Goal: Task Accomplishment & Management: Use online tool/utility

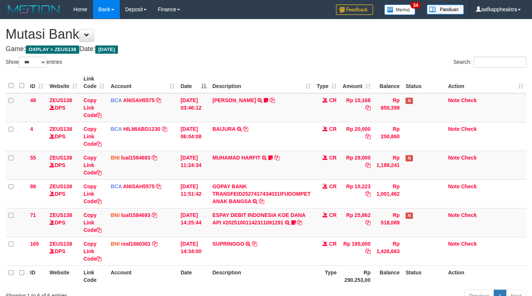
select select "***"
click at [383, 236] on td "Rp 1,426,663" at bounding box center [388, 250] width 29 height 29
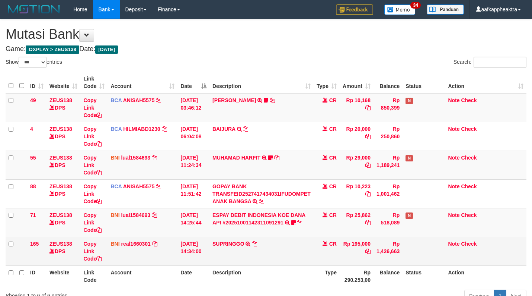
scroll to position [38, 0]
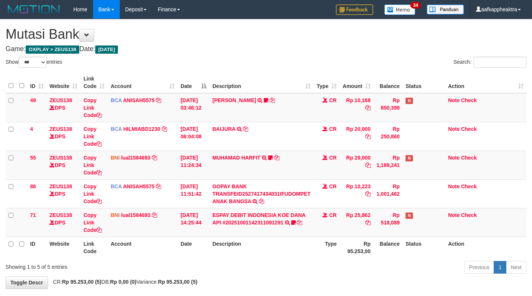
select select "***"
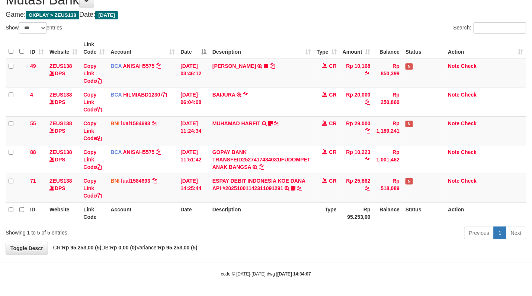
click at [334, 217] on th "Type" at bounding box center [327, 212] width 26 height 21
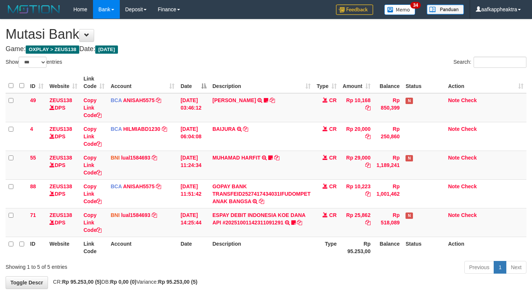
select select "***"
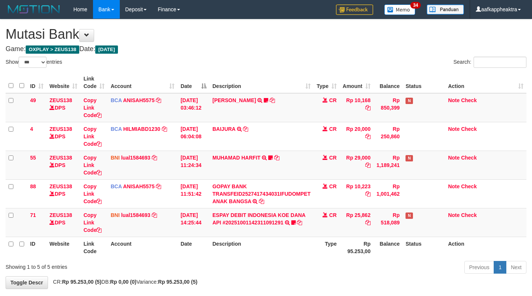
scroll to position [34, 0]
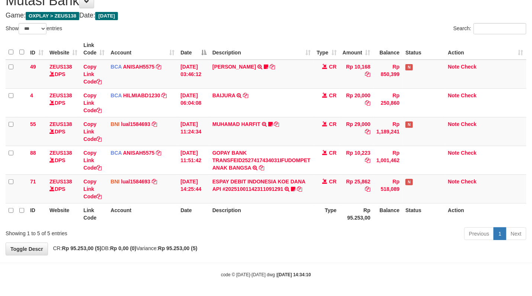
drag, startPoint x: 304, startPoint y: 216, endPoint x: 307, endPoint y: 219, distance: 4.5
click at [305, 218] on th "Description" at bounding box center [262, 213] width 104 height 21
click at [301, 215] on th "Description" at bounding box center [262, 213] width 104 height 21
drag, startPoint x: 302, startPoint y: 215, endPoint x: 309, endPoint y: 215, distance: 6.7
click at [303, 215] on th "Description" at bounding box center [262, 213] width 104 height 21
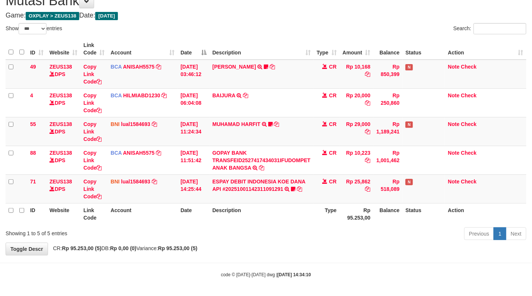
click at [311, 216] on th "Description" at bounding box center [262, 213] width 104 height 21
click at [313, 209] on th "Description" at bounding box center [262, 213] width 104 height 21
drag, startPoint x: 305, startPoint y: 215, endPoint x: 536, endPoint y: 227, distance: 231.9
click at [307, 215] on th "Description" at bounding box center [262, 213] width 104 height 21
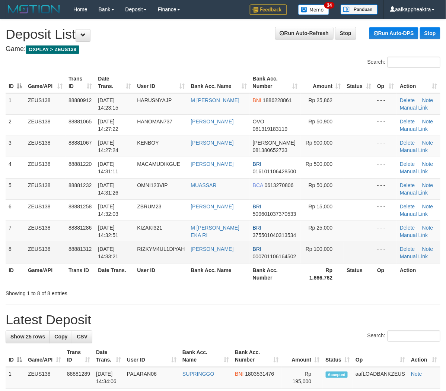
drag, startPoint x: 133, startPoint y: 255, endPoint x: 81, endPoint y: 259, distance: 52.3
click at [128, 258] on td "[DATE] 14:33:21" at bounding box center [114, 252] width 39 height 21
click at [168, 246] on tbody "1 ZEUS138 88880912 01/10/2025 14:23:15 HARUSNYAJP M ROBI ABDUROHMAN BNI 1886228…" at bounding box center [223, 178] width 435 height 170
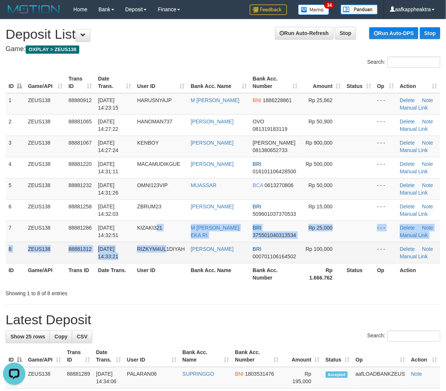
click at [168, 246] on span "RIZKYM4UL1DIYAH" at bounding box center [161, 249] width 48 height 6
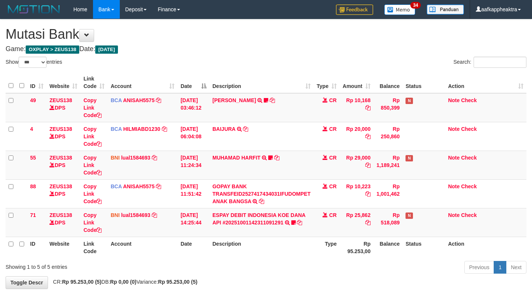
select select "***"
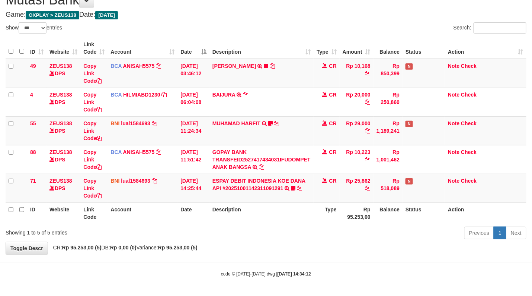
click at [360, 209] on th "Rp 95.253,00" at bounding box center [357, 212] width 34 height 21
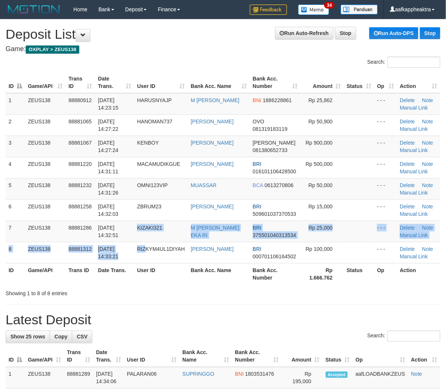
click at [146, 246] on tbody "1 ZEUS138 88880912 [DATE] 14:23:15 HARUSNYAJP M [PERSON_NAME] BNI 1886228861 Rp…" at bounding box center [223, 178] width 435 height 170
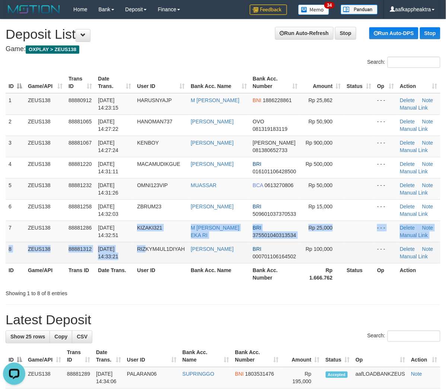
click at [132, 243] on td "[DATE] 14:33:21" at bounding box center [114, 252] width 39 height 21
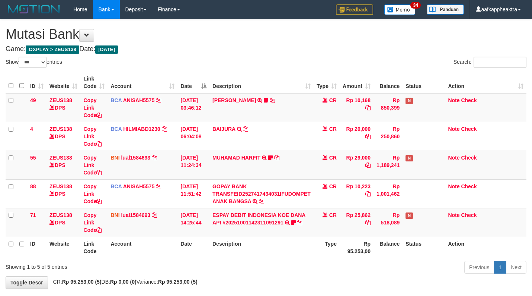
select select "***"
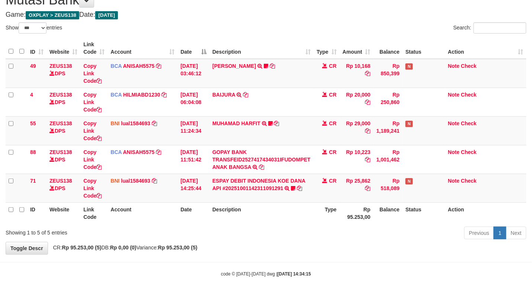
click at [302, 197] on td "ESPAY DEBIT INDONESIA KOE DANA API #20251001142311091291 TRANSFER DARI ESPAY DE…" at bounding box center [262, 188] width 104 height 29
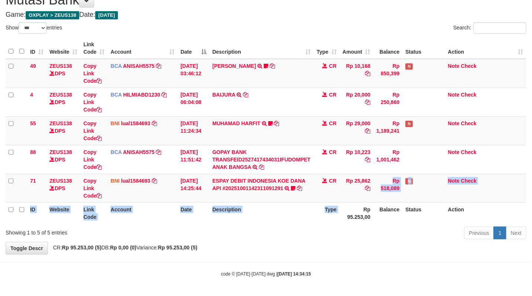
click at [343, 203] on table "ID Website Link Code Account Date Description Type Amount Balance Status Action…" at bounding box center [266, 131] width 521 height 186
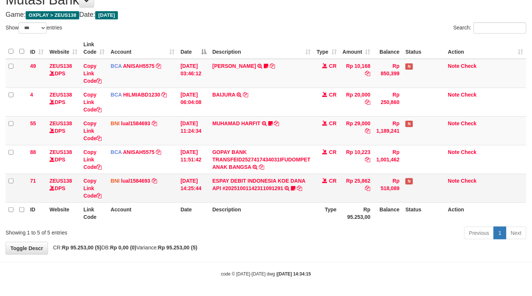
click at [330, 200] on td "CR" at bounding box center [327, 188] width 26 height 29
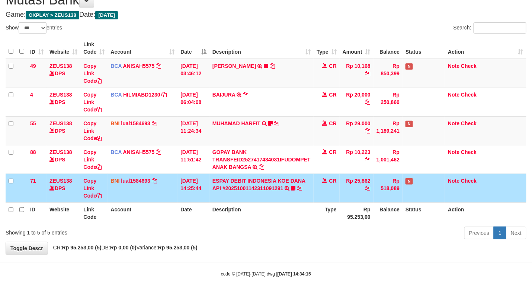
click at [324, 200] on td "CR" at bounding box center [327, 188] width 26 height 29
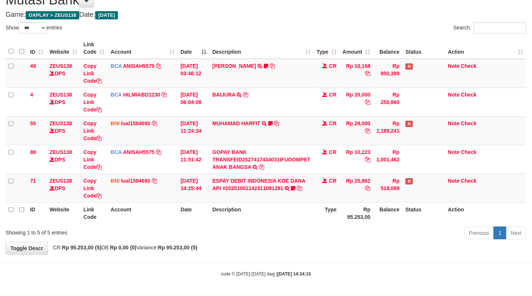
click at [301, 207] on th "Description" at bounding box center [262, 212] width 104 height 21
click at [327, 201] on table "ID Website Link Code Account Date Description Type Amount Balance Status Action…" at bounding box center [266, 131] width 521 height 186
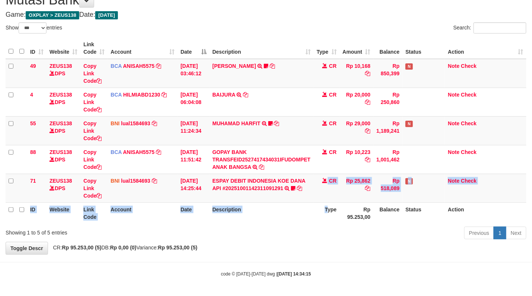
click at [313, 200] on td "ESPAY DEBIT INDONESIA KOE DANA API #20251001142311091291 TRANSFER DARI ESPAY DE…" at bounding box center [262, 188] width 104 height 29
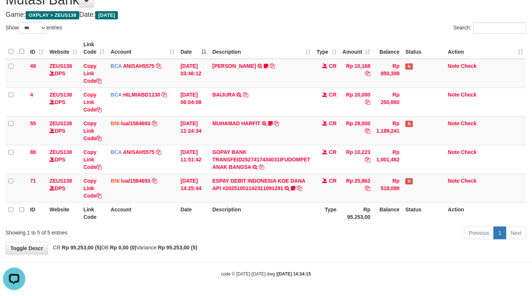
scroll to position [0, 0]
click at [326, 209] on th "Type" at bounding box center [327, 212] width 26 height 21
click at [325, 210] on th "Type" at bounding box center [327, 212] width 26 height 21
click at [323, 198] on td "CR" at bounding box center [327, 188] width 26 height 29
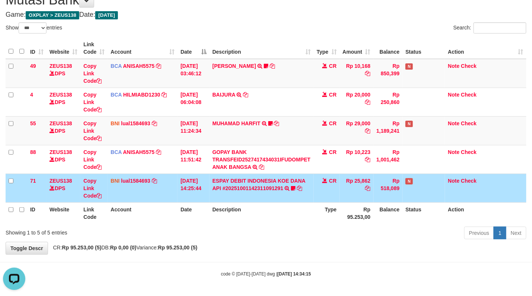
click at [325, 200] on td "CR" at bounding box center [327, 188] width 26 height 29
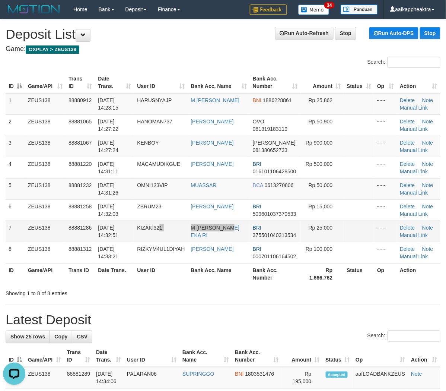
click at [242, 238] on tr "7 ZEUS138 88881286 [DATE] 14:32:51 KIZAKI321 M [PERSON_NAME] EKA RI BRI 3755010…" at bounding box center [223, 230] width 435 height 21
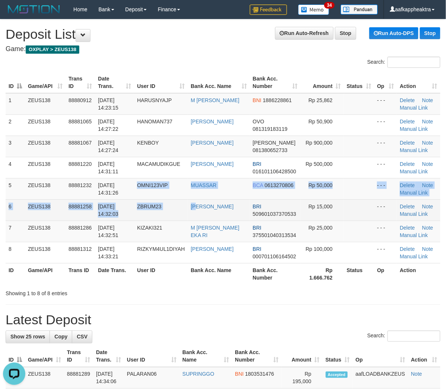
click at [201, 203] on tbody "1 ZEUS138 88880912 [DATE] 14:23:15 HARUSNYAJP M [PERSON_NAME] BNI 1886228861 Rp…" at bounding box center [223, 178] width 435 height 170
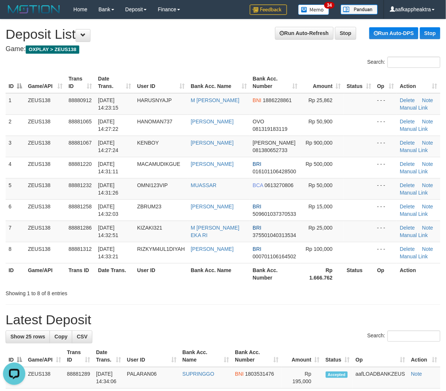
drag, startPoint x: 160, startPoint y: 252, endPoint x: 2, endPoint y: 246, distance: 158.4
click at [159, 253] on td "RIZKYM4UL1DIYAH" at bounding box center [161, 252] width 54 height 21
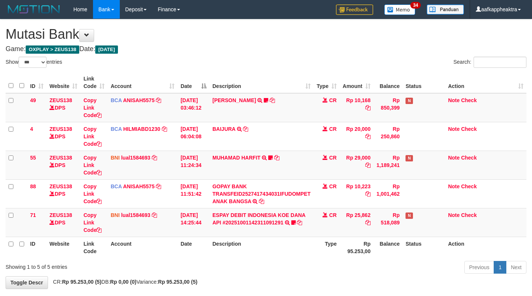
select select "***"
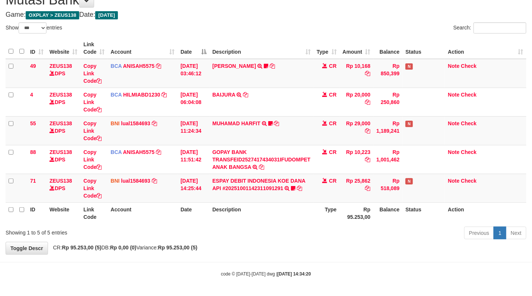
click at [320, 204] on th "Type" at bounding box center [327, 212] width 26 height 21
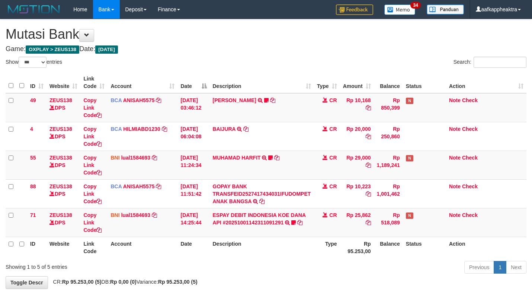
select select "***"
click at [324, 236] on th "Type" at bounding box center [327, 246] width 26 height 21
select select "***"
click at [346, 236] on th "Rp 95.253,00" at bounding box center [357, 246] width 34 height 21
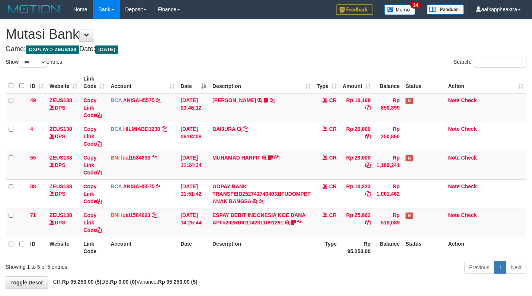
scroll to position [34, 0]
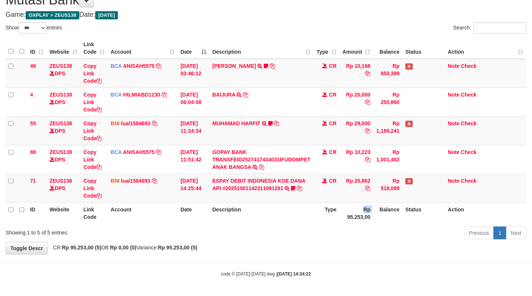
click at [346, 211] on th "Rp 95.253,00" at bounding box center [357, 212] width 34 height 21
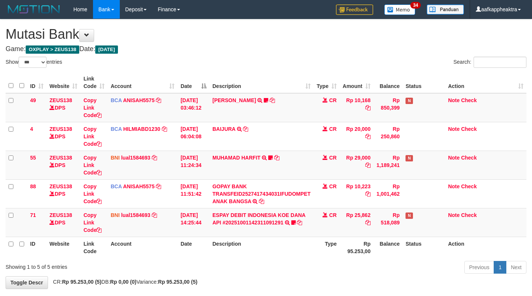
select select "***"
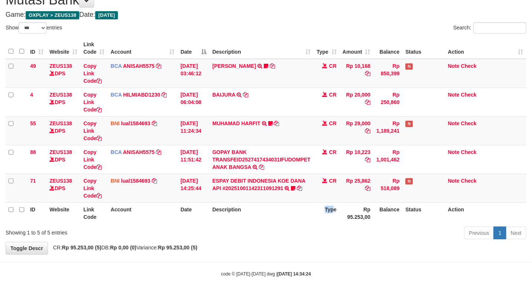
click at [326, 207] on th "Type" at bounding box center [327, 212] width 26 height 21
click at [322, 201] on td "CR" at bounding box center [327, 188] width 26 height 29
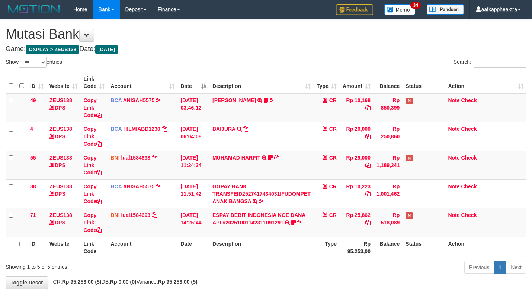
select select "***"
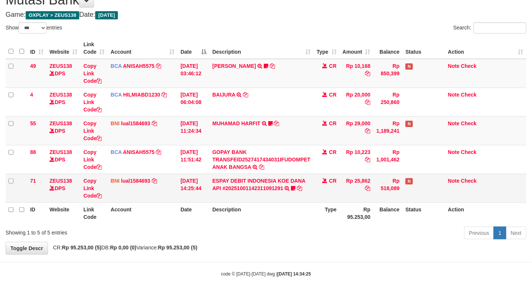
click at [319, 200] on td "CR" at bounding box center [327, 188] width 26 height 29
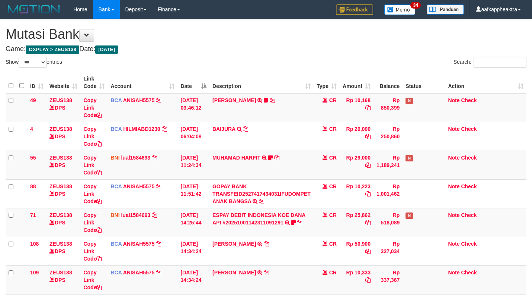
select select "***"
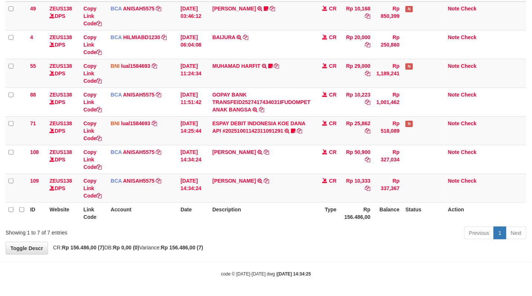
click at [316, 203] on th "Type" at bounding box center [327, 212] width 26 height 21
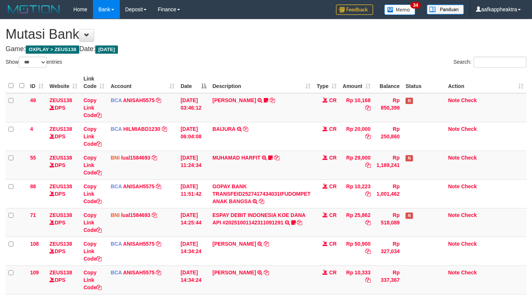
select select "***"
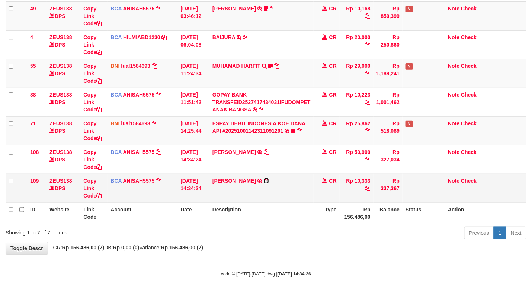
click at [264, 180] on icon at bounding box center [266, 180] width 5 height 5
drag, startPoint x: 258, startPoint y: 180, endPoint x: 535, endPoint y: 212, distance: 278.8
click at [264, 180] on icon at bounding box center [266, 180] width 5 height 5
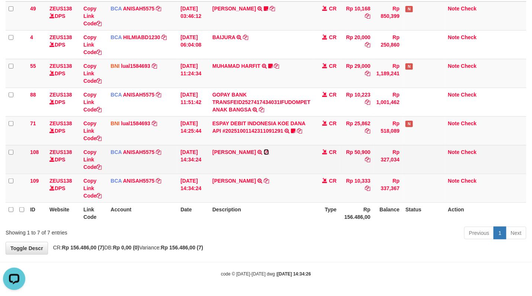
click at [267, 150] on icon at bounding box center [266, 151] width 5 height 5
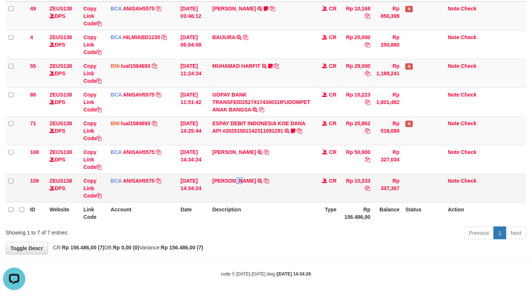
drag, startPoint x: 237, startPoint y: 191, endPoint x: 276, endPoint y: 187, distance: 39.0
click at [243, 191] on td "LISTON SITOR TRSF E-BANKING CR 0110/FTSCY/WS95051 10333.002025100112508694 TRFD…" at bounding box center [262, 188] width 104 height 29
click at [289, 186] on td "LISTON SITOR TRSF E-BANKING CR 0110/FTSCY/WS95051 10333.002025100112508694 TRFD…" at bounding box center [262, 188] width 104 height 29
click at [296, 187] on td "LISTON SITOR TRSF E-BANKING CR 0110/FTSCY/WS95051 10333.002025100112508694 TRFD…" at bounding box center [262, 188] width 104 height 29
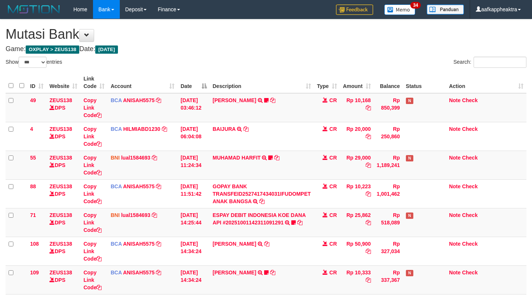
select select "***"
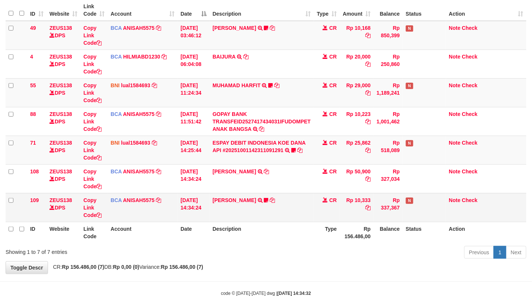
drag, startPoint x: 0, startPoint y: 0, endPoint x: 332, endPoint y: 207, distance: 391.7
click at [331, 205] on td "CR" at bounding box center [327, 207] width 26 height 29
click at [333, 206] on td "CR" at bounding box center [327, 207] width 26 height 29
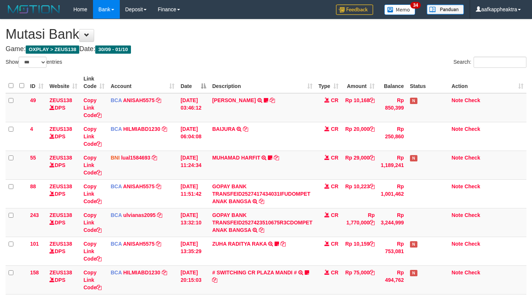
select select "***"
drag, startPoint x: 0, startPoint y: 0, endPoint x: 378, endPoint y: 194, distance: 425.1
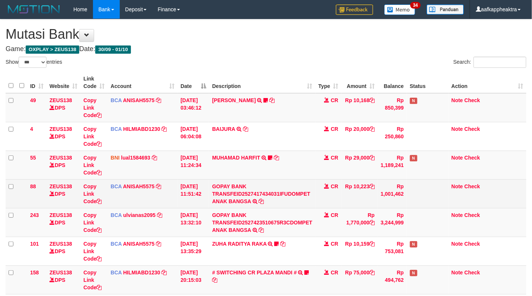
click at [367, 210] on td "Rp 1,770,000" at bounding box center [360, 222] width 36 height 29
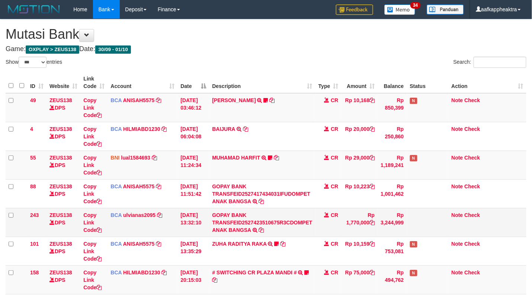
drag, startPoint x: 378, startPoint y: 194, endPoint x: 376, endPoint y: 213, distance: 19.5
click at [379, 197] on td "Rp 1,001,462" at bounding box center [392, 193] width 29 height 29
click at [379, 209] on tbody "49 ZEUS138 DPS Copy Link Code BCA ANISAH5575 DPS [PERSON_NAME] mutasi_20251001_…" at bounding box center [266, 208] width 521 height 230
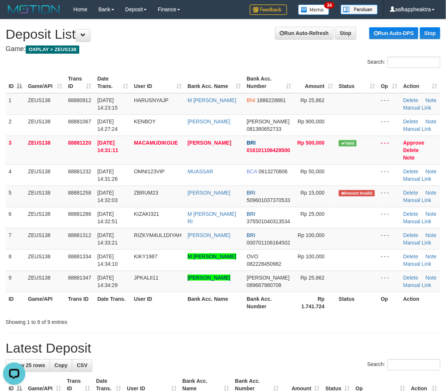
click at [213, 315] on div "Showing 1 to 9 of 9 entries" at bounding box center [223, 320] width 446 height 10
click at [404, 282] on link "Manual Link" at bounding box center [417, 285] width 28 height 6
click at [0, 228] on div "ID Game/API Trans ID Date Trans. User ID Bank Acc. Name Bank Acc. Number Amount…" at bounding box center [223, 192] width 446 height 245
click at [415, 281] on td "Delete Note Manual Link" at bounding box center [420, 280] width 40 height 21
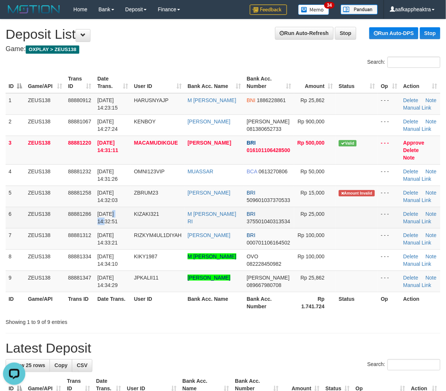
drag, startPoint x: 121, startPoint y: 207, endPoint x: 145, endPoint y: 218, distance: 26.5
click at [111, 207] on td "[DATE] 14:32:51" at bounding box center [113, 217] width 36 height 21
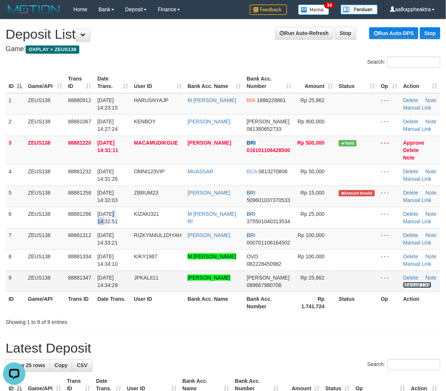
click at [419, 282] on link "Manual Link" at bounding box center [417, 285] width 28 height 6
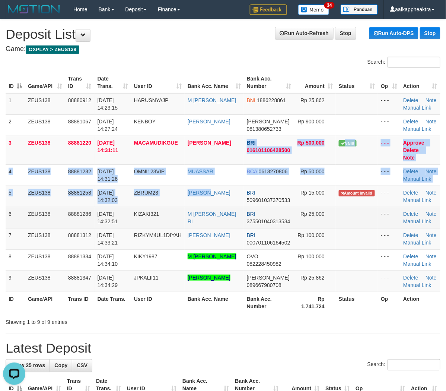
drag, startPoint x: 236, startPoint y: 152, endPoint x: 208, endPoint y: 203, distance: 57.7
click at [213, 195] on tbody "1 ZEUS138 88880912 [DATE] 14:23:15 HARUSNYAJP M [PERSON_NAME] BNI 1886228861 Rp…" at bounding box center [223, 192] width 435 height 199
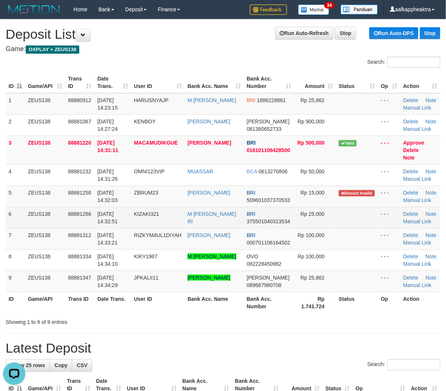
click at [191, 220] on td "M [PERSON_NAME] RI" at bounding box center [214, 217] width 59 height 21
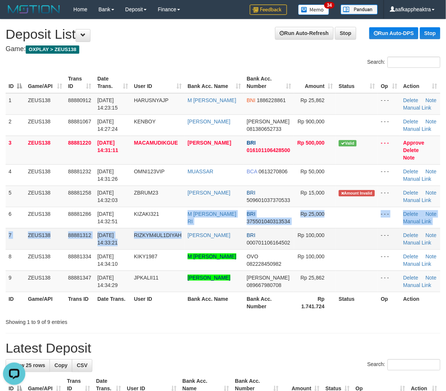
click at [185, 221] on tbody "1 ZEUS138 88880912 [DATE] 14:23:15 HARUSNYAJP M [PERSON_NAME] BNI 1886228861 Rp…" at bounding box center [223, 192] width 435 height 199
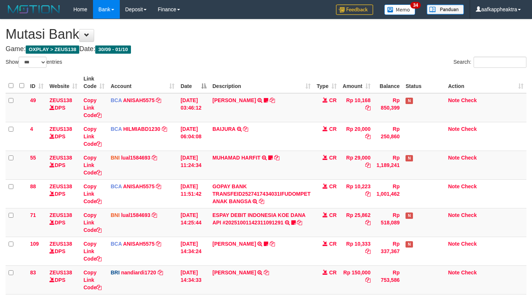
select select "***"
click at [357, 208] on td "Rp 25,862" at bounding box center [357, 222] width 34 height 29
select select "***"
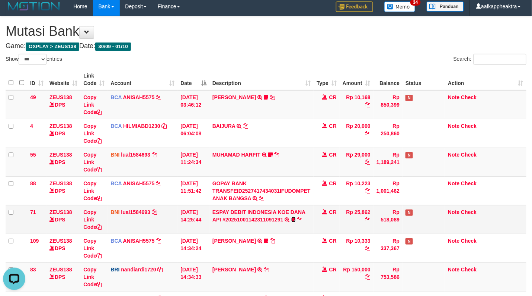
click at [293, 218] on icon at bounding box center [294, 219] width 4 height 5
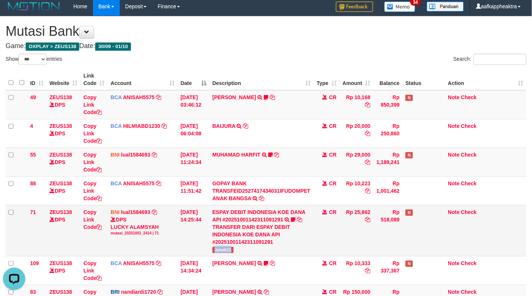
copy span "Jpkalii11"
drag, startPoint x: 215, startPoint y: 250, endPoint x: 237, endPoint y: 251, distance: 22.3
click at [237, 251] on td "ESPAY DEBIT INDONESIA KOE DANA API #20251001142311091291 TRANSFER DARI ESPAY DE…" at bounding box center [262, 230] width 104 height 51
click at [102, 227] on icon at bounding box center [98, 226] width 5 height 5
copy span "Jpkalii11"
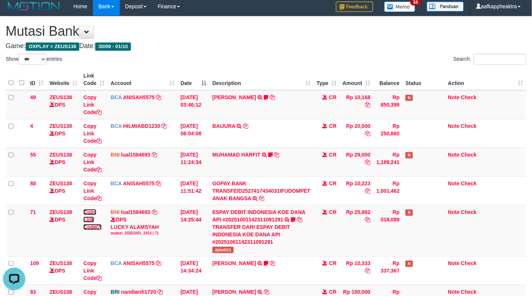
drag, startPoint x: 103, startPoint y: 227, endPoint x: 538, endPoint y: 241, distance: 435.5
click at [109, 226] on tr "71 ZEUS138 DPS Copy Link Code BNI lual1584693 DPS [PERSON_NAME] mutasi_20251001…" at bounding box center [266, 230] width 521 height 51
click at [83, 209] on link "Copy Link Code" at bounding box center [92, 219] width 18 height 21
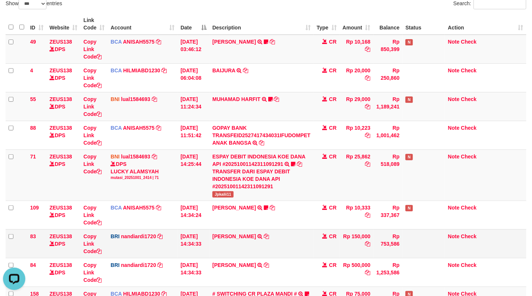
scroll to position [102, 0]
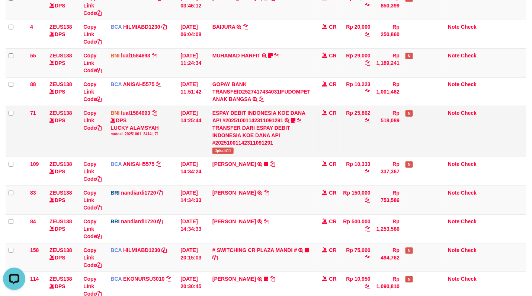
drag, startPoint x: 366, startPoint y: 148, endPoint x: 323, endPoint y: 140, distance: 43.1
click at [314, 147] on tr "71 ZEUS138 DPS Copy Link Code BNI lual1584693 DPS [PERSON_NAME] mutasi_20251001…" at bounding box center [266, 131] width 521 height 51
click at [318, 145] on td "CR" at bounding box center [327, 131] width 26 height 51
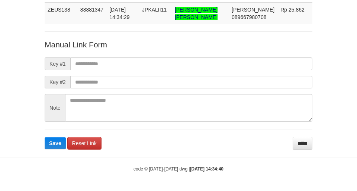
scroll to position [54, 0]
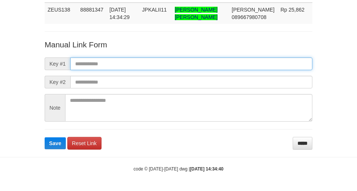
click at [118, 66] on input "text" at bounding box center [191, 63] width 242 height 13
paste input "**********"
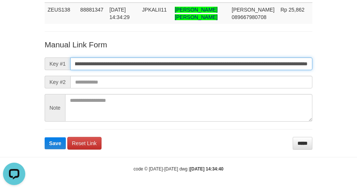
scroll to position [0, 0]
click at [118, 66] on input "**********" at bounding box center [191, 63] width 242 height 13
type input "**********"
click at [45, 137] on button "Save" at bounding box center [55, 143] width 21 height 12
click at [118, 66] on input "**********" at bounding box center [191, 63] width 242 height 13
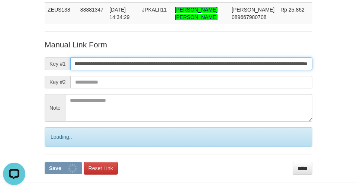
click at [118, 66] on input "**********" at bounding box center [191, 63] width 242 height 13
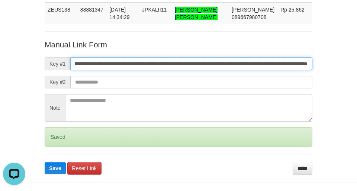
click at [45, 162] on button "Save" at bounding box center [55, 168] width 21 height 12
click at [118, 66] on input "**********" at bounding box center [191, 63] width 242 height 13
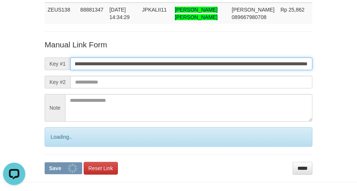
click at [45, 162] on button "Save" at bounding box center [64, 168] width 38 height 12
click at [118, 66] on input "**********" at bounding box center [191, 63] width 242 height 13
click at [45, 162] on button "Save" at bounding box center [64, 168] width 38 height 12
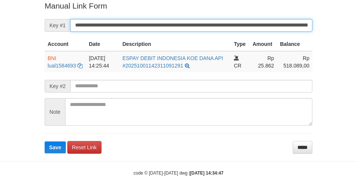
click at [218, 24] on input "**********" at bounding box center [191, 25] width 242 height 13
click at [45, 141] on button "Save" at bounding box center [55, 147] width 21 height 12
click at [218, 24] on input "**********" at bounding box center [191, 25] width 242 height 13
click at [45, 141] on button "Save" at bounding box center [55, 147] width 21 height 12
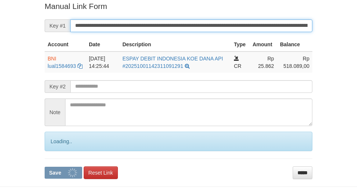
click at [218, 24] on input "**********" at bounding box center [191, 25] width 242 height 13
click at [45, 166] on button "Save" at bounding box center [64, 172] width 38 height 12
click at [218, 24] on input "**********" at bounding box center [191, 25] width 242 height 13
click at [45, 166] on button "Save" at bounding box center [64, 172] width 38 height 12
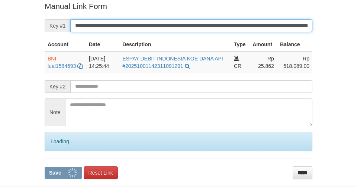
click at [45, 166] on button "Save" at bounding box center [64, 172] width 38 height 12
click at [218, 24] on input "**********" at bounding box center [191, 25] width 242 height 13
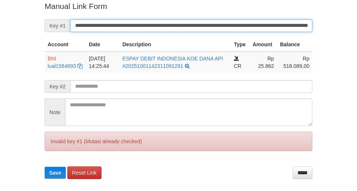
click at [45, 166] on button "Save" at bounding box center [55, 172] width 21 height 12
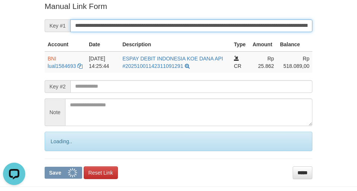
click at [45, 166] on button "Save" at bounding box center [64, 172] width 38 height 12
click at [218, 24] on input "**********" at bounding box center [191, 25] width 242 height 13
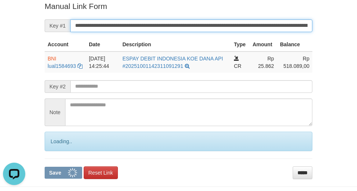
click at [45, 166] on button "Save" at bounding box center [64, 172] width 38 height 12
click at [218, 24] on input "**********" at bounding box center [191, 25] width 242 height 13
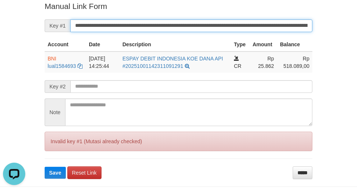
click at [45, 166] on button "Save" at bounding box center [55, 172] width 21 height 12
click at [218, 24] on input "**********" at bounding box center [191, 25] width 242 height 13
click at [45, 166] on button "Save" at bounding box center [55, 172] width 21 height 12
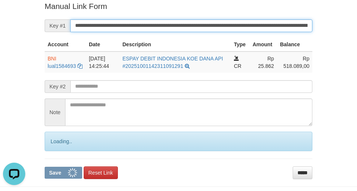
click at [218, 24] on input "**********" at bounding box center [191, 25] width 242 height 13
click at [45, 166] on button "Save" at bounding box center [64, 172] width 38 height 12
click at [218, 24] on input "**********" at bounding box center [191, 25] width 242 height 13
click at [45, 166] on button "Save" at bounding box center [64, 172] width 38 height 12
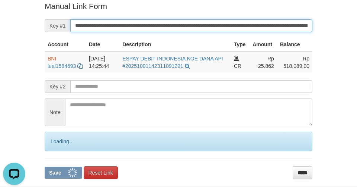
click at [218, 24] on input "**********" at bounding box center [191, 25] width 242 height 13
click at [45, 166] on button "Save" at bounding box center [64, 172] width 38 height 12
click at [218, 24] on input "**********" at bounding box center [191, 25] width 242 height 13
click at [45, 166] on button "Save" at bounding box center [64, 172] width 38 height 12
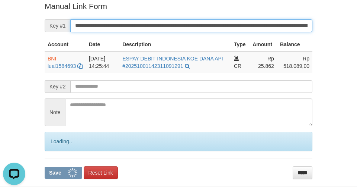
click at [45, 166] on button "Save" at bounding box center [64, 172] width 38 height 12
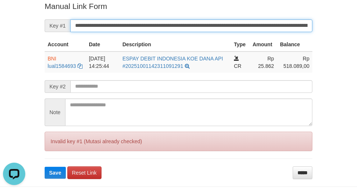
click at [45, 166] on button "Save" at bounding box center [55, 172] width 21 height 12
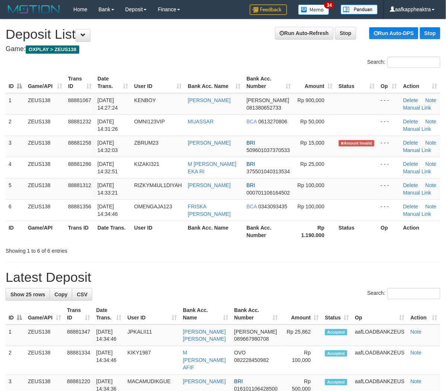
click at [151, 254] on div "Showing 1 to 6 of 6 entries" at bounding box center [93, 249] width 175 height 10
drag, startPoint x: 206, startPoint y: 262, endPoint x: 185, endPoint y: 269, distance: 21.8
click at [192, 252] on div "Showing 1 to 6 of 6 entries" at bounding box center [223, 249] width 446 height 10
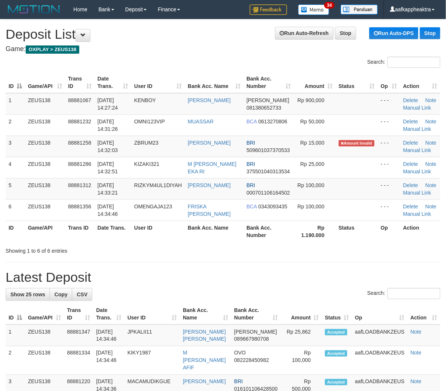
drag, startPoint x: 200, startPoint y: 271, endPoint x: 200, endPoint y: 265, distance: 5.6
click at [200, 270] on h1 "Latest Deposit" at bounding box center [223, 277] width 435 height 15
click at [248, 254] on div "Showing 1 to 6 of 6 entries" at bounding box center [223, 249] width 446 height 10
drag, startPoint x: 248, startPoint y: 254, endPoint x: 242, endPoint y: 257, distance: 6.8
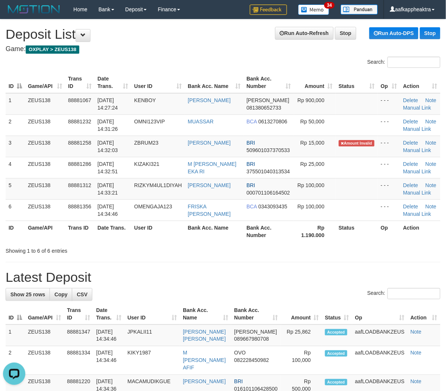
drag, startPoint x: 309, startPoint y: 246, endPoint x: 298, endPoint y: 237, distance: 14.2
click at [308, 245] on div "Showing 1 to 6 of 6 entries" at bounding box center [223, 249] width 446 height 10
click at [298, 237] on th "Rp 1.190.000" at bounding box center [315, 230] width 42 height 21
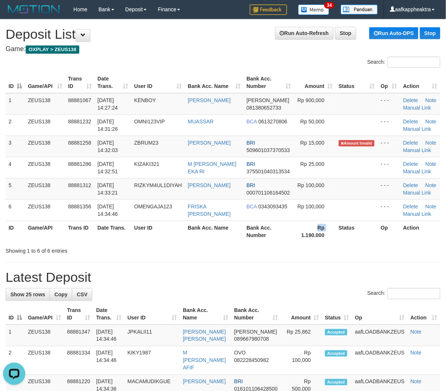
click at [290, 234] on tr "ID Game/API Trans ID Date Trans. User ID Bank Acc. Name Bank Acc. Number Rp 1.1…" at bounding box center [223, 230] width 435 height 21
drag, startPoint x: 292, startPoint y: 215, endPoint x: 285, endPoint y: 229, distance: 16.2
click at [289, 227] on table "ID Game/API Trans ID Date Trans. User ID Bank Acc. Name Bank Acc. Number Amount…" at bounding box center [223, 157] width 435 height 170
click at [259, 226] on table "ID Game/API Trans ID Date Trans. User ID Bank Acc. Name Bank Acc. Number Amount…" at bounding box center [223, 157] width 435 height 170
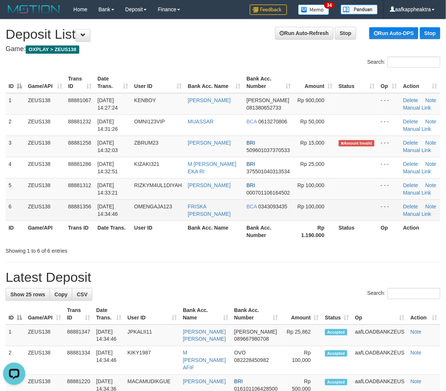
click at [230, 216] on td "FRISKA [PERSON_NAME]" at bounding box center [214, 209] width 59 height 21
drag, startPoint x: 228, startPoint y: 204, endPoint x: 218, endPoint y: 210, distance: 12.0
click at [221, 215] on td "FRISKA [PERSON_NAME]" at bounding box center [214, 209] width 59 height 21
click at [217, 208] on link "FRISKA [PERSON_NAME]" at bounding box center [209, 209] width 43 height 13
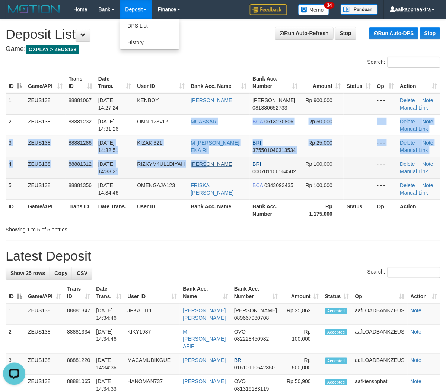
click at [209, 160] on tbody "1 ZEUS138 88881067 01/10/2025 14:27:24 KENBOY RICKY PARDIAN DANA 081380652733 R…" at bounding box center [223, 146] width 435 height 106
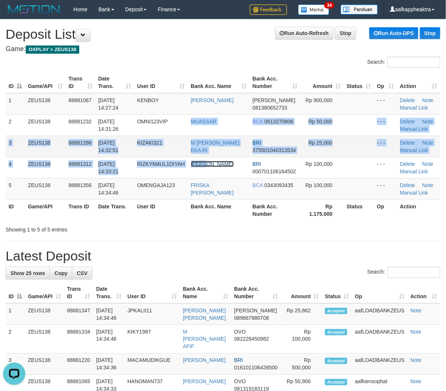
drag, startPoint x: 210, startPoint y: 160, endPoint x: 216, endPoint y: 155, distance: 7.7
click at [211, 160] on td "HADI PRIYANTO" at bounding box center [219, 167] width 62 height 21
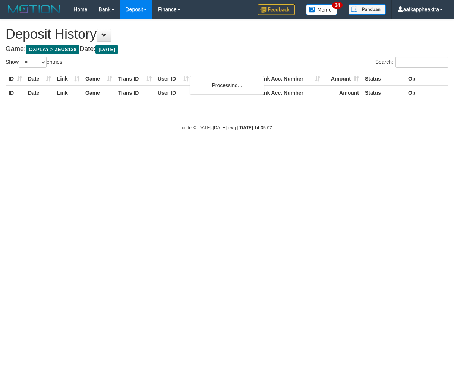
select select "**"
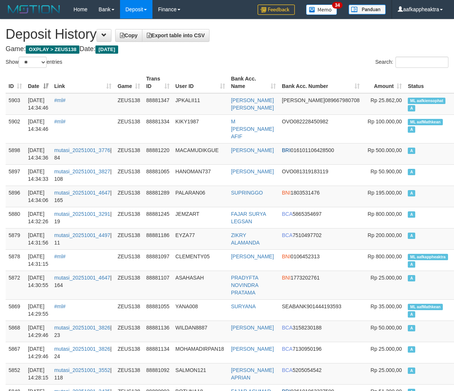
select select "**"
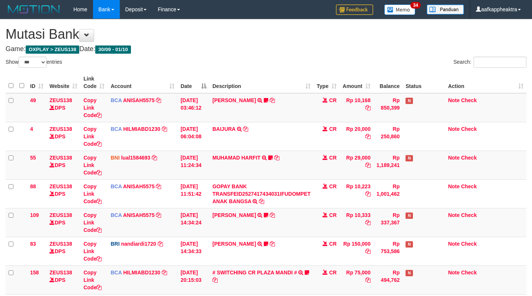
select select "***"
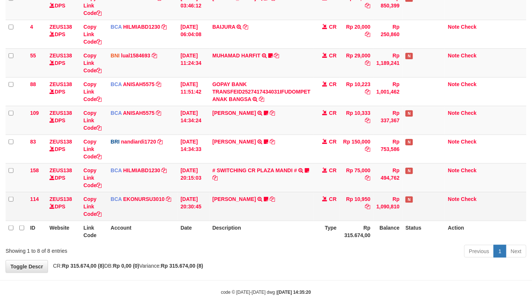
click at [314, 201] on td "CR" at bounding box center [327, 206] width 26 height 29
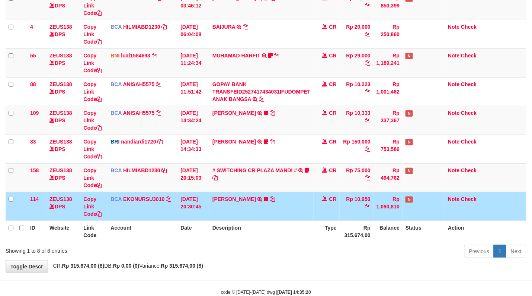
click at [322, 197] on td "CR" at bounding box center [327, 206] width 26 height 29
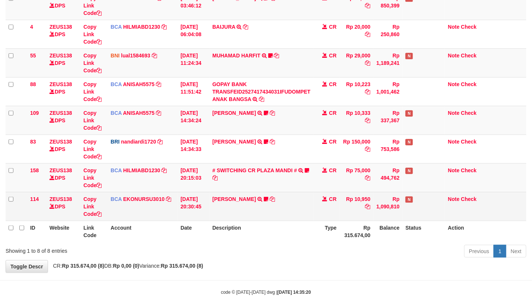
click at [307, 213] on tr "114 ZEUS138 DPS Copy Link Code BCA EKONURSU3010 DPS EKO NUR SUSILO mutasi_20250…" at bounding box center [266, 206] width 521 height 29
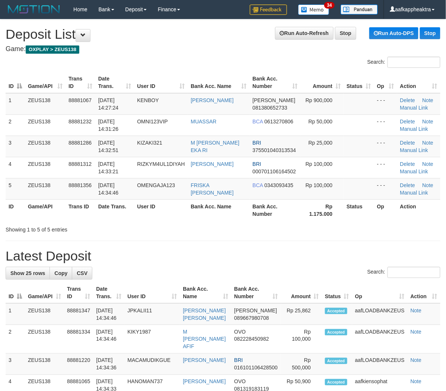
drag, startPoint x: 184, startPoint y: 251, endPoint x: 128, endPoint y: 249, distance: 55.1
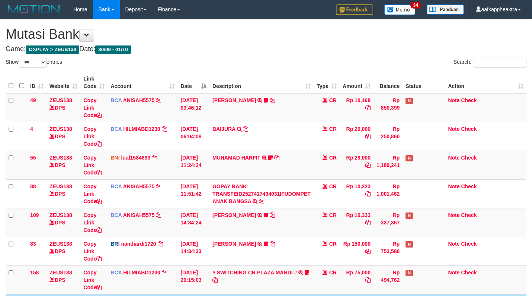
select select "***"
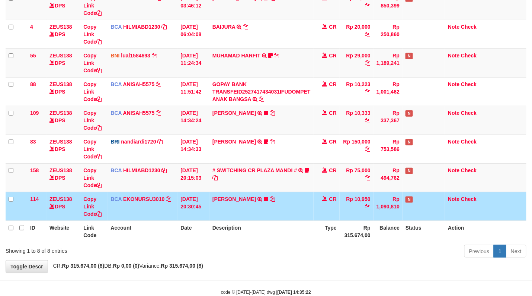
click at [342, 195] on td "Rp 10,950" at bounding box center [357, 206] width 34 height 29
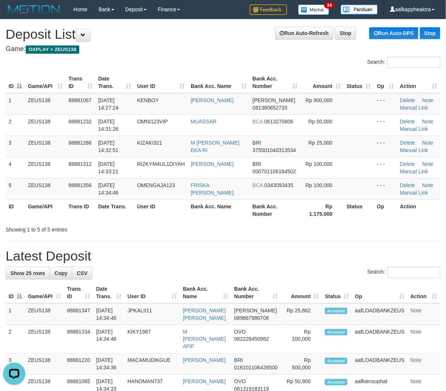
click at [227, 226] on div "Showing 1 to 5 of 5 entries" at bounding box center [223, 228] width 446 height 10
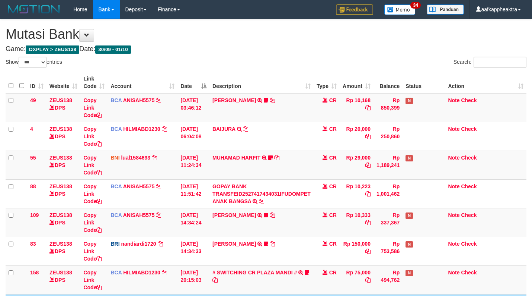
select select "***"
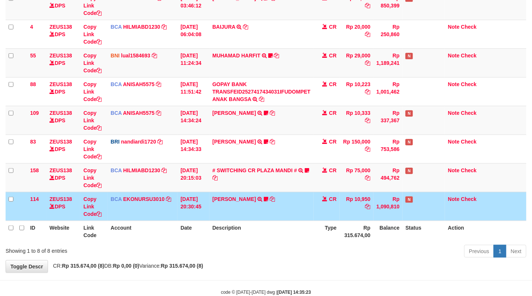
click at [319, 193] on td "CR" at bounding box center [327, 206] width 26 height 29
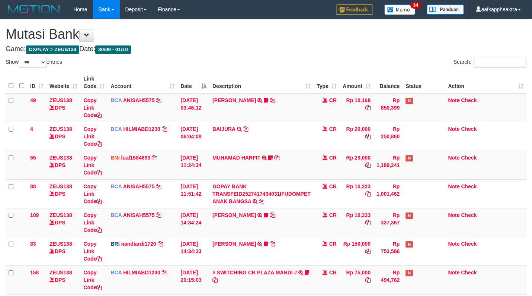
select select "***"
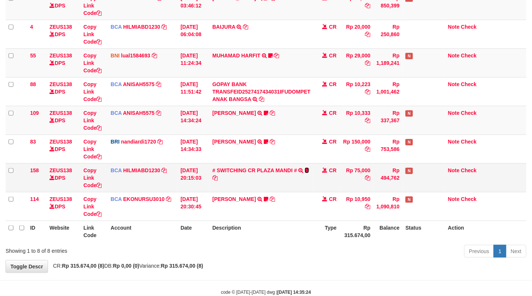
click at [306, 172] on icon at bounding box center [307, 170] width 4 height 5
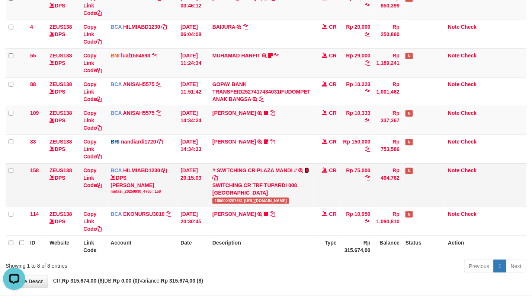
scroll to position [0, 0]
drag, startPoint x: 211, startPoint y: 201, endPoint x: 244, endPoint y: 204, distance: 32.9
click at [244, 204] on td "# SWITCHING CR PLAZA MANDI # SWITCHING CR TRF TUPARDI 008 PLAZA MANDI 185000420…" at bounding box center [262, 185] width 104 height 44
copy span "1850004207681"
drag, startPoint x: 203, startPoint y: 188, endPoint x: 279, endPoint y: 175, distance: 77.7
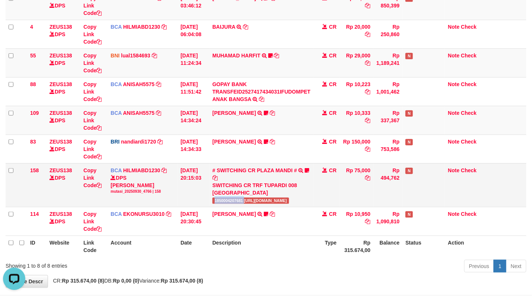
click at [217, 186] on tr "158 ZEUS138 DPS Copy Link Code BCA HILMIABD1230 DPS HILMI ABDILLAH mutasi_20250…" at bounding box center [266, 185] width 521 height 44
click at [293, 179] on td "# SWITCHING CR PLAZA MANDI # SWITCHING CR TRF TUPARDI 008 PLAZA MANDI 185000420…" at bounding box center [262, 185] width 104 height 44
click at [277, 204] on td "# SWITCHING CR PLAZA MANDI # SWITCHING CR TRF TUPARDI 008 PLAZA MANDI 185000420…" at bounding box center [262, 185] width 104 height 44
drag, startPoint x: 275, startPoint y: 206, endPoint x: 279, endPoint y: 195, distance: 11.8
click at [276, 206] on td "# SWITCHING CR PLAZA MANDI # SWITCHING CR TRF TUPARDI 008 PLAZA MANDI 185000420…" at bounding box center [262, 185] width 104 height 44
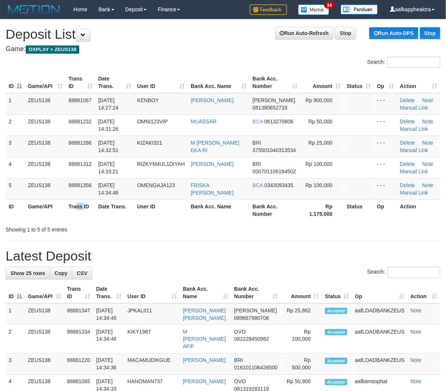
click at [84, 209] on th "Trans ID" at bounding box center [81, 209] width 30 height 21
drag, startPoint x: 168, startPoint y: 216, endPoint x: 83, endPoint y: 217, distance: 84.9
click at [165, 218] on tr "ID Game/API Trans ID Date Trans. User ID Bank Acc. Name Bank Acc. Number Rp 1.1…" at bounding box center [223, 209] width 435 height 21
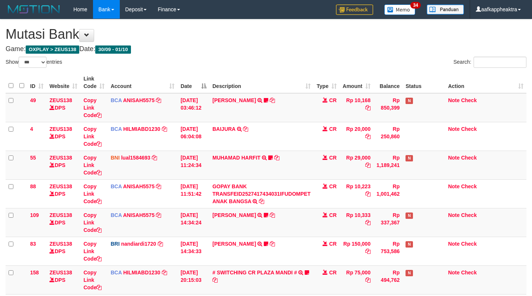
select select "***"
click at [60, 236] on tr "83 ZEUS138 DPS Copy Link Code BRI nandiardi1720 DPS [PERSON_NAME] mutasi_202510…" at bounding box center [266, 250] width 521 height 29
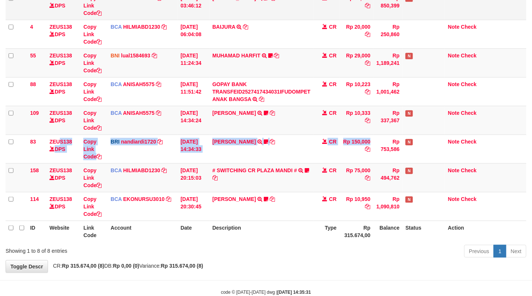
scroll to position [102, 0]
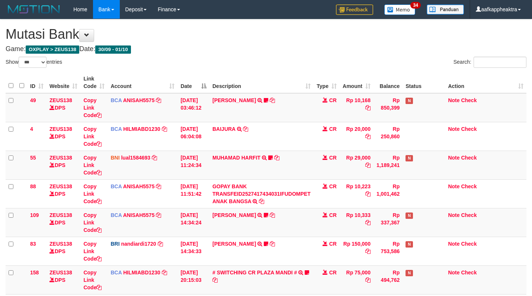
select select "***"
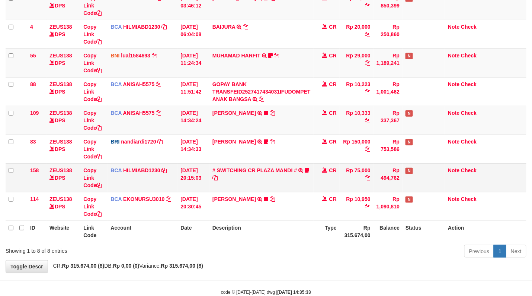
click at [325, 174] on td "CR" at bounding box center [327, 177] width 26 height 29
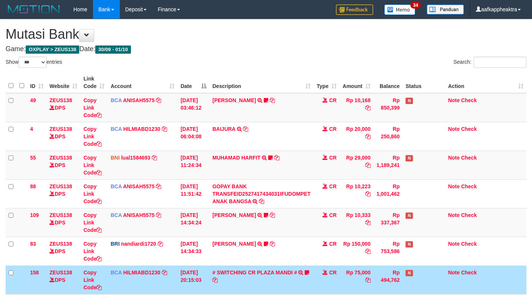
select select "***"
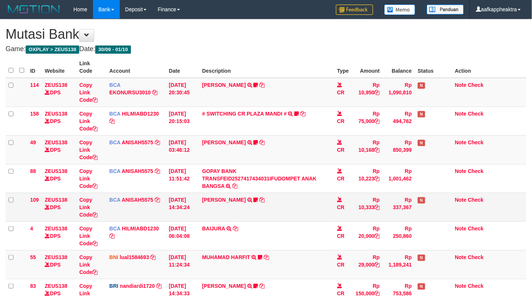
drag, startPoint x: 289, startPoint y: 206, endPoint x: 287, endPoint y: 209, distance: 4.2
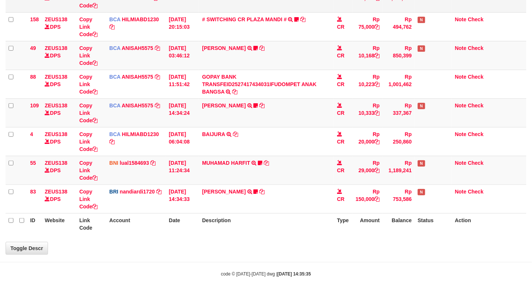
select select "***"
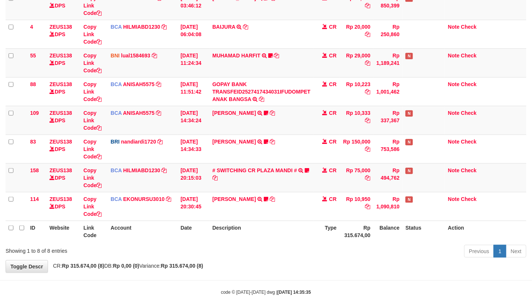
click at [288, 211] on td "AHMAD AGUSTI TRSF E-BANKING CR 3009/FTSCY/WS95051 10950.002025093089200473 TRFD…" at bounding box center [262, 206] width 104 height 29
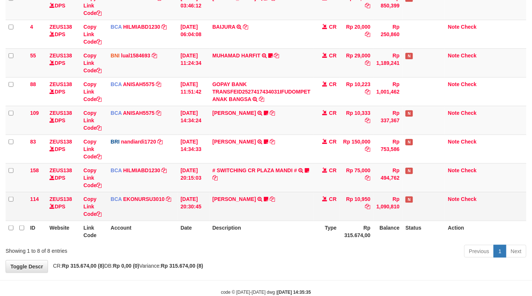
drag, startPoint x: 285, startPoint y: 215, endPoint x: 293, endPoint y: 216, distance: 7.9
click at [288, 217] on td "AHMAD AGUSTI TRSF E-BANKING CR 3009/FTSCY/WS95051 10950.002025093089200473 TRFD…" at bounding box center [262, 206] width 104 height 29
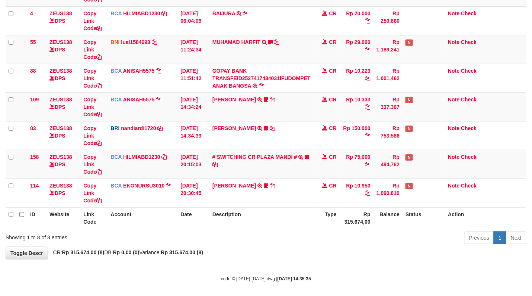
scroll to position [121, 0]
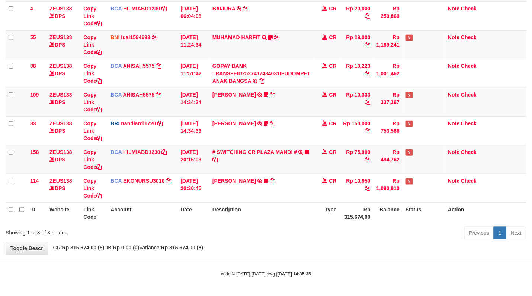
click at [292, 209] on th "Description" at bounding box center [262, 212] width 104 height 21
click at [294, 209] on th "Description" at bounding box center [262, 212] width 104 height 21
drag, startPoint x: 292, startPoint y: 207, endPoint x: 538, endPoint y: 242, distance: 248.5
click at [324, 218] on tr "ID Website Link Code Account Date Description Type Rp 315.674,00 Balance Status…" at bounding box center [266, 212] width 521 height 21
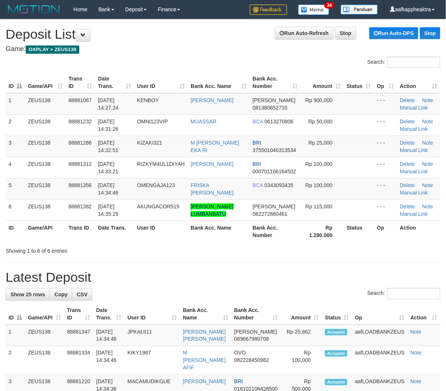
drag, startPoint x: 128, startPoint y: 254, endPoint x: 2, endPoint y: 248, distance: 126.4
click at [128, 254] on div "Showing 1 to 6 of 6 entries" at bounding box center [93, 249] width 175 height 10
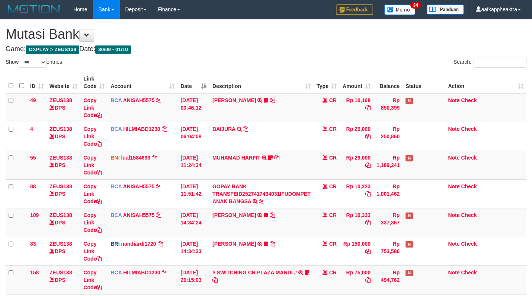
select select "***"
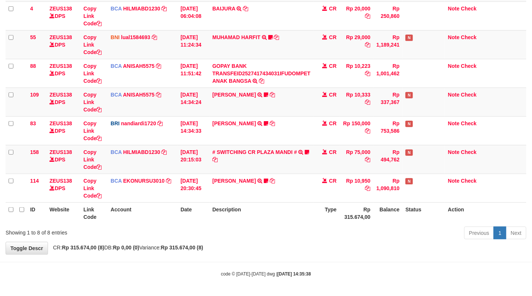
drag, startPoint x: 321, startPoint y: 218, endPoint x: 328, endPoint y: 225, distance: 9.7
click at [327, 224] on div "ID Website Link Code Account Date Description Type Amount Balance Status Action…" at bounding box center [266, 87] width 532 height 276
click at [334, 227] on div "Previous 1 Next" at bounding box center [376, 234] width 299 height 16
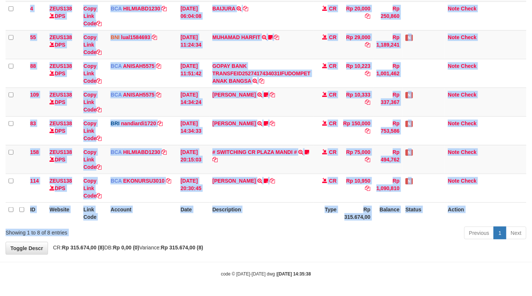
click at [338, 227] on div "Show ** ** ** *** entries Search: ID Website Link Code Account Date Description…" at bounding box center [266, 88] width 521 height 305
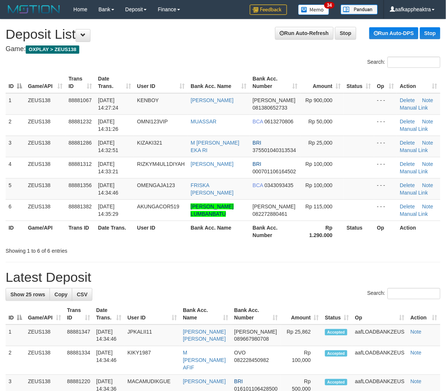
drag, startPoint x: 204, startPoint y: 267, endPoint x: 167, endPoint y: 267, distance: 37.2
click at [184, 271] on h1 "Latest Deposit" at bounding box center [223, 277] width 435 height 15
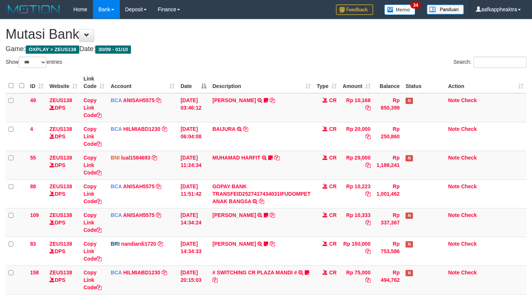
select select "***"
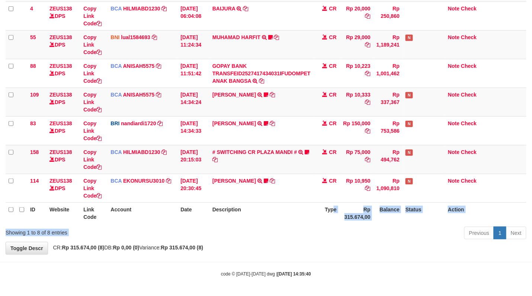
drag, startPoint x: 329, startPoint y: 229, endPoint x: 442, endPoint y: 222, distance: 113.4
click at [330, 229] on div "Previous 1 Next" at bounding box center [376, 234] width 299 height 16
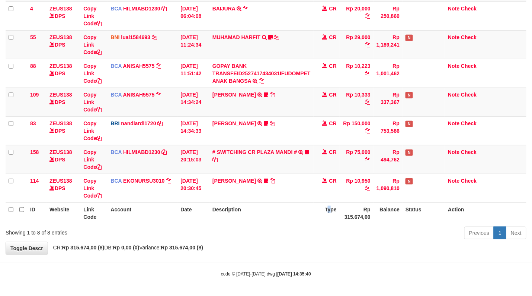
click at [330, 222] on th "Type" at bounding box center [327, 212] width 26 height 21
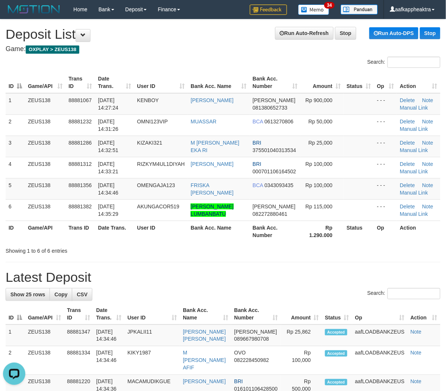
drag, startPoint x: 149, startPoint y: 252, endPoint x: 2, endPoint y: 236, distance: 148.0
click at [147, 253] on div "Showing 1 to 6 of 6 entries" at bounding box center [93, 249] width 175 height 10
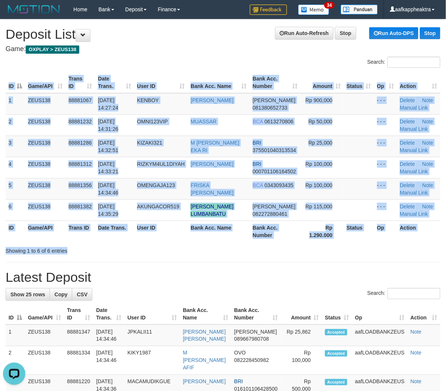
click at [179, 245] on div "Search: ID Game/API Trans ID Date Trans. User ID Bank Acc. Name Bank Acc. Numbe…" at bounding box center [223, 156] width 435 height 198
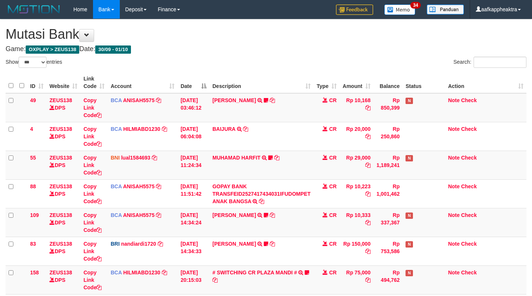
select select "***"
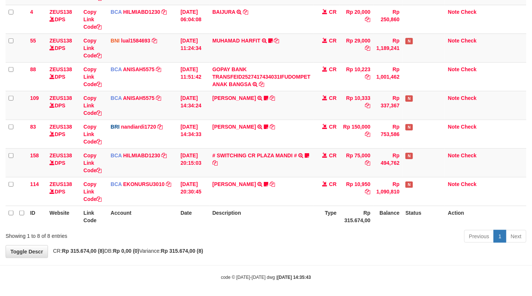
scroll to position [121, 0]
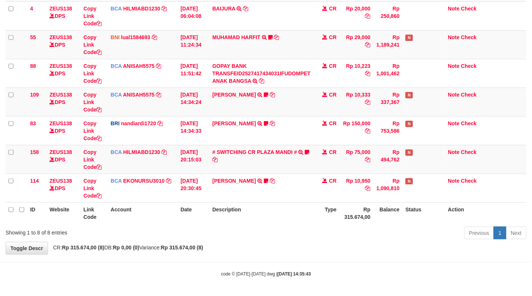
click at [316, 231] on div "Previous 1 Next" at bounding box center [376, 234] width 299 height 16
click at [332, 210] on th "Type" at bounding box center [327, 212] width 26 height 21
click at [347, 204] on table "ID Website Link Code Account Date Description Type Amount Balance Status Action…" at bounding box center [266, 88] width 521 height 272
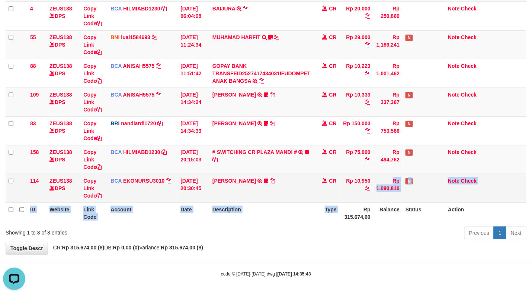
scroll to position [0, 0]
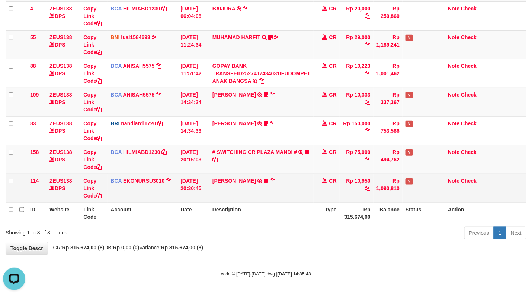
click at [322, 200] on td "CR" at bounding box center [327, 188] width 26 height 29
click at [321, 200] on td "CR" at bounding box center [327, 188] width 26 height 29
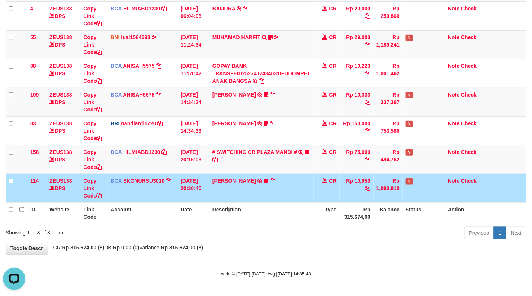
click at [318, 209] on th "Type" at bounding box center [327, 212] width 26 height 21
drag, startPoint x: 322, startPoint y: 195, endPoint x: 319, endPoint y: 201, distance: 6.8
click at [319, 201] on td "CR" at bounding box center [327, 188] width 26 height 29
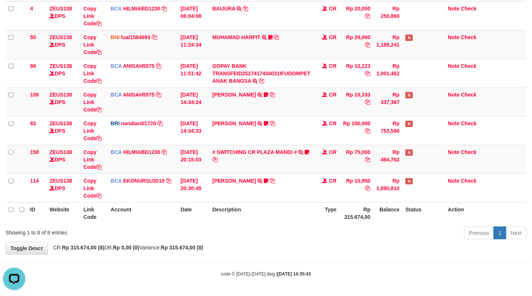
drag, startPoint x: 315, startPoint y: 203, endPoint x: 322, endPoint y: 203, distance: 7.1
click at [315, 203] on th "Type" at bounding box center [327, 212] width 26 height 21
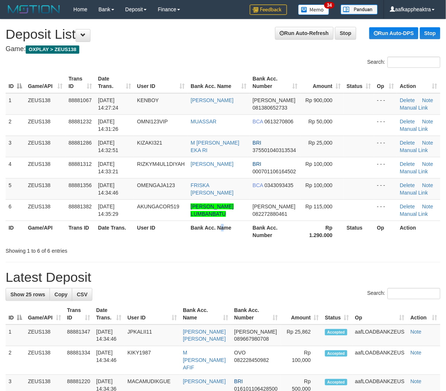
drag, startPoint x: 225, startPoint y: 228, endPoint x: 125, endPoint y: 237, distance: 100.2
click at [219, 232] on th "Bank Acc. Name" at bounding box center [219, 230] width 62 height 21
drag, startPoint x: 93, startPoint y: 220, endPoint x: 43, endPoint y: 229, distance: 50.2
click at [92, 222] on table "ID Game/API Trans ID Date Trans. User ID Bank Acc. Name Bank Acc. Number Amount…" at bounding box center [223, 157] width 435 height 170
drag, startPoint x: 111, startPoint y: 239, endPoint x: 3, endPoint y: 238, distance: 107.2
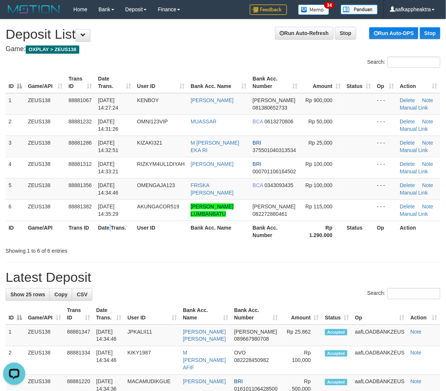
click at [109, 241] on th "Date Trans." at bounding box center [114, 230] width 39 height 21
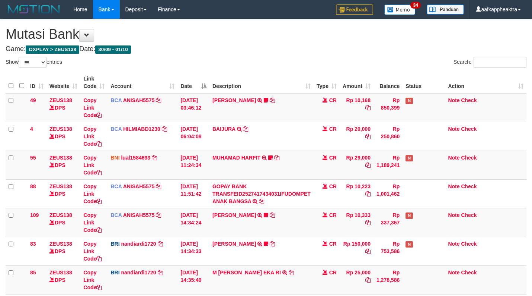
select select "***"
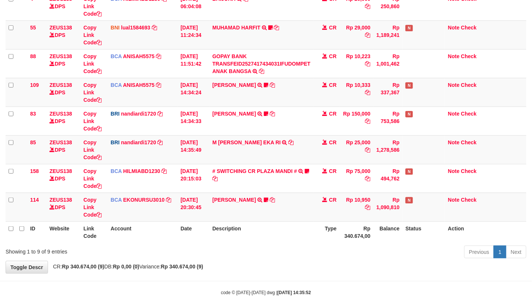
scroll to position [141, 0]
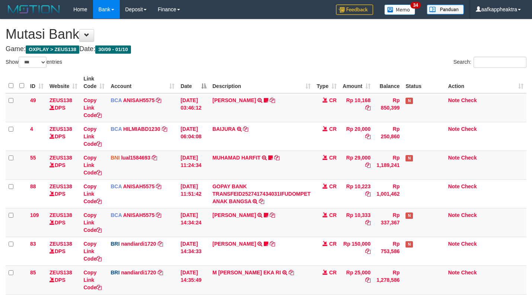
select select "***"
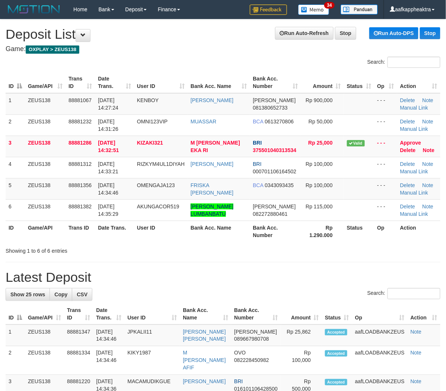
click at [133, 245] on div "Search: ID Game/API Trans ID Date Trans. User ID Bank Acc. Name Bank Acc. Numbe…" at bounding box center [223, 156] width 435 height 198
click at [204, 249] on div "Showing 1 to 6 of 6 entries" at bounding box center [223, 249] width 446 height 10
drag, startPoint x: 204, startPoint y: 249, endPoint x: 15, endPoint y: 238, distance: 189.1
click at [201, 251] on div "Showing 1 to 6 of 6 entries" at bounding box center [223, 249] width 446 height 10
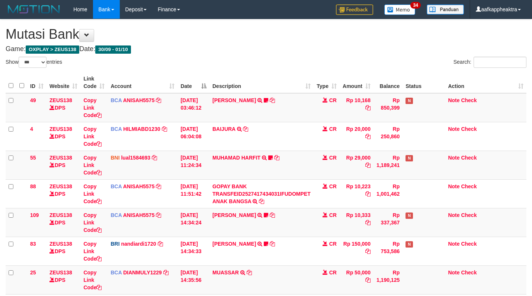
select select "***"
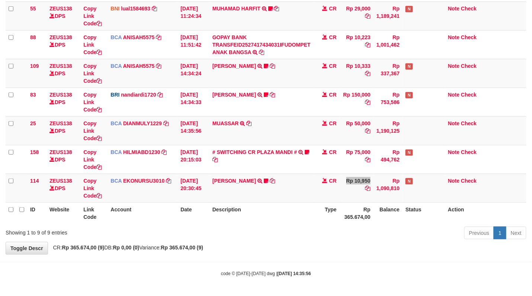
scroll to position [150, 0]
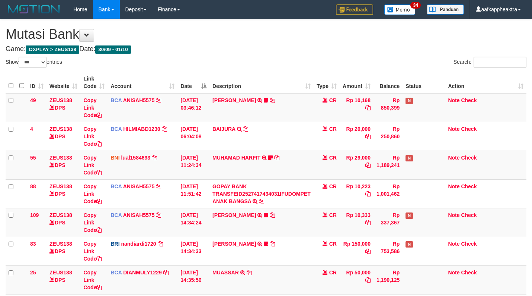
select select "***"
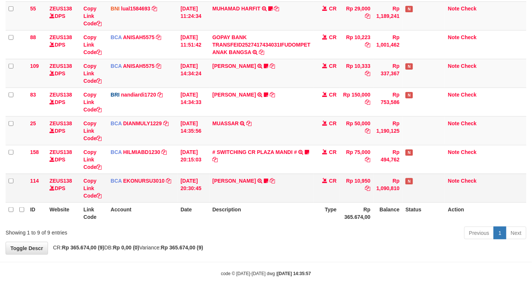
drag, startPoint x: 298, startPoint y: 195, endPoint x: 303, endPoint y: 195, distance: 5.2
click at [299, 195] on td "[PERSON_NAME] TRSF E-BANKING CR 3009/FTSCY/WS95051 10950.002025093089200473 TRF…" at bounding box center [262, 188] width 104 height 29
click at [298, 197] on td "[PERSON_NAME] TRSF E-BANKING CR 3009/FTSCY/WS95051 10950.002025093089200473 TRF…" at bounding box center [262, 188] width 104 height 29
click at [325, 214] on th "Type" at bounding box center [327, 212] width 26 height 21
drag, startPoint x: 322, startPoint y: 205, endPoint x: 316, endPoint y: 209, distance: 7.5
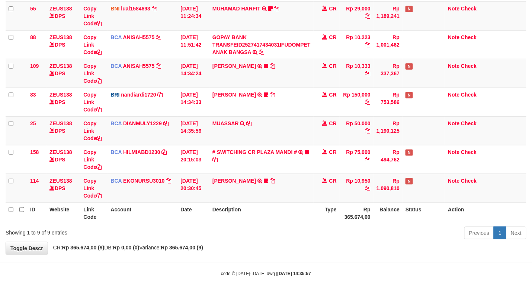
click at [318, 207] on th "Type" at bounding box center [327, 212] width 26 height 21
click at [316, 209] on th "Type" at bounding box center [327, 212] width 26 height 21
drag, startPoint x: 307, startPoint y: 209, endPoint x: 498, endPoint y: 229, distance: 192.1
click at [334, 214] on tr "ID Website Link Code Account Date Description Type Rp 365.674,00 Balance Status…" at bounding box center [266, 212] width 521 height 21
click at [329, 221] on th "Type" at bounding box center [327, 212] width 26 height 21
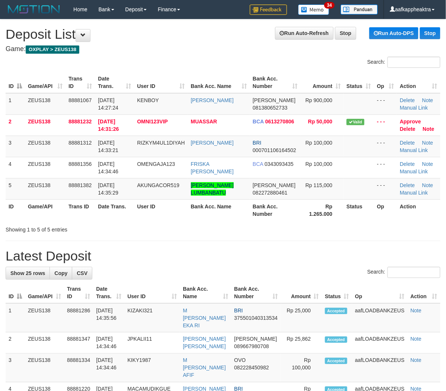
click at [129, 254] on h1 "Latest Deposit" at bounding box center [223, 255] width 435 height 15
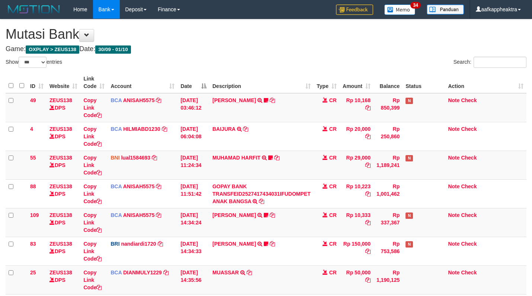
select select "***"
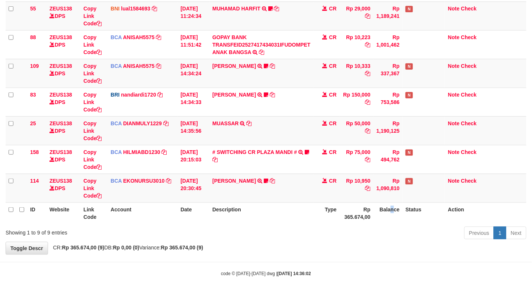
click at [401, 223] on div "ID Website Link Code Account Date Description Type Amount Balance Status Action…" at bounding box center [266, 73] width 532 height 305
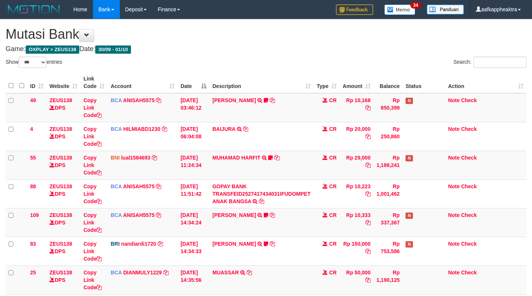
select select "***"
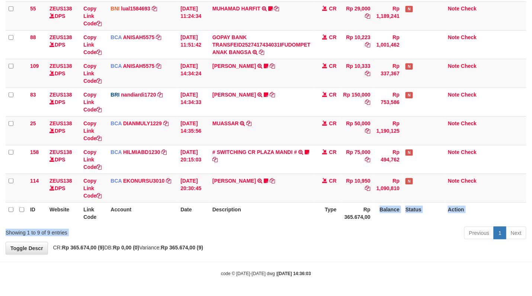
drag, startPoint x: 344, startPoint y: 230, endPoint x: 346, endPoint y: 224, distance: 6.4
click at [346, 227] on div "Show ** ** ** *** entries Search: ID Website Link Code Account Date Description…" at bounding box center [266, 75] width 521 height 334
drag, startPoint x: 349, startPoint y: 212, endPoint x: 346, endPoint y: 214, distance: 4.0
click at [346, 214] on th "Rp 365.674,00" at bounding box center [357, 212] width 34 height 21
drag, startPoint x: 327, startPoint y: 216, endPoint x: 324, endPoint y: 200, distance: 15.9
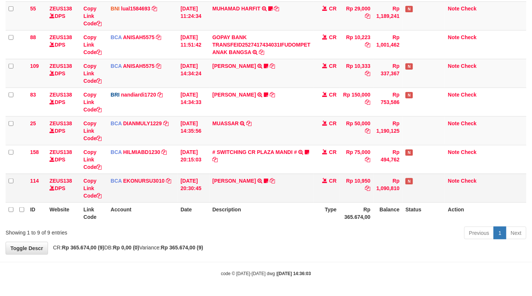
click at [328, 214] on th "Type" at bounding box center [327, 212] width 26 height 21
drag, startPoint x: 324, startPoint y: 200, endPoint x: 406, endPoint y: 207, distance: 82.2
click at [322, 201] on td "CR" at bounding box center [327, 188] width 26 height 29
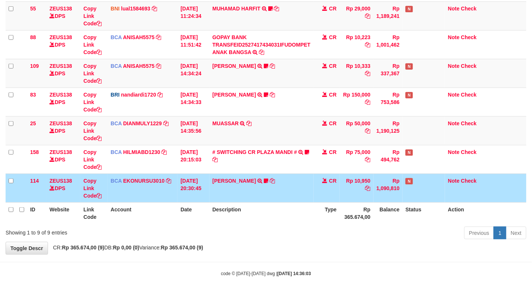
click at [303, 214] on th "Description" at bounding box center [262, 212] width 104 height 21
click at [304, 214] on th "Description" at bounding box center [262, 212] width 104 height 21
click at [306, 203] on th "Description" at bounding box center [262, 212] width 104 height 21
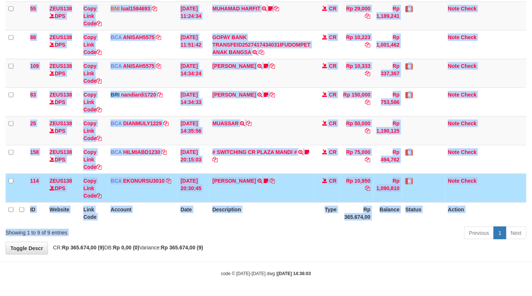
click at [307, 226] on div "Show ** ** ** *** entries Search: ID Website Link Code Account Date Description…" at bounding box center [266, 75] width 521 height 334
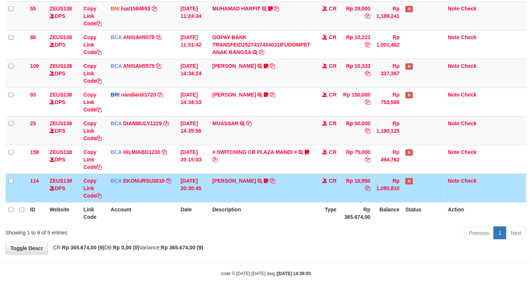
click at [309, 214] on th "Description" at bounding box center [262, 212] width 104 height 21
click at [306, 218] on th "Description" at bounding box center [262, 212] width 104 height 21
click at [307, 219] on th "Description" at bounding box center [262, 212] width 104 height 21
click at [308, 219] on th "Description" at bounding box center [262, 212] width 104 height 21
click at [307, 220] on th "Description" at bounding box center [262, 212] width 104 height 21
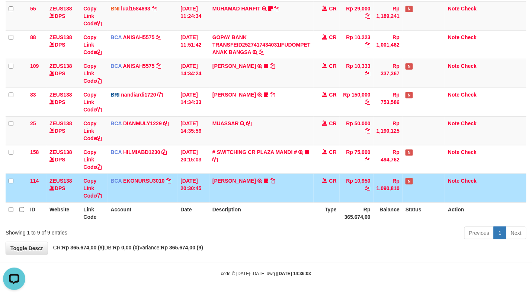
scroll to position [0, 0]
click at [313, 222] on tr "ID Website Link Code Account Date Description Type Rp 365.674,00 Balance Status…" at bounding box center [266, 212] width 521 height 21
click at [315, 221] on th "Type" at bounding box center [327, 212] width 26 height 21
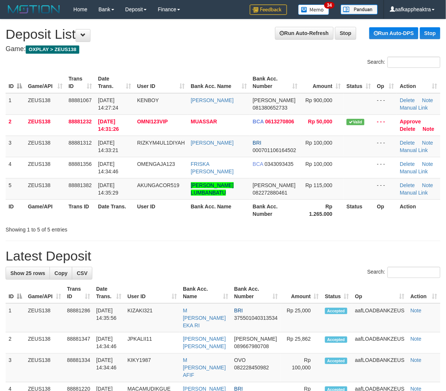
click at [171, 229] on div "Showing 1 to 5 of 5 entries" at bounding box center [93, 228] width 175 height 10
click at [143, 232] on div "Showing 1 to 5 of 5 entries" at bounding box center [93, 228] width 175 height 10
drag, startPoint x: 143, startPoint y: 232, endPoint x: 2, endPoint y: 224, distance: 141.0
click at [118, 232] on div "Showing 1 to 5 of 5 entries" at bounding box center [93, 228] width 175 height 10
drag, startPoint x: 177, startPoint y: 243, endPoint x: 1, endPoint y: 235, distance: 176.6
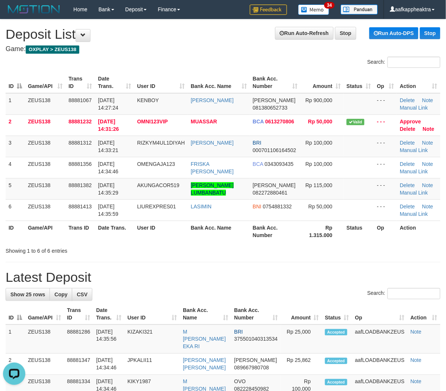
click at [299, 254] on div "Showing 1 to 6 of 6 entries" at bounding box center [223, 249] width 446 height 10
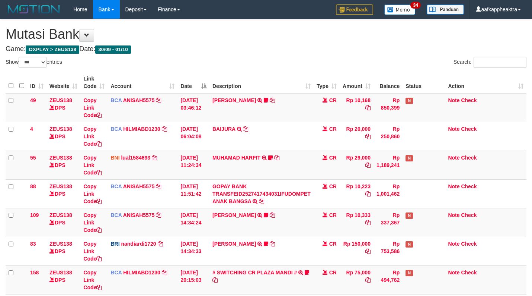
select select "***"
click at [290, 194] on link "GOPAY BANK TRANSFEID2527417434031IFUDOMPET ANAK BANGSA" at bounding box center [262, 193] width 98 height 21
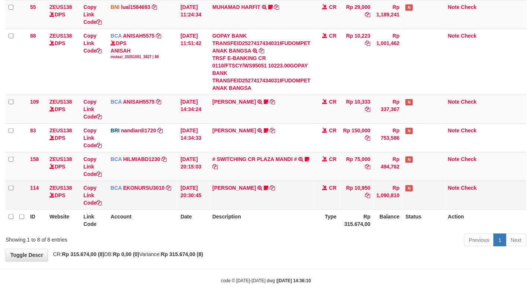
scroll to position [157, 0]
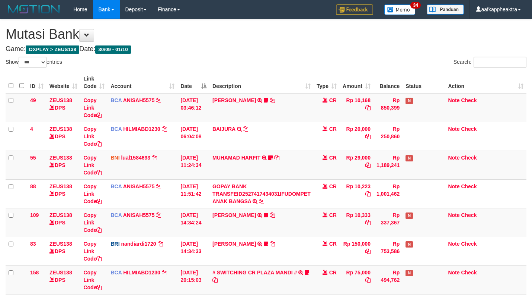
select select "***"
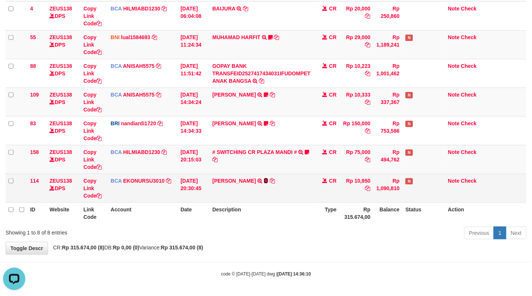
click at [264, 179] on icon at bounding box center [266, 180] width 4 height 5
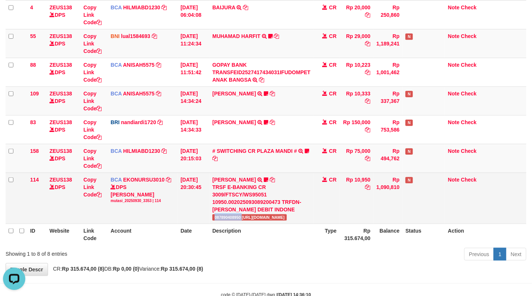
drag, startPoint x: 212, startPoint y: 222, endPoint x: 243, endPoint y: 222, distance: 30.5
click at [243, 222] on td "AHMAD AGUSTI TRSF E-BANKING CR 3009/FTSCY/WS95051 10950.002025093089200473 TRFD…" at bounding box center [262, 197] width 104 height 51
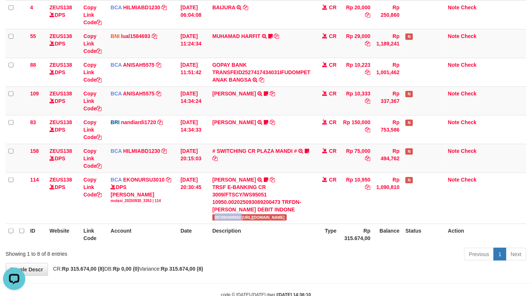
copy span "087890408950"
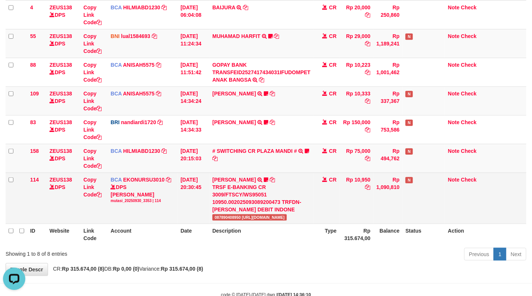
click at [341, 211] on td "Rp 10,950" at bounding box center [357, 197] width 34 height 51
click at [347, 208] on td "Rp 10,950" at bounding box center [357, 197] width 34 height 51
click at [350, 208] on td "Rp 10,950" at bounding box center [357, 197] width 34 height 51
click at [232, 215] on td "AHMAD AGUSTI TRSF E-BANKING CR 3009/FTSCY/WS95051 10950.002025093089200473 TRFD…" at bounding box center [262, 197] width 104 height 51
click at [268, 207] on div "TRSF E-BANKING CR 3009/FTSCY/WS95051 10950.002025093089200473 TRFDN-[PERSON_NAM…" at bounding box center [262, 198] width 98 height 30
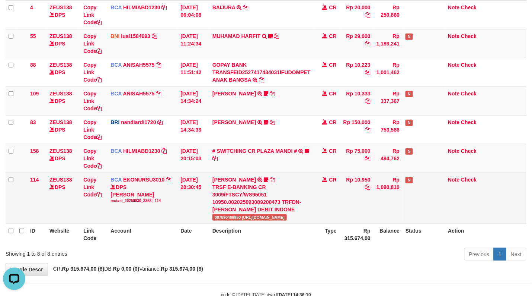
click at [258, 207] on div "TRSF E-BANKING CR 3009/FTSCY/WS95051 10950.002025093089200473 TRFDN-[PERSON_NAM…" at bounding box center [262, 198] width 98 height 30
click at [263, 218] on span "087890408950 [URL][DOMAIN_NAME]" at bounding box center [250, 217] width 75 height 6
click at [285, 209] on div "TRSF E-BANKING CR 3009/FTSCY/WS95051 10950.002025093089200473 TRFDN-AHMAD AGUST…" at bounding box center [262, 198] width 98 height 30
click at [285, 210] on div "TRSF E-BANKING CR 3009/FTSCY/WS95051 10950.002025093089200473 TRFDN-[PERSON_NAM…" at bounding box center [262, 198] width 98 height 30
click at [280, 209] on div "TRSF E-BANKING CR 3009/FTSCY/WS95051 10950.002025093089200473 TRFDN-AHMAD AGUST…" at bounding box center [262, 198] width 98 height 30
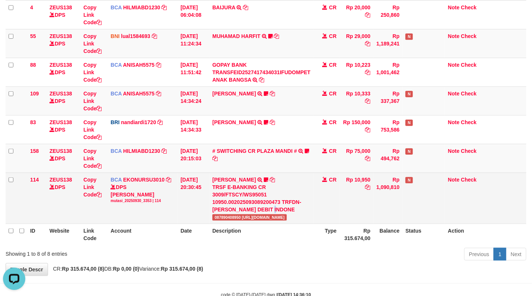
click at [280, 209] on div "TRSF E-BANKING CR 3009/FTSCY/WS95051 10950.002025093089200473 TRFDN-[PERSON_NAM…" at bounding box center [262, 198] width 98 height 30
click at [260, 217] on span "087890408950 https://prnt.sc/m-Nj94mKyhZg" at bounding box center [250, 217] width 75 height 6
click at [271, 211] on div "TRSF E-BANKING CR 3009/FTSCY/WS95051 10950.002025093089200473 TRFDN-[PERSON_NAM…" at bounding box center [262, 198] width 98 height 30
click at [266, 214] on td "AHMAD AGUSTI TRSF E-BANKING CR 3009/FTSCY/WS95051 10950.002025093089200473 TRFD…" at bounding box center [262, 197] width 104 height 51
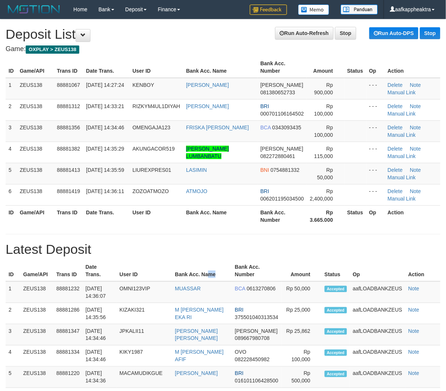
click at [222, 265] on th "Bank Acc. Name" at bounding box center [202, 270] width 60 height 21
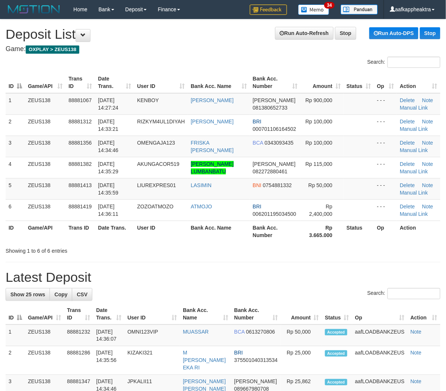
click at [166, 236] on th "User ID" at bounding box center [161, 230] width 54 height 21
drag, startPoint x: 166, startPoint y: 236, endPoint x: 1, endPoint y: 233, distance: 164.2
click at [165, 237] on th "User ID" at bounding box center [161, 230] width 54 height 21
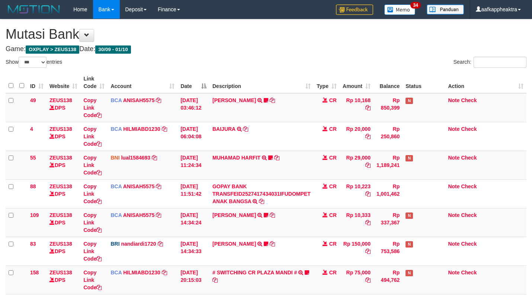
select select "***"
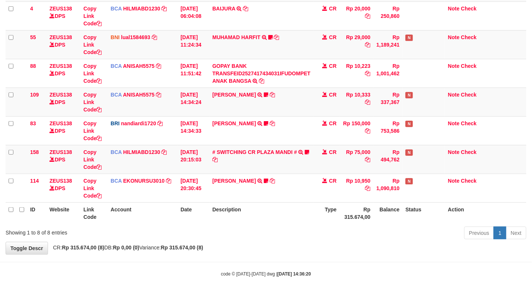
click at [274, 213] on th "Description" at bounding box center [262, 212] width 104 height 21
click at [283, 211] on th "Description" at bounding box center [262, 212] width 104 height 21
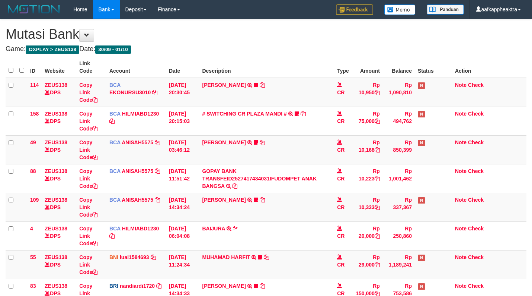
scroll to position [121, 0]
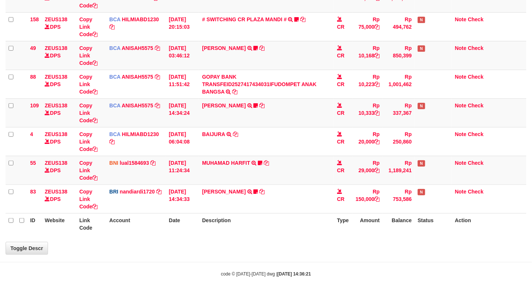
select select "***"
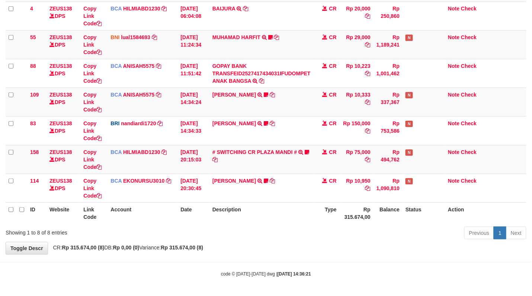
click at [377, 213] on th "Balance" at bounding box center [388, 212] width 29 height 21
click at [365, 215] on th "Rp 315.674,00" at bounding box center [357, 212] width 34 height 21
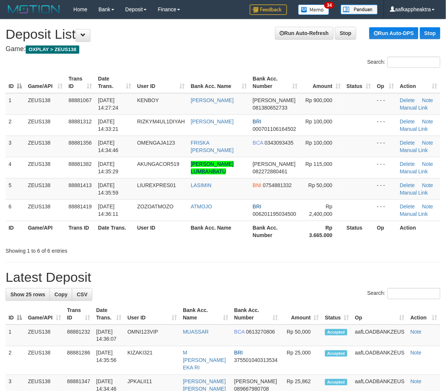
drag, startPoint x: 173, startPoint y: 238, endPoint x: 110, endPoint y: 239, distance: 62.6
click at [171, 239] on th "User ID" at bounding box center [161, 230] width 54 height 21
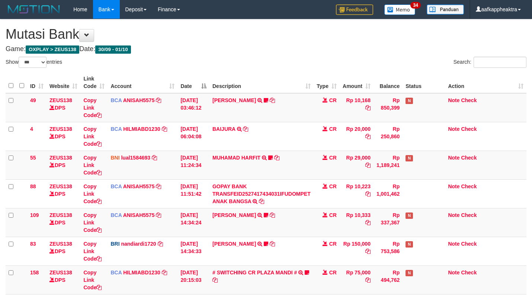
select select "***"
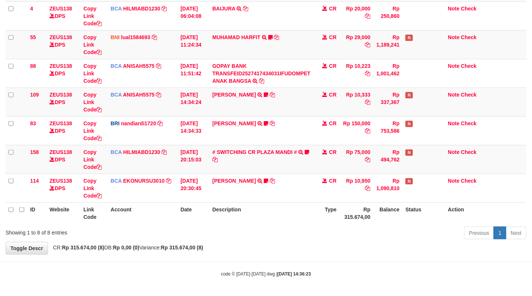
click at [300, 207] on th "Description" at bounding box center [262, 212] width 104 height 21
drag, startPoint x: 300, startPoint y: 207, endPoint x: 422, endPoint y: 209, distance: 122.1
click at [301, 207] on th "Description" at bounding box center [262, 212] width 104 height 21
click at [328, 210] on th "Type" at bounding box center [327, 212] width 26 height 21
drag, startPoint x: 325, startPoint y: 208, endPoint x: 334, endPoint y: 208, distance: 8.6
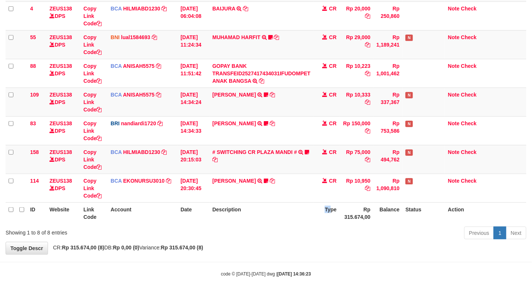
click at [325, 208] on th "Type" at bounding box center [327, 212] width 26 height 21
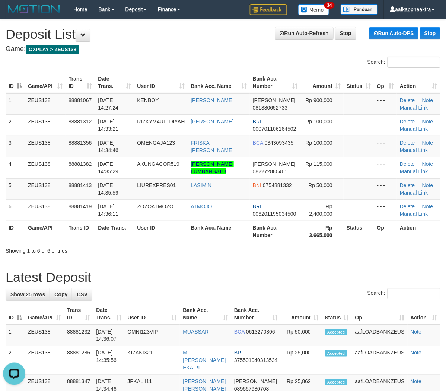
click at [284, 236] on tr "ID Game/API Trans ID Date Trans. User ID Bank Acc. Name Bank Acc. Number Rp 3.6…" at bounding box center [223, 230] width 435 height 21
click at [284, 236] on th "Bank Acc. Number" at bounding box center [275, 230] width 51 height 21
drag, startPoint x: 166, startPoint y: 277, endPoint x: 161, endPoint y: 277, distance: 4.8
click at [165, 277] on h1 "Latest Deposit" at bounding box center [223, 277] width 435 height 15
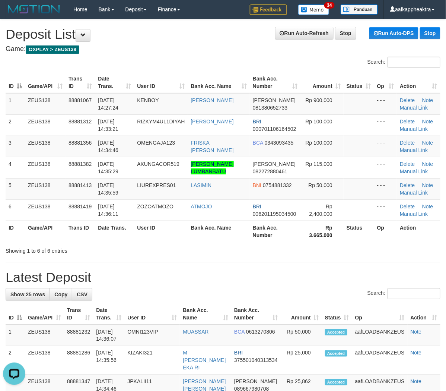
drag, startPoint x: 174, startPoint y: 261, endPoint x: 4, endPoint y: 242, distance: 171.6
click at [109, 242] on div "ID Game/API Trans ID Date Trans. User ID Bank Acc. Name Bank Acc. Number Amount…" at bounding box center [223, 157] width 446 height 174
drag, startPoint x: 200, startPoint y: 257, endPoint x: 1, endPoint y: 242, distance: 198.7
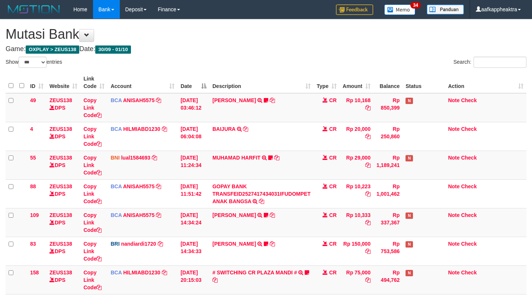
select select "***"
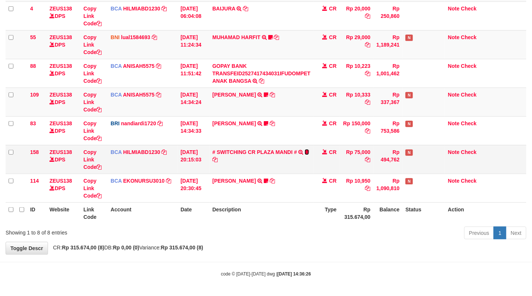
click at [308, 150] on icon at bounding box center [307, 151] width 4 height 5
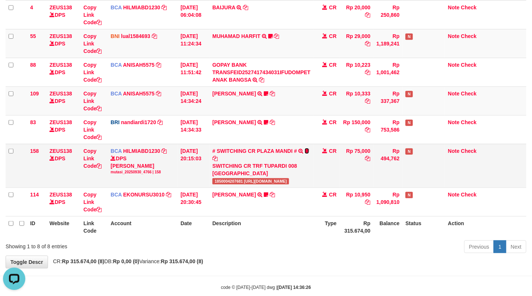
scroll to position [0, 0]
drag, startPoint x: 214, startPoint y: 186, endPoint x: 245, endPoint y: 187, distance: 30.5
click at [245, 187] on td "# SWITCHING CR PLAZA MANDI # SWITCHING CR TRF TUPARDI 008 PLAZA MANDI 185000420…" at bounding box center [262, 166] width 104 height 44
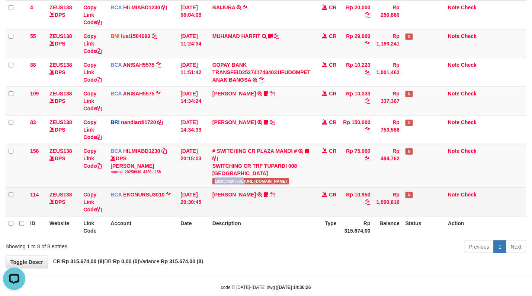
copy span "1850004207681"
drag, startPoint x: 271, startPoint y: 210, endPoint x: 295, endPoint y: 194, distance: 28.7
click at [277, 206] on td "AHMAD AGUSTI TRSF E-BANKING CR 3009/FTSCY/WS95051 10950.002025093089200473 TRFD…" at bounding box center [262, 201] width 104 height 29
click at [292, 213] on td "AHMAD AGUSTI TRSF E-BANKING CR 3009/FTSCY/WS95051 10950.002025093089200473 TRFD…" at bounding box center [262, 201] width 104 height 29
drag, startPoint x: 287, startPoint y: 217, endPoint x: 310, endPoint y: 211, distance: 23.5
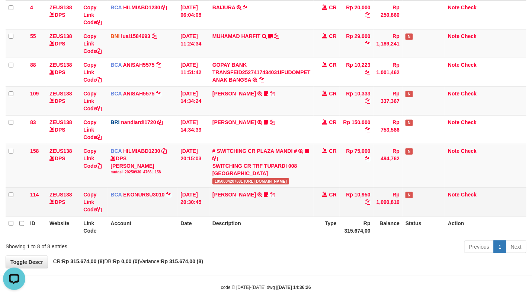
click at [294, 219] on th "Description" at bounding box center [262, 226] width 104 height 21
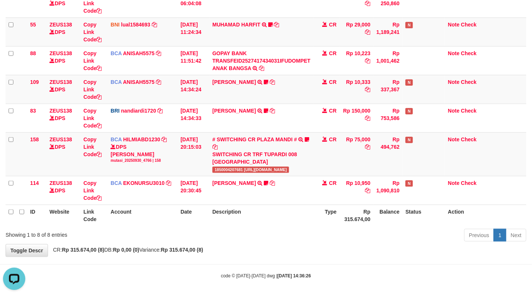
scroll to position [136, 0]
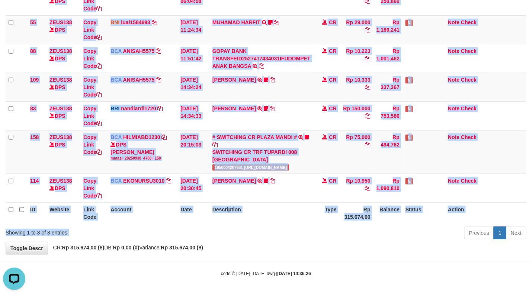
click at [290, 222] on div "Show ** ** ** *** entries Search: ID Website Link Code Account Date Description…" at bounding box center [266, 81] width 521 height 320
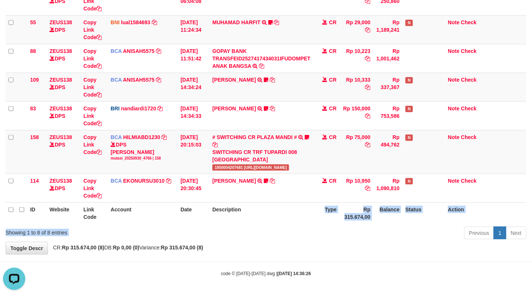
drag, startPoint x: 294, startPoint y: 217, endPoint x: 298, endPoint y: 217, distance: 3.8
click at [293, 217] on th "Description" at bounding box center [262, 212] width 104 height 21
drag, startPoint x: 306, startPoint y: 224, endPoint x: 312, endPoint y: 223, distance: 6.1
click at [307, 224] on div "ID Website Link Code Account Date Description Type Amount Balance Status Action…" at bounding box center [266, 79] width 532 height 291
click at [241, 216] on th "Description" at bounding box center [262, 212] width 104 height 21
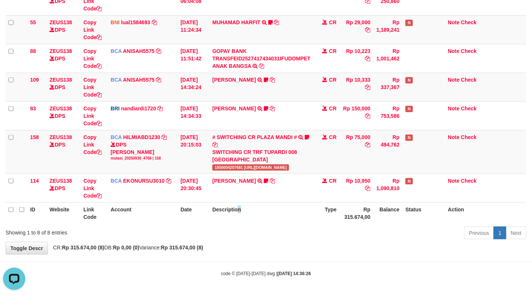
click at [258, 212] on th "Description" at bounding box center [262, 212] width 104 height 21
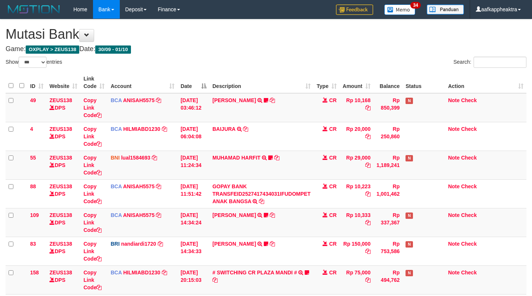
select select "***"
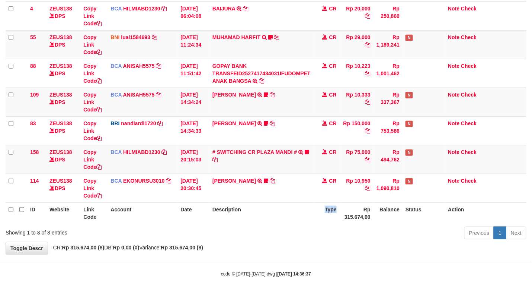
click at [327, 220] on th "Type" at bounding box center [327, 212] width 26 height 21
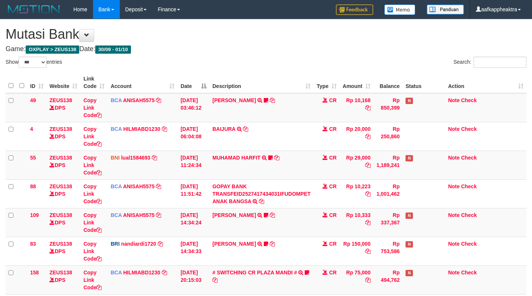
select select "***"
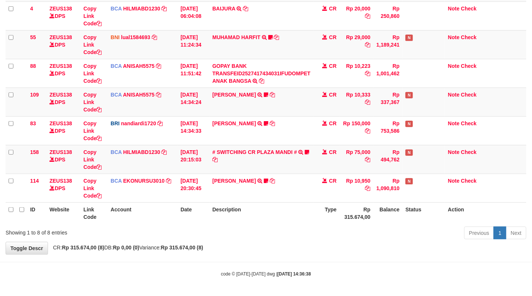
click at [276, 212] on th "Description" at bounding box center [262, 212] width 104 height 21
click at [276, 211] on th "Description" at bounding box center [262, 212] width 104 height 21
click at [258, 220] on th "Description" at bounding box center [262, 212] width 104 height 21
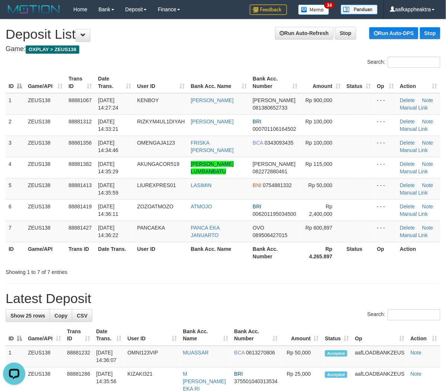
drag, startPoint x: 220, startPoint y: 258, endPoint x: 3, endPoint y: 253, distance: 217.1
click at [219, 259] on th "Bank Acc. Name" at bounding box center [219, 252] width 62 height 21
click at [188, 268] on div "Search: ID Game/API Trans ID Date Trans. User ID Bank Acc. Name Bank Acc. Numbe…" at bounding box center [223, 166] width 435 height 219
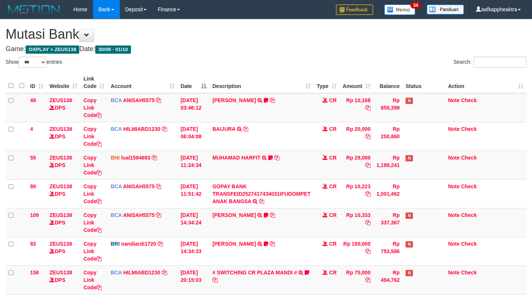
select select "***"
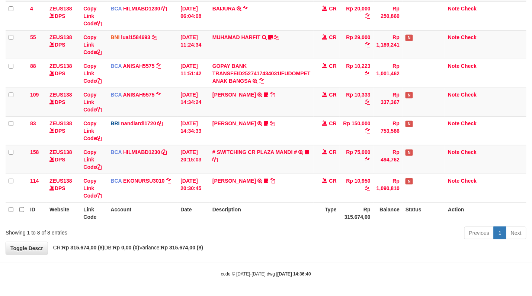
click at [290, 230] on div "Previous 1 Next" at bounding box center [376, 234] width 299 height 16
click at [291, 230] on div "Previous 1 Next" at bounding box center [376, 234] width 299 height 16
click at [285, 218] on th "Description" at bounding box center [262, 212] width 104 height 21
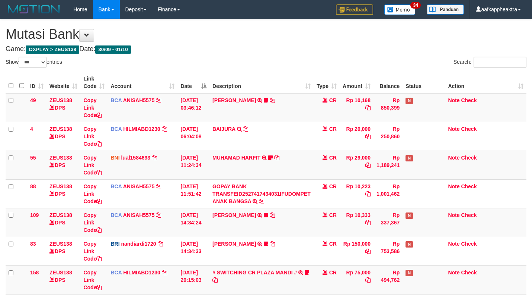
select select "***"
drag, startPoint x: 0, startPoint y: 0, endPoint x: 341, endPoint y: 221, distance: 406.6
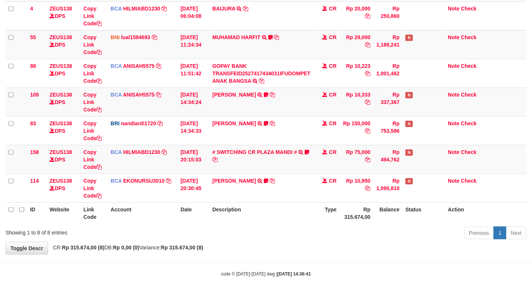
click at [337, 223] on div "ID Website Link Code Account Date Description Type Amount Balance Status Action…" at bounding box center [266, 87] width 532 height 276
click at [320, 220] on th "Type" at bounding box center [327, 212] width 26 height 21
click at [342, 236] on div "Previous 1 Next" at bounding box center [376, 234] width 299 height 16
click at [343, 237] on div "Previous 1 Next" at bounding box center [376, 234] width 299 height 16
drag, startPoint x: 348, startPoint y: 219, endPoint x: 348, endPoint y: 227, distance: 8.2
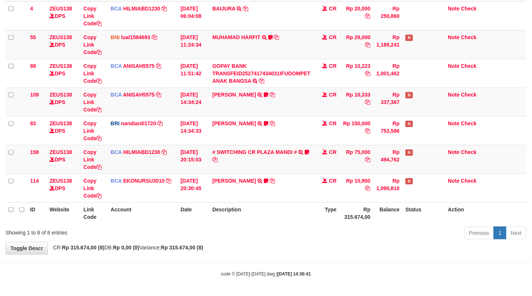
click at [347, 222] on th "Rp 315.674,00" at bounding box center [357, 212] width 34 height 21
click at [348, 227] on div "Previous 1 Next" at bounding box center [376, 234] width 299 height 16
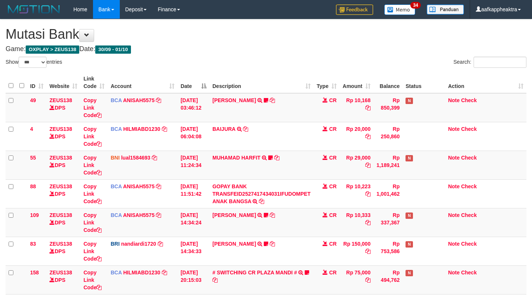
select select "***"
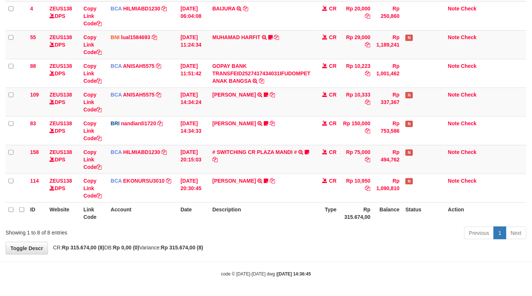
click at [331, 232] on div "Previous 1 Next" at bounding box center [376, 234] width 299 height 16
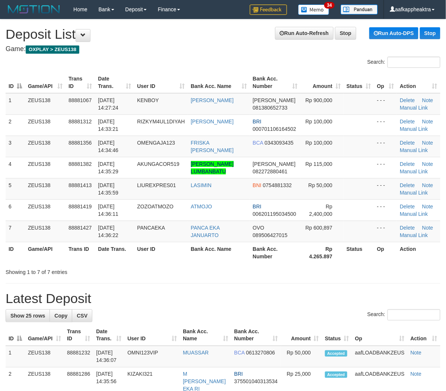
drag, startPoint x: 216, startPoint y: 295, endPoint x: 184, endPoint y: 290, distance: 32.3
click at [214, 294] on h1 "Latest Deposit" at bounding box center [223, 298] width 435 height 15
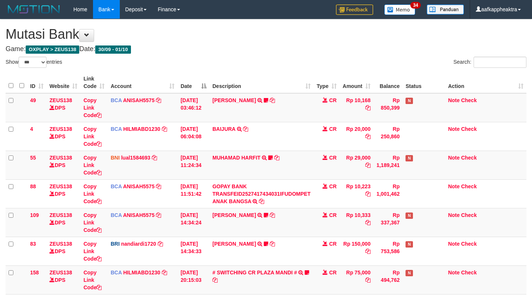
select select "***"
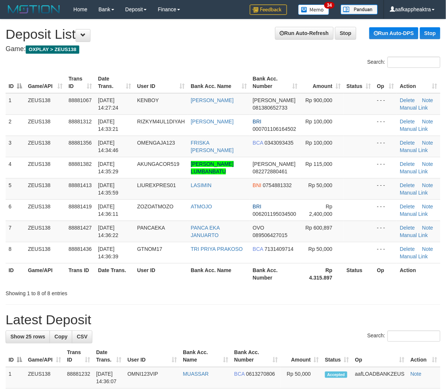
click at [242, 291] on div "Showing 1 to 8 of 8 entries" at bounding box center [223, 291] width 446 height 10
click at [240, 291] on div "Showing 1 to 8 of 8 entries" at bounding box center [223, 291] width 446 height 10
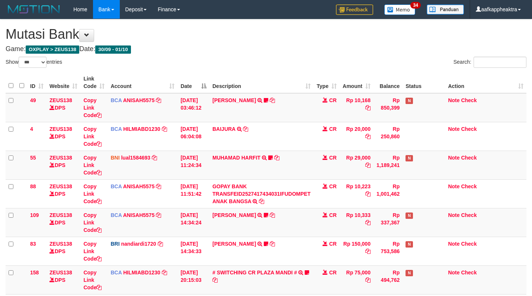
select select "***"
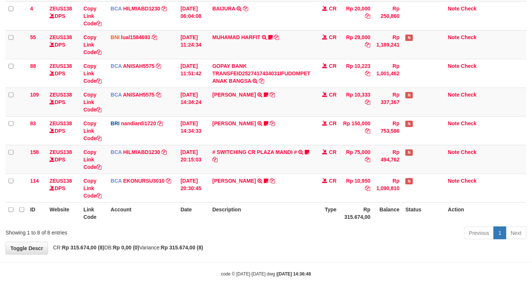
click at [255, 220] on th "Description" at bounding box center [262, 212] width 104 height 21
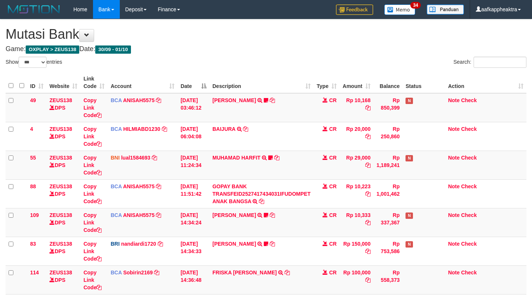
select select "***"
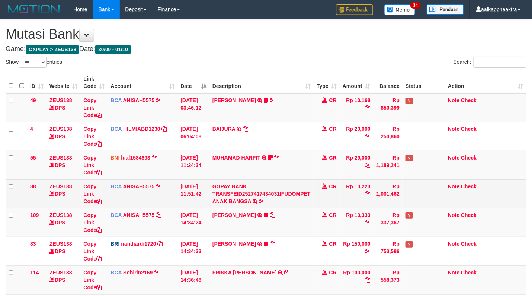
click at [325, 202] on td "CR" at bounding box center [327, 193] width 26 height 29
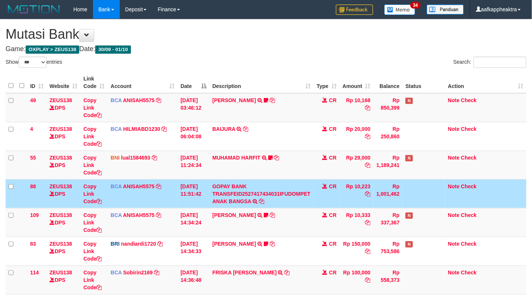
click at [322, 202] on td "CR" at bounding box center [327, 193] width 26 height 29
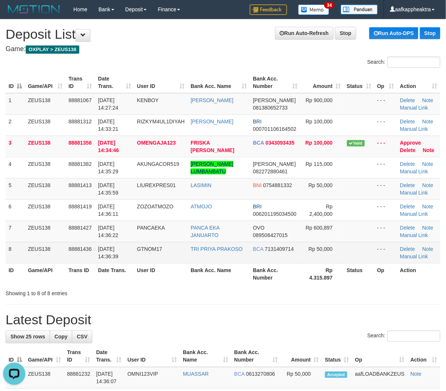
drag, startPoint x: 166, startPoint y: 262, endPoint x: 2, endPoint y: 246, distance: 164.6
click at [165, 262] on td "GTNOM17" at bounding box center [161, 252] width 54 height 21
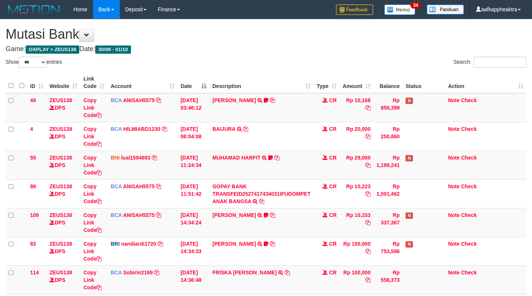
select select "***"
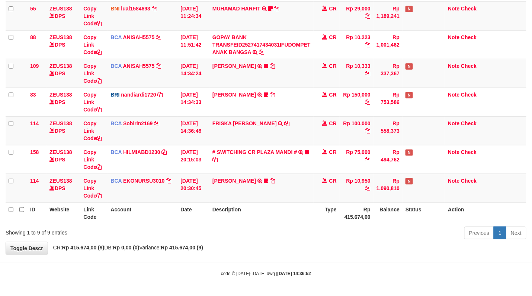
scroll to position [150, 0]
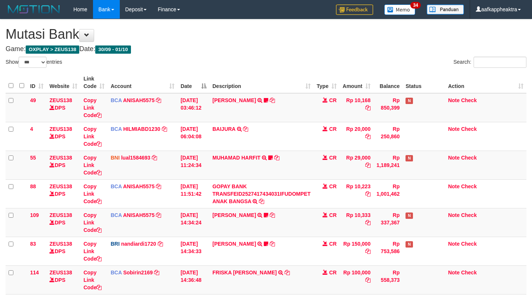
select select "***"
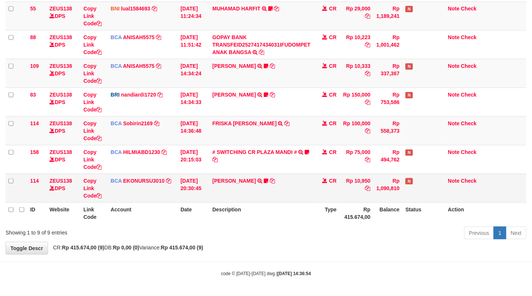
drag, startPoint x: 296, startPoint y: 195, endPoint x: 293, endPoint y: 192, distance: 4.8
click at [297, 195] on td "[PERSON_NAME] TRSF E-BANKING CR 3009/FTSCY/WS95051 10950.002025093089200473 TRF…" at bounding box center [262, 188] width 104 height 29
click at [290, 192] on td "[PERSON_NAME] TRSF E-BANKING CR 3009/FTSCY/WS95051 10950.002025093089200473 TRF…" at bounding box center [262, 188] width 104 height 29
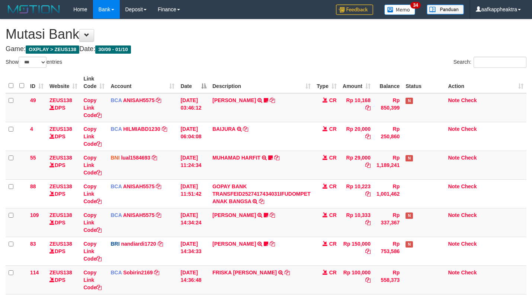
select select "***"
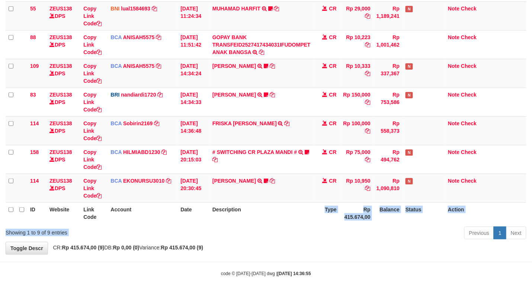
click at [328, 211] on th "Type" at bounding box center [327, 212] width 26 height 21
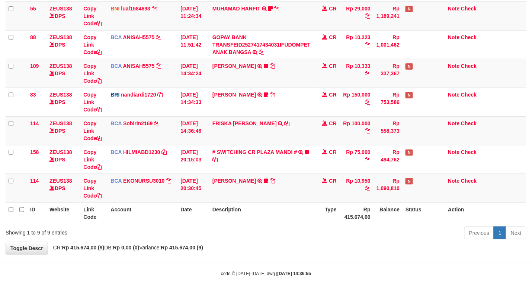
drag, startPoint x: 311, startPoint y: 212, endPoint x: 507, endPoint y: 229, distance: 197.0
click at [310, 212] on th "Description" at bounding box center [262, 212] width 104 height 21
click at [227, 201] on table "ID Website Link Code Account Date Description Type Amount Balance Status Action…" at bounding box center [266, 73] width 521 height 300
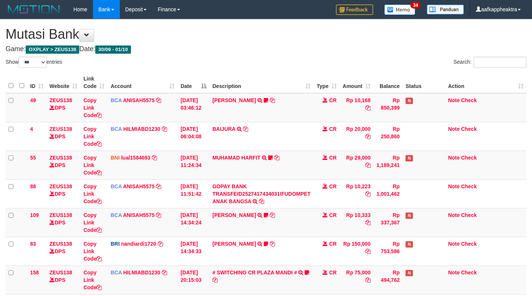
select select "***"
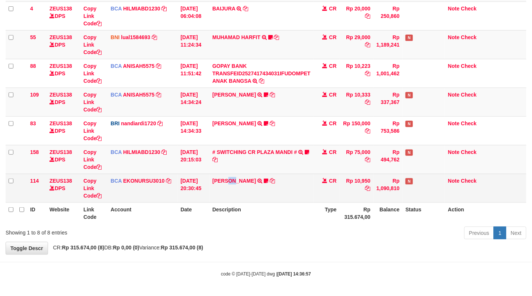
click at [231, 194] on td "[PERSON_NAME] TRSF E-BANKING CR 3009/FTSCY/WS95051 10950.002025093089200473 TRF…" at bounding box center [262, 188] width 104 height 29
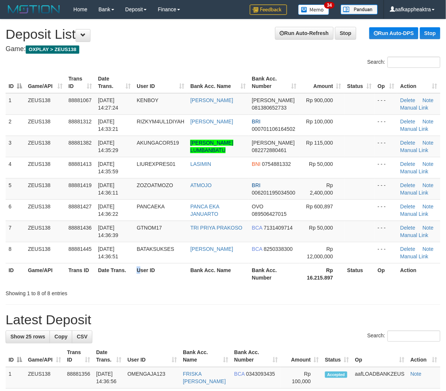
click at [144, 274] on th "User ID" at bounding box center [161, 273] width 54 height 21
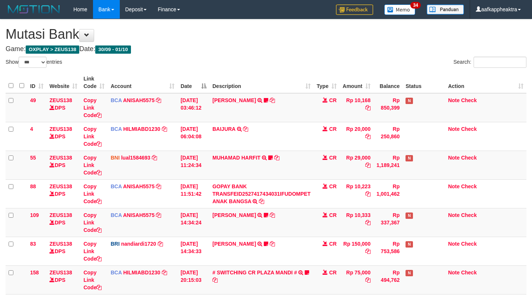
select select "***"
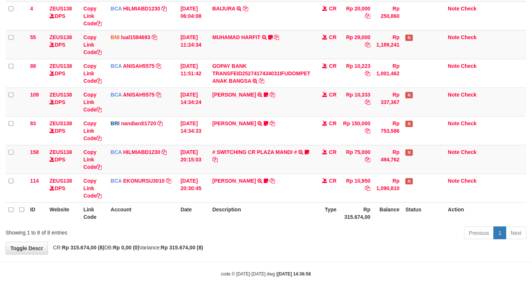
click at [349, 215] on th "Rp 315.674,00" at bounding box center [357, 212] width 34 height 21
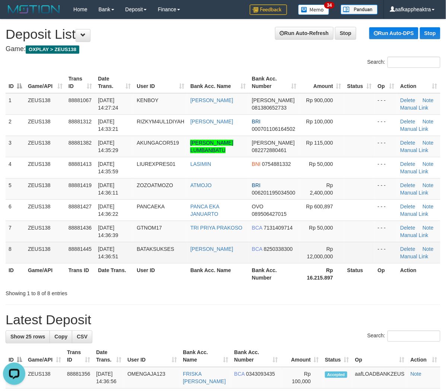
drag, startPoint x: 214, startPoint y: 267, endPoint x: 144, endPoint y: 260, distance: 70.4
click at [214, 267] on th "Bank Acc. Name" at bounding box center [217, 273] width 61 height 21
click at [179, 256] on td "BATAKSUKSES" at bounding box center [161, 252] width 54 height 21
drag, startPoint x: 179, startPoint y: 256, endPoint x: 45, endPoint y: 252, distance: 133.7
click at [178, 257] on td "BATAKSUKSES" at bounding box center [161, 252] width 54 height 21
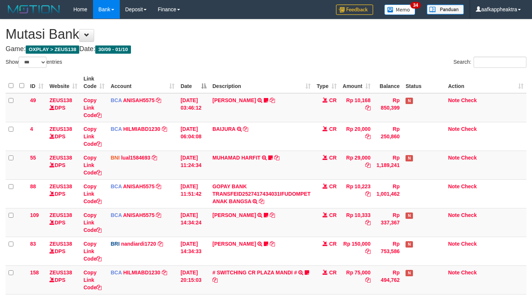
select select "***"
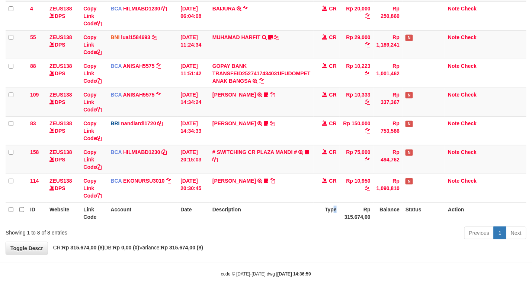
click at [335, 211] on th "Type" at bounding box center [327, 212] width 26 height 21
click at [331, 207] on th "Type" at bounding box center [327, 212] width 26 height 21
click at [331, 209] on th "Type" at bounding box center [327, 212] width 26 height 21
click at [328, 207] on th "Type" at bounding box center [327, 212] width 26 height 21
click at [328, 215] on th "Type" at bounding box center [327, 212] width 26 height 21
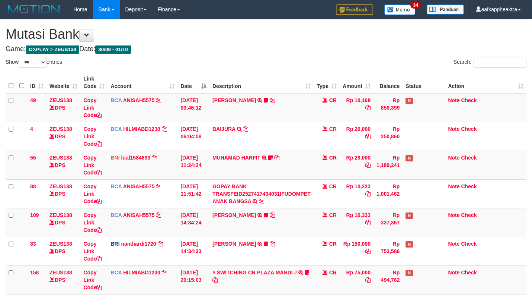
select select "***"
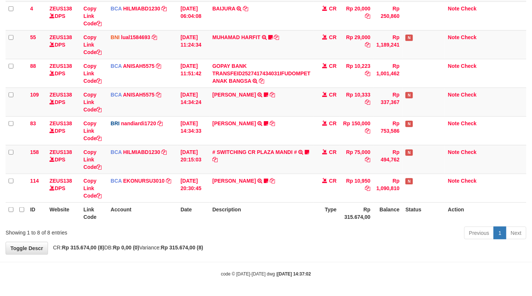
click at [355, 214] on th "Rp 315.674,00" at bounding box center [357, 212] width 34 height 21
click at [342, 216] on th "Rp 315.674,00" at bounding box center [357, 212] width 34 height 21
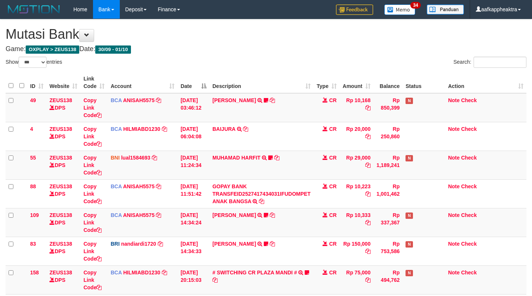
select select "***"
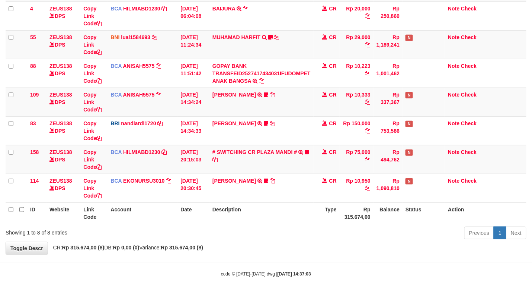
click at [321, 208] on th "Type" at bounding box center [327, 212] width 26 height 21
click at [322, 206] on th "Type" at bounding box center [327, 212] width 26 height 21
click at [324, 206] on th "Type" at bounding box center [327, 212] width 26 height 21
click at [321, 203] on th "Type" at bounding box center [327, 212] width 26 height 21
click at [321, 204] on th "Type" at bounding box center [327, 212] width 26 height 21
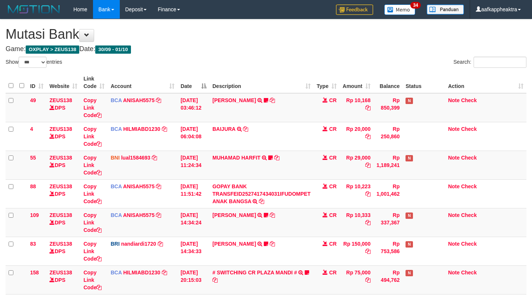
select select "***"
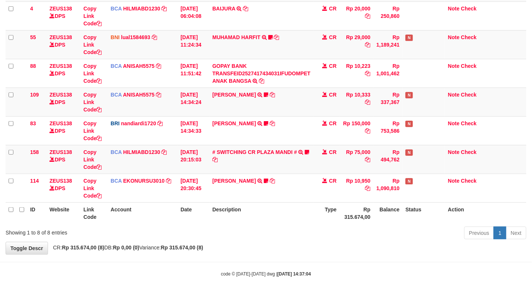
click at [319, 206] on th "Type" at bounding box center [327, 212] width 26 height 21
click at [315, 203] on th "Type" at bounding box center [327, 212] width 26 height 21
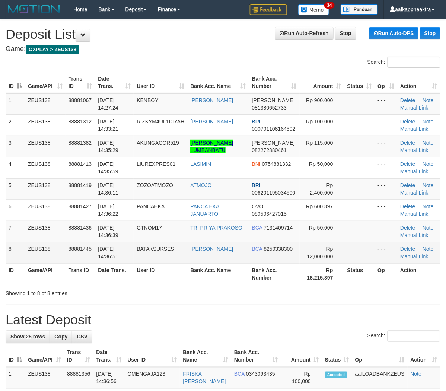
drag, startPoint x: 185, startPoint y: 272, endPoint x: 30, endPoint y: 244, distance: 157.5
click at [182, 272] on th "User ID" at bounding box center [161, 273] width 54 height 21
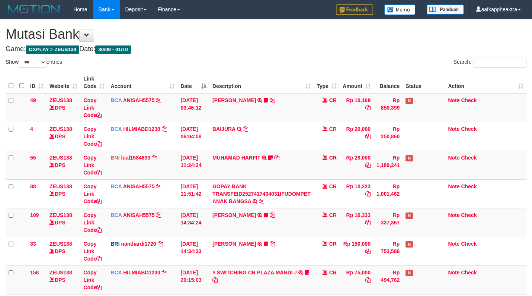
select select "***"
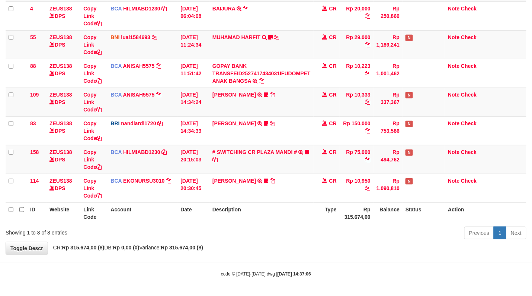
click at [344, 202] on th "Rp 315.674,00" at bounding box center [357, 212] width 34 height 21
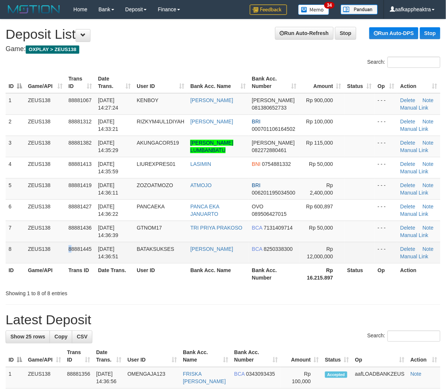
drag, startPoint x: 72, startPoint y: 251, endPoint x: 1, endPoint y: 243, distance: 72.0
click at [70, 251] on span "88881445" at bounding box center [80, 249] width 23 height 6
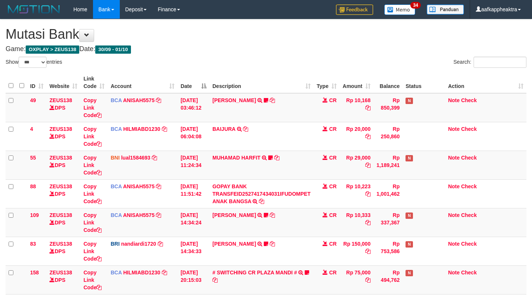
select select "***"
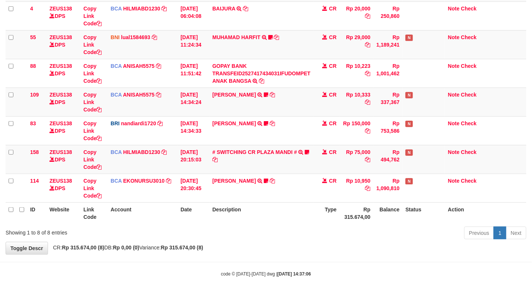
click at [334, 209] on th "Type" at bounding box center [327, 212] width 26 height 21
click at [330, 206] on th "Type" at bounding box center [327, 212] width 26 height 21
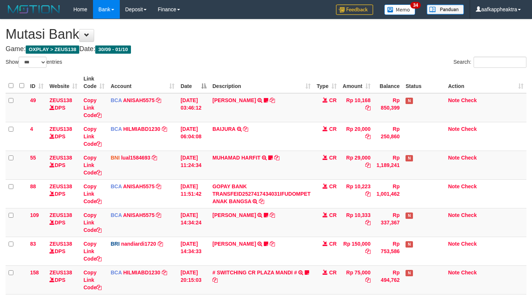
select select "***"
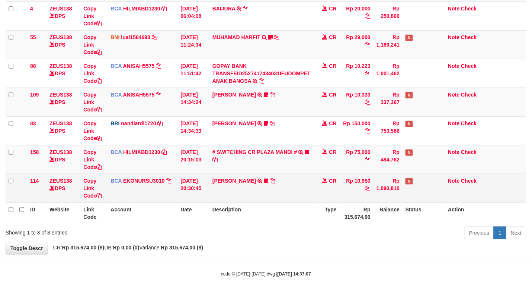
drag, startPoint x: 0, startPoint y: 0, endPoint x: 276, endPoint y: 197, distance: 338.5
click at [258, 205] on th "Description" at bounding box center [262, 212] width 104 height 21
click at [277, 197] on td "[PERSON_NAME] TRSF E-BANKING CR 3009/FTSCY/WS95051 10950.002025093089200473 TRF…" at bounding box center [262, 188] width 104 height 29
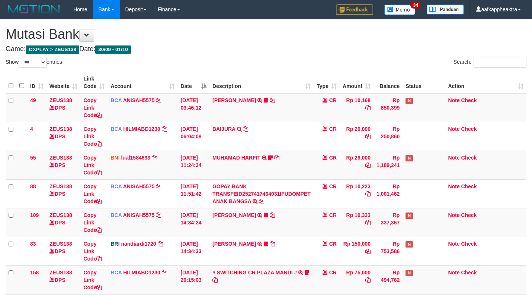
select select "***"
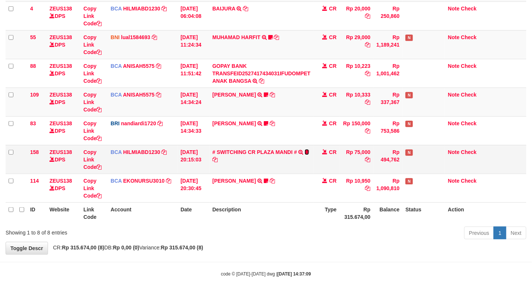
click at [306, 150] on icon at bounding box center [307, 151] width 4 height 5
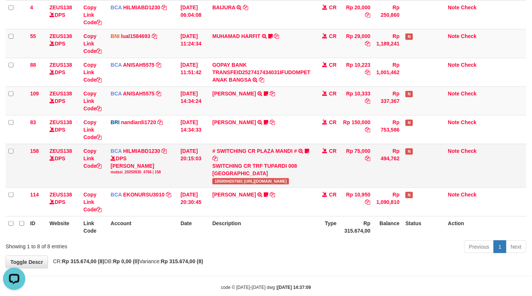
scroll to position [0, 0]
drag, startPoint x: 212, startPoint y: 187, endPoint x: 245, endPoint y: 186, distance: 32.4
click at [245, 186] on td "# SWITCHING CR PLAZA MANDI # SWITCHING CR TRF TUPARDI 008 PLAZA MANDI 185000420…" at bounding box center [262, 166] width 104 height 44
copy span "1850004207681"
drag, startPoint x: 289, startPoint y: 227, endPoint x: 292, endPoint y: 224, distance: 4.5
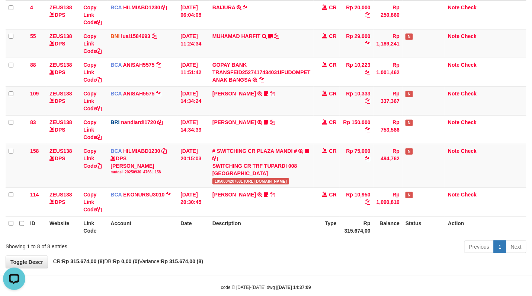
click at [289, 226] on th "Description" at bounding box center [262, 226] width 104 height 21
drag, startPoint x: 297, startPoint y: 220, endPoint x: 300, endPoint y: 223, distance: 5.0
click at [298, 221] on th "Description" at bounding box center [262, 226] width 104 height 21
click at [300, 223] on th "Description" at bounding box center [262, 226] width 104 height 21
drag, startPoint x: 308, startPoint y: 224, endPoint x: 311, endPoint y: 223, distance: 3.8
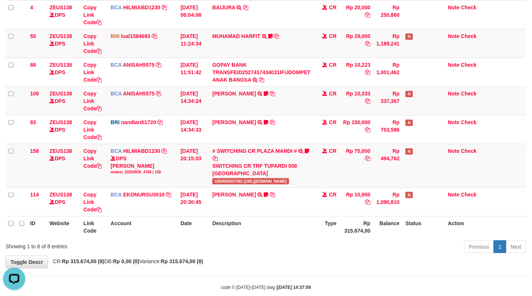
click at [309, 225] on th "Description" at bounding box center [262, 226] width 104 height 21
drag, startPoint x: 304, startPoint y: 231, endPoint x: 303, endPoint y: 235, distance: 4.5
click at [303, 234] on th "Description" at bounding box center [262, 226] width 104 height 21
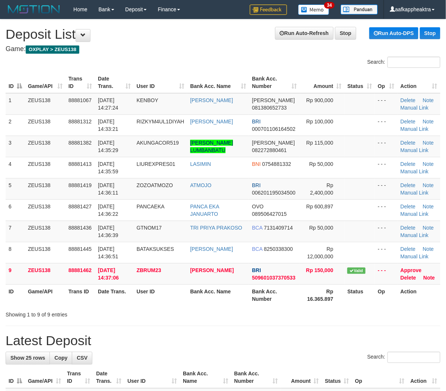
drag, startPoint x: 163, startPoint y: 287, endPoint x: 3, endPoint y: 268, distance: 160.9
click at [163, 287] on th "User ID" at bounding box center [161, 294] width 54 height 21
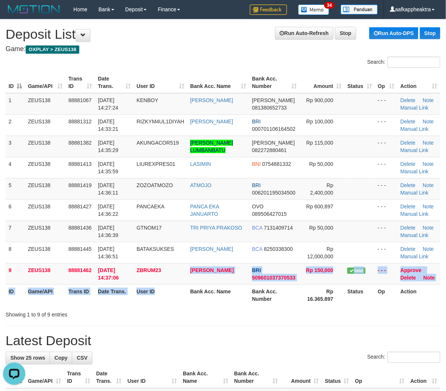
drag, startPoint x: 186, startPoint y: 288, endPoint x: 178, endPoint y: 289, distance: 8.6
click at [185, 289] on table "ID Game/API Trans ID Date Trans. User ID Bank Acc. Name Bank Acc. Number Amount…" at bounding box center [223, 188] width 435 height 233
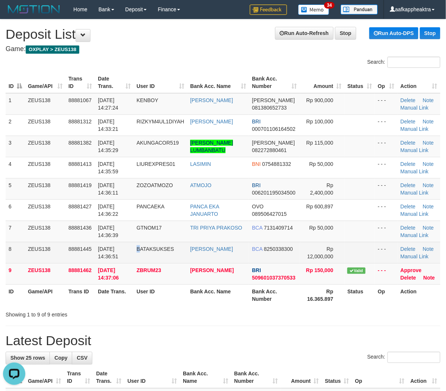
click at [146, 254] on td "BATAKSUKSES" at bounding box center [161, 252] width 54 height 21
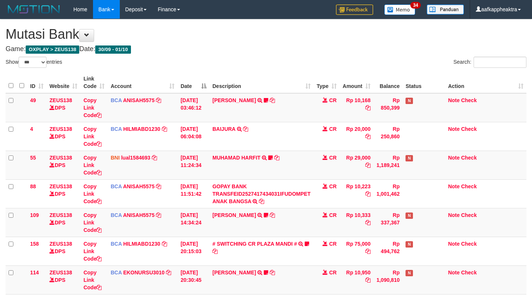
select select "***"
drag, startPoint x: 307, startPoint y: 226, endPoint x: 310, endPoint y: 229, distance: 4.5
click at [304, 227] on td "[PERSON_NAME] TRSF E-BANKING CR 0110/FTSCY/WS95051 10333.002025100112508694 TRF…" at bounding box center [262, 222] width 104 height 29
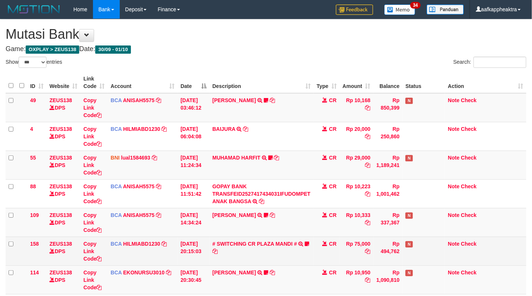
click at [296, 238] on tbody "49 ZEUS138 DPS Copy Link Code BCA ANISAH5575 DPS [PERSON_NAME] mutasi_20251001_…" at bounding box center [266, 193] width 521 height 201
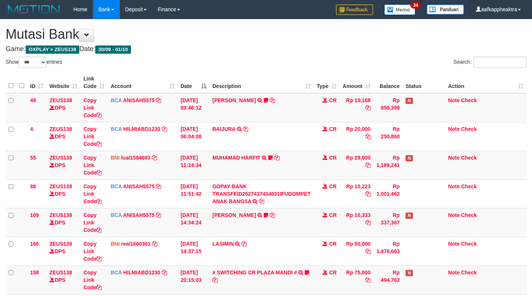
select select "***"
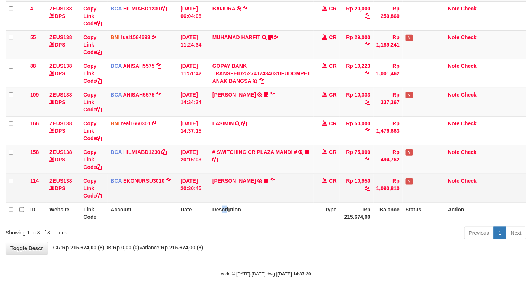
drag, startPoint x: 241, startPoint y: 192, endPoint x: 233, endPoint y: 197, distance: 8.9
click at [235, 195] on td "[PERSON_NAME] TRSF E-BANKING CR 3009/FTSCY/WS95051 10950.002025093089200473 TRF…" at bounding box center [262, 188] width 104 height 29
click at [233, 197] on td "[PERSON_NAME] TRSF E-BANKING CR 3009/FTSCY/WS95051 10950.002025093089200473 TRF…" at bounding box center [262, 188] width 104 height 29
click at [229, 200] on td "[PERSON_NAME] TRSF E-BANKING CR 3009/FTSCY/WS95051 10950.002025093089200473 TRF…" at bounding box center [262, 188] width 104 height 29
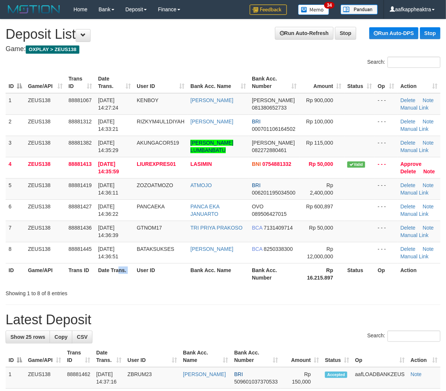
drag, startPoint x: 136, startPoint y: 270, endPoint x: 3, endPoint y: 246, distance: 134.3
click at [136, 270] on tr "ID Game/API Trans ID Date Trans. User ID Bank Acc. Name Bank Acc. Number Rp 16.…" at bounding box center [223, 273] width 435 height 21
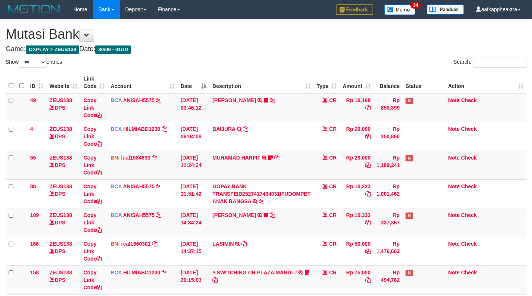
select select "***"
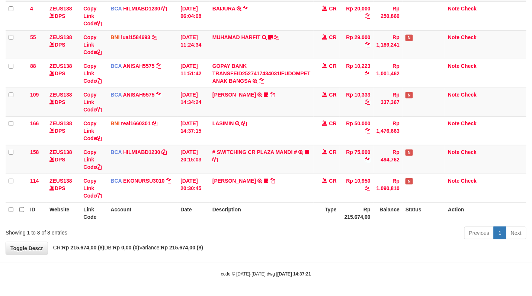
click at [313, 205] on th "Description" at bounding box center [262, 212] width 104 height 21
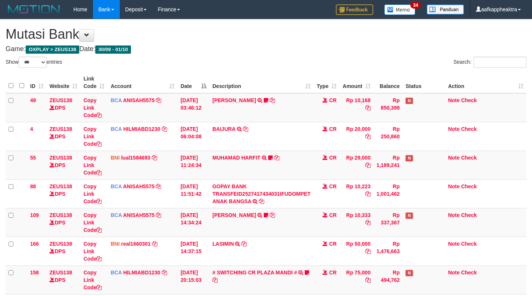
select select "***"
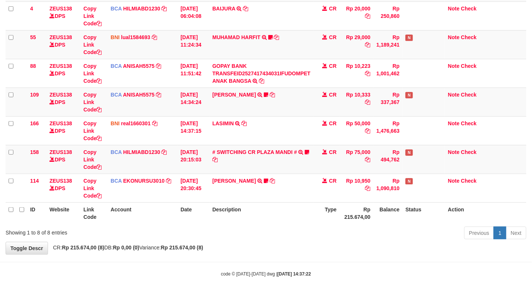
click at [276, 214] on th "Description" at bounding box center [262, 212] width 104 height 21
click at [350, 209] on th "Rp 215.674,00" at bounding box center [357, 212] width 34 height 21
click at [352, 208] on th "Rp 215.674,00" at bounding box center [357, 212] width 34 height 21
click at [347, 208] on th "Rp 215.674,00" at bounding box center [357, 212] width 34 height 21
drag, startPoint x: 331, startPoint y: 203, endPoint x: 327, endPoint y: 204, distance: 4.7
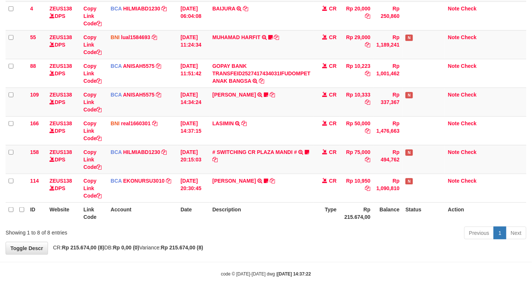
click at [328, 204] on th "Type" at bounding box center [327, 212] width 26 height 21
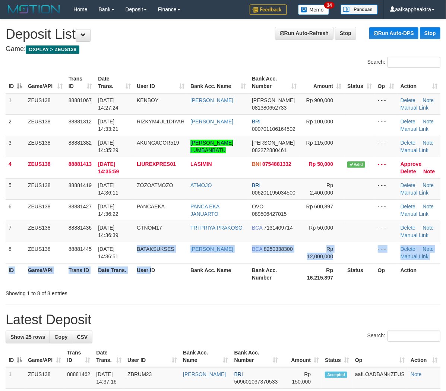
click at [152, 270] on table "ID Game/API Trans ID Date Trans. User ID Bank Acc. Name Bank Acc. Number Amount…" at bounding box center [223, 178] width 435 height 212
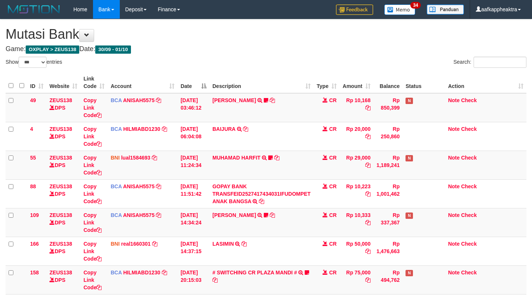
select select "***"
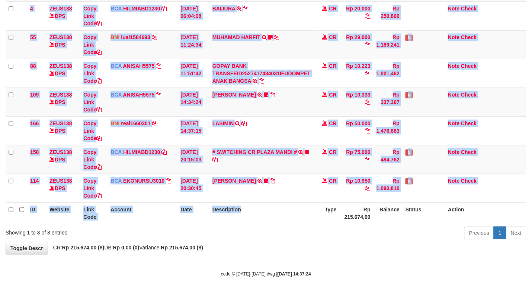
click at [279, 213] on th "Description" at bounding box center [262, 212] width 104 height 21
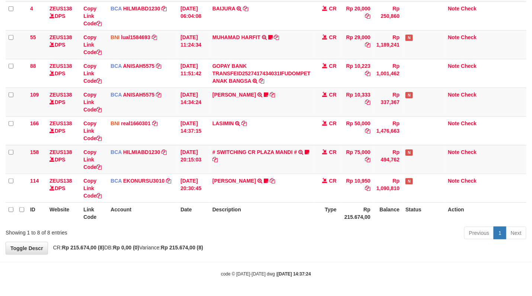
click at [283, 221] on th "Description" at bounding box center [262, 212] width 104 height 21
drag, startPoint x: 305, startPoint y: 226, endPoint x: 310, endPoint y: 223, distance: 6.0
click at [305, 226] on div "Previous 1 Next" at bounding box center [376, 234] width 299 height 16
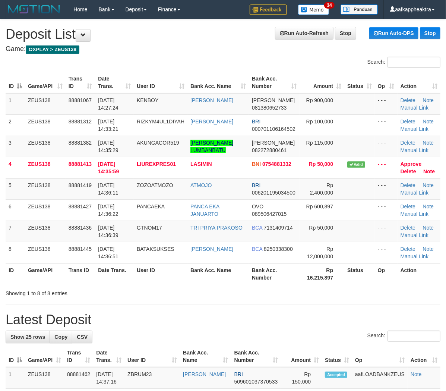
click at [96, 264] on tr "ID Game/API Trans ID Date Trans. User ID Bank Acc. Name Bank Acc. Number Rp 16.…" at bounding box center [223, 273] width 435 height 21
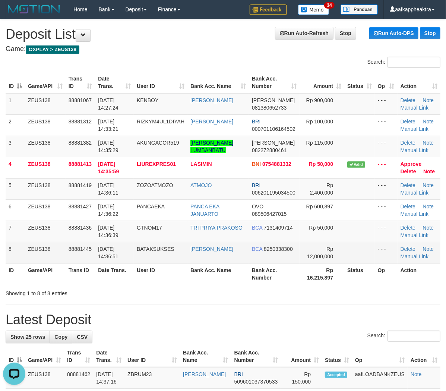
click at [106, 260] on td "[DATE] 14:36:51" at bounding box center [114, 252] width 39 height 21
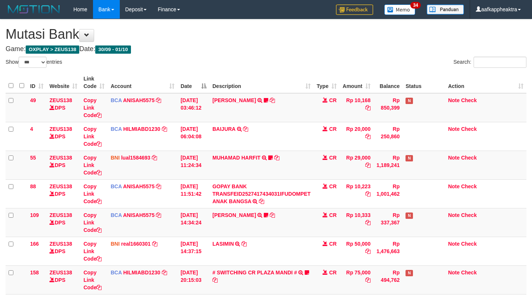
select select "***"
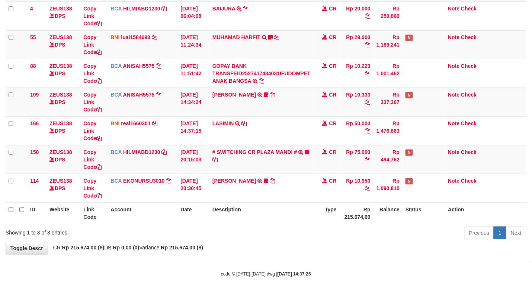
click at [299, 220] on th "Description" at bounding box center [262, 212] width 104 height 21
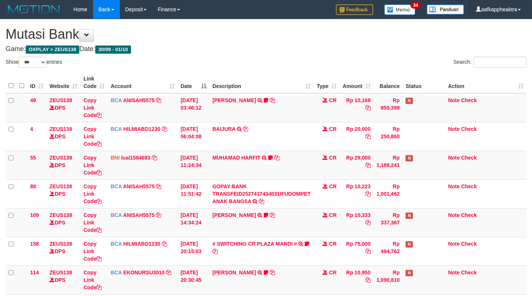
select select "***"
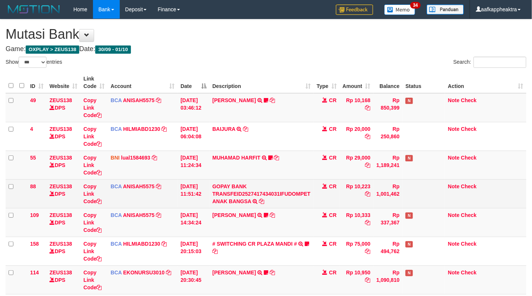
click at [307, 207] on td "GOPAY BANK TRANSFEID2527417434031IFUDOMPET ANAK BANGSA TRSF E-BANKING CR 0110/F…" at bounding box center [262, 193] width 104 height 29
click at [308, 207] on td "GOPAY BANK TRANSFEID2527417434031IFUDOMPET ANAK BANGSA TRSF E-BANKING CR 0110/F…" at bounding box center [262, 193] width 104 height 29
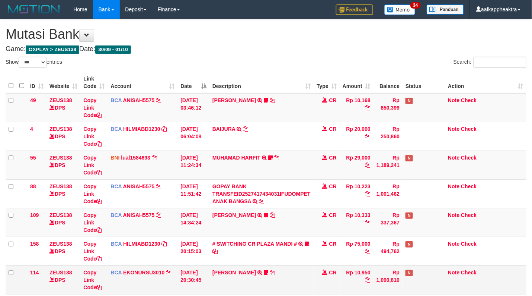
scroll to position [44, 0]
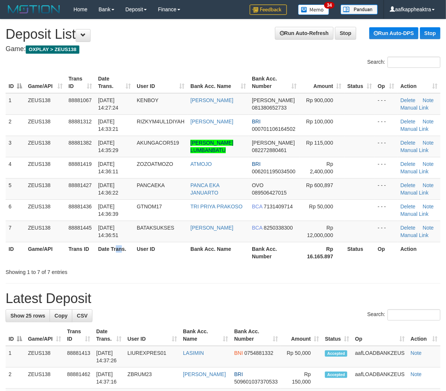
drag, startPoint x: 121, startPoint y: 263, endPoint x: 3, endPoint y: 254, distance: 118.0
click at [121, 264] on div "ID Game/API Trans ID Date Trans. User ID Bank Acc. Name Bank Acc. Number Amount…" at bounding box center [223, 167] width 446 height 195
click at [96, 272] on div "Showing 1 to 7 of 7 entries" at bounding box center [93, 270] width 175 height 10
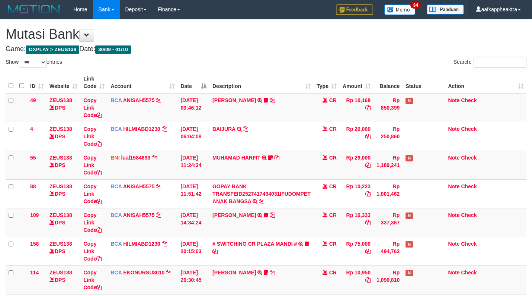
select select "***"
click at [323, 201] on table "ID Website Link Code Account Date Description Type Amount Balance Status Action…" at bounding box center [266, 193] width 521 height 243
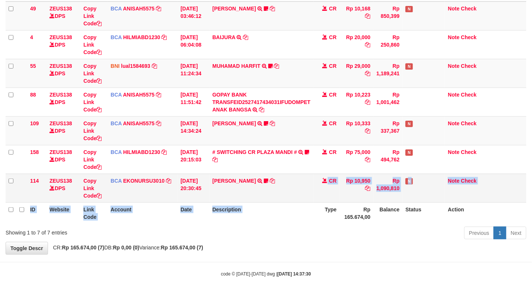
click at [330, 196] on td "CR" at bounding box center [327, 188] width 26 height 29
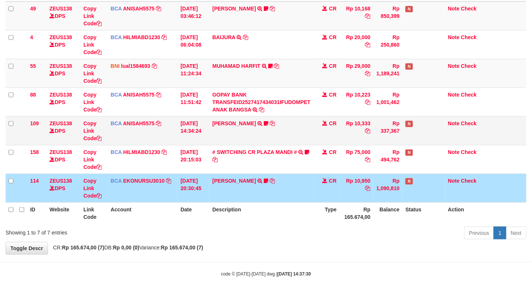
drag, startPoint x: 322, startPoint y: 194, endPoint x: 309, endPoint y: 136, distance: 60.1
click at [316, 190] on td "CR" at bounding box center [327, 188] width 26 height 29
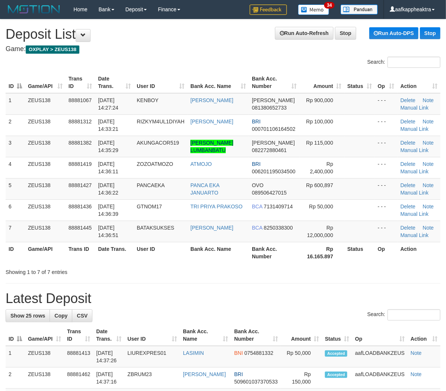
drag, startPoint x: 63, startPoint y: 238, endPoint x: 9, endPoint y: 249, distance: 55.1
click at [61, 240] on td "ZEUS138" at bounding box center [45, 230] width 41 height 21
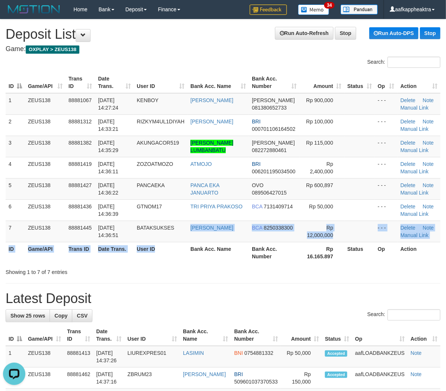
drag, startPoint x: 182, startPoint y: 244, endPoint x: 36, endPoint y: 249, distance: 145.3
click at [176, 249] on table "ID Game/API Trans ID Date Trans. User ID Bank Acc. Name Bank Acc. Number Amount…" at bounding box center [223, 167] width 435 height 191
drag, startPoint x: 78, startPoint y: 246, endPoint x: 35, endPoint y: 250, distance: 43.4
click at [75, 248] on table "ID Game/API Trans ID Date Trans. User ID Bank Acc. Name Bank Acc. Number Amount…" at bounding box center [223, 167] width 435 height 191
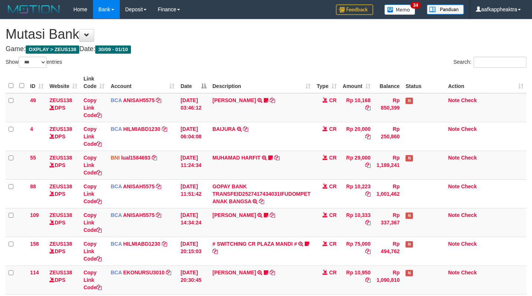
select select "***"
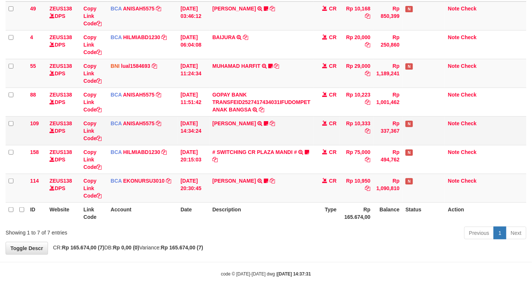
click at [359, 128] on td "Rp 10,333" at bounding box center [357, 130] width 34 height 29
click at [362, 241] on div "Previous 1 Next" at bounding box center [376, 234] width 299 height 16
drag, startPoint x: 325, startPoint y: 215, endPoint x: 535, endPoint y: 242, distance: 211.7
click at [327, 215] on th "Type" at bounding box center [327, 212] width 26 height 21
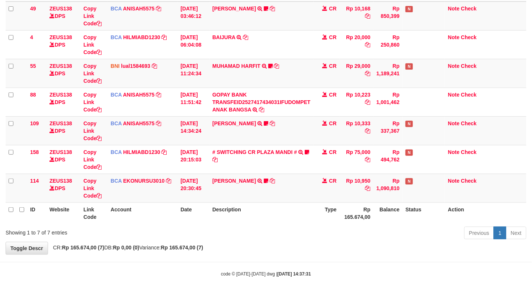
click at [204, 222] on tr "ID Website Link Code Account Date Description Type Rp 165.674,00 Balance Status…" at bounding box center [266, 212] width 521 height 21
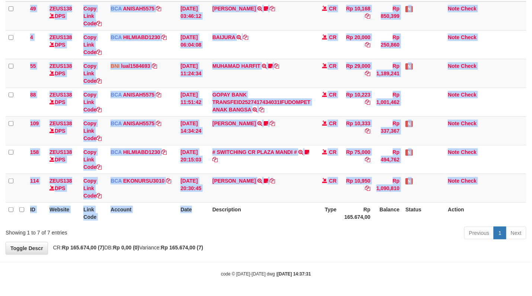
drag, startPoint x: 203, startPoint y: 223, endPoint x: 238, endPoint y: 214, distance: 35.4
click at [211, 221] on div "ID Website Link Code Account Date Description Type Amount Balance Status Action…" at bounding box center [266, 102] width 532 height 248
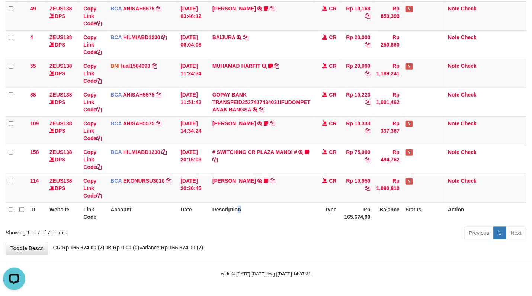
click at [244, 213] on th "Description" at bounding box center [262, 212] width 104 height 21
click at [146, 221] on th "Account" at bounding box center [143, 212] width 70 height 21
click at [154, 217] on th "Account" at bounding box center [143, 212] width 70 height 21
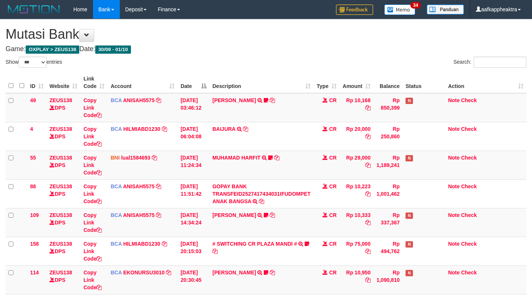
select select "***"
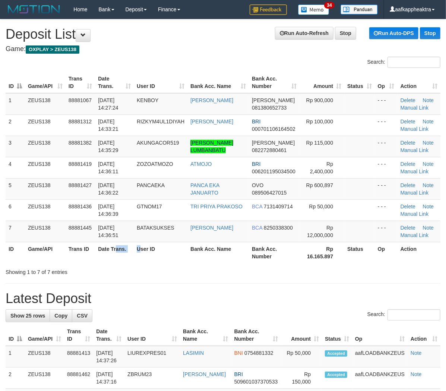
drag, startPoint x: 142, startPoint y: 259, endPoint x: 93, endPoint y: 254, distance: 49.1
click at [139, 259] on tr "ID Game/API Trans ID Date Trans. User ID Bank Acc. Name Bank Acc. Number Rp 16.…" at bounding box center [223, 252] width 435 height 21
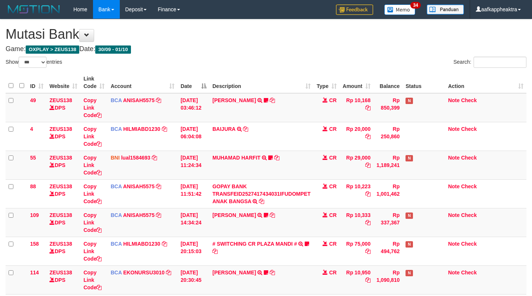
select select "***"
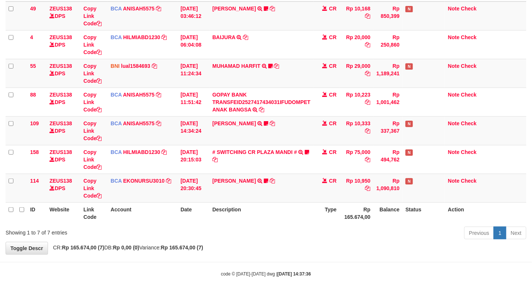
drag, startPoint x: 302, startPoint y: 218, endPoint x: 378, endPoint y: 221, distance: 75.3
click at [301, 219] on tr "ID Website Link Code Account Date Description Type Rp 165.674,00 Balance Status…" at bounding box center [266, 212] width 521 height 21
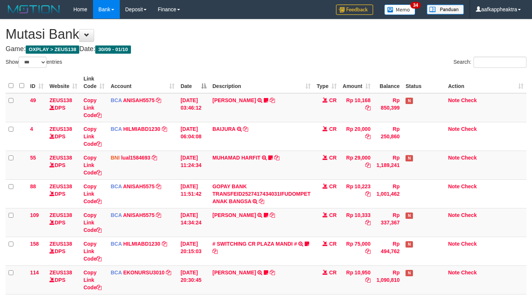
select select "***"
click at [187, 265] on td "[DATE] 20:30:45" at bounding box center [194, 279] width 32 height 29
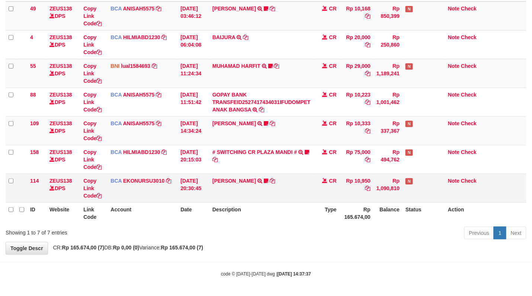
click at [194, 182] on td "[DATE] 20:30:45" at bounding box center [194, 188] width 32 height 29
drag, startPoint x: 194, startPoint y: 186, endPoint x: 382, endPoint y: 197, distance: 188.7
click at [192, 188] on td "[DATE] 20:30:45" at bounding box center [194, 188] width 32 height 29
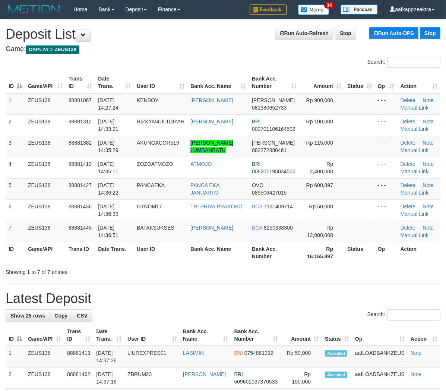
drag, startPoint x: 0, startPoint y: 0, endPoint x: 2, endPoint y: 227, distance: 226.8
click at [124, 238] on td "01/10/2025 14:36:51" at bounding box center [114, 230] width 39 height 21
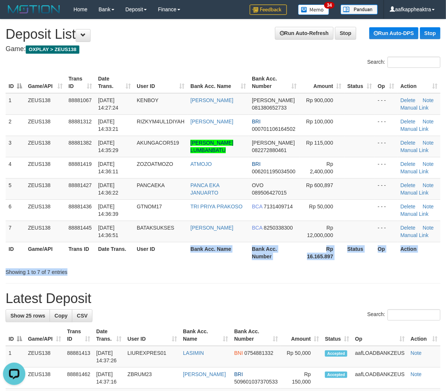
drag, startPoint x: 185, startPoint y: 273, endPoint x: 2, endPoint y: 250, distance: 184.5
click at [180, 274] on div "Search: ID Game/API Trans ID Date Trans. User ID Bank Acc. Name Bank Acc. Numbe…" at bounding box center [223, 166] width 435 height 219
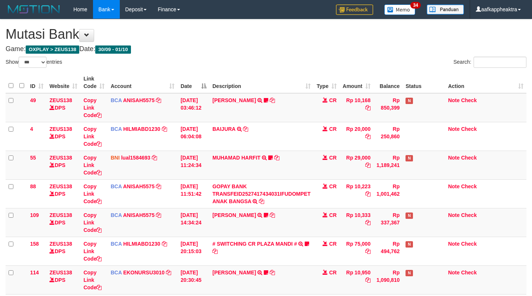
select select "***"
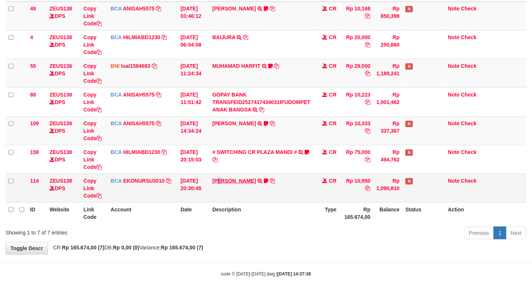
click at [227, 185] on td "[PERSON_NAME] TRSF E-BANKING CR 3009/FTSCY/WS95051 10950.002025093089200473 TRF…" at bounding box center [262, 188] width 104 height 29
click at [239, 179] on td "[PERSON_NAME] TRSF E-BANKING CR 3009/FTSCY/WS95051 10950.002025093089200473 TRF…" at bounding box center [262, 188] width 104 height 29
drag, startPoint x: 240, startPoint y: 184, endPoint x: 253, endPoint y: 181, distance: 13.4
click at [240, 185] on td "[PERSON_NAME] TRSF E-BANKING CR 3009/FTSCY/WS95051 10950.002025093089200473 TRF…" at bounding box center [262, 188] width 104 height 29
drag, startPoint x: 266, startPoint y: 188, endPoint x: 264, endPoint y: 193, distance: 5.4
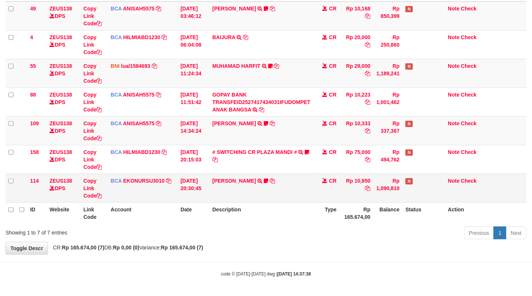
click at [266, 191] on td "[PERSON_NAME] TRSF E-BANKING CR 3009/FTSCY/WS95051 10950.002025093089200473 TRF…" at bounding box center [262, 188] width 104 height 29
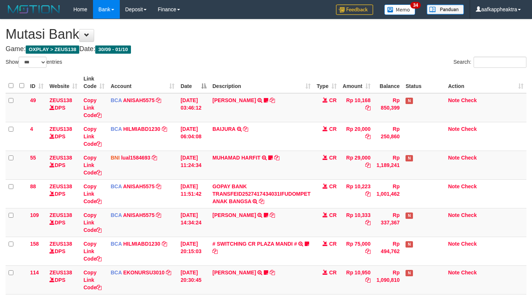
select select "***"
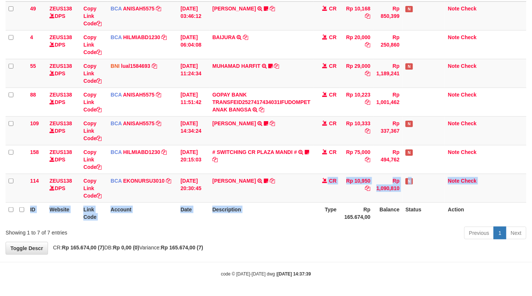
click at [318, 203] on table "ID Website Link Code Account Date Description Type Amount Balance Status Action…" at bounding box center [266, 101] width 521 height 243
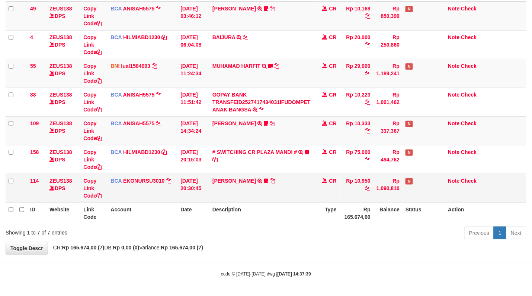
drag, startPoint x: 311, startPoint y: 188, endPoint x: 312, endPoint y: 196, distance: 7.5
click at [312, 196] on td "AHMAD AGUSTI TRSF E-BANKING CR 3009/FTSCY/WS95051 10950.002025093089200473 TRFD…" at bounding box center [262, 188] width 104 height 29
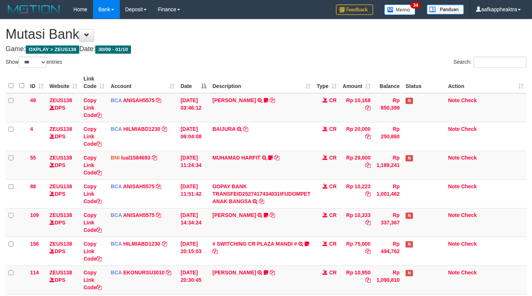
select select "***"
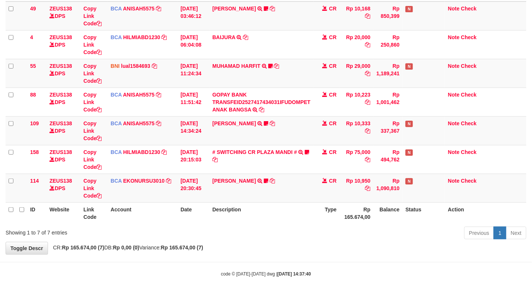
click at [389, 234] on div "Previous 1 Next" at bounding box center [376, 234] width 299 height 16
click at [379, 235] on div "Previous 1 Next" at bounding box center [376, 234] width 299 height 16
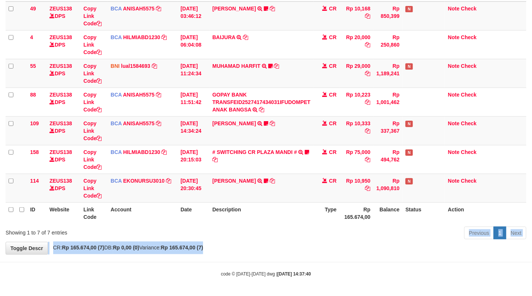
drag, startPoint x: 360, startPoint y: 243, endPoint x: 538, endPoint y: 234, distance: 177.8
click at [363, 242] on div "**********" at bounding box center [266, 91] width 532 height 326
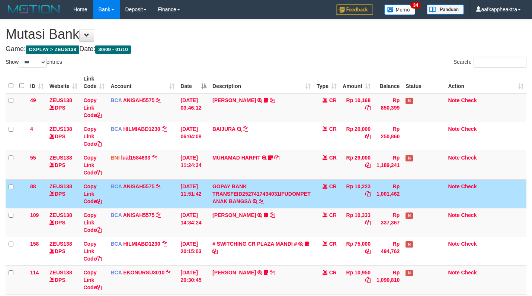
select select "***"
drag, startPoint x: 335, startPoint y: 186, endPoint x: 332, endPoint y: 197, distance: 10.8
click at [334, 195] on td "CR" at bounding box center [327, 193] width 26 height 29
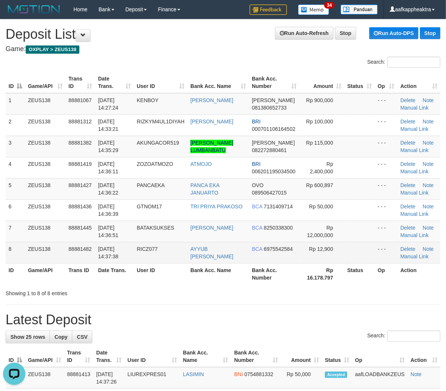
click at [124, 260] on td "01/10/2025 14:37:38" at bounding box center [114, 252] width 39 height 21
click at [162, 257] on td "RICZ077" at bounding box center [161, 252] width 54 height 21
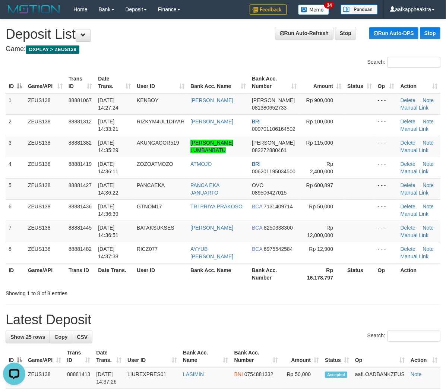
drag, startPoint x: 162, startPoint y: 257, endPoint x: 4, endPoint y: 245, distance: 159.1
click at [160, 258] on td "RICZ077" at bounding box center [161, 252] width 54 height 21
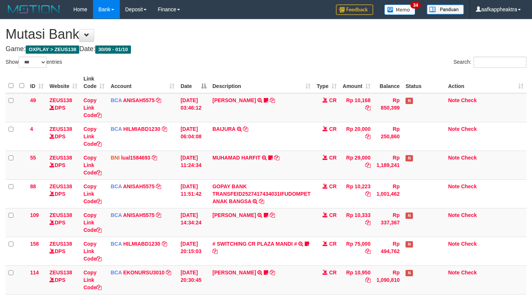
select select "***"
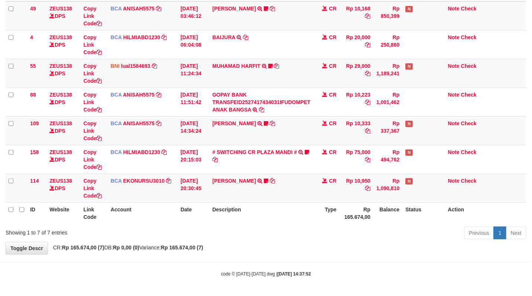
scroll to position [93, 0]
click at [306, 212] on th "Description" at bounding box center [262, 212] width 104 height 21
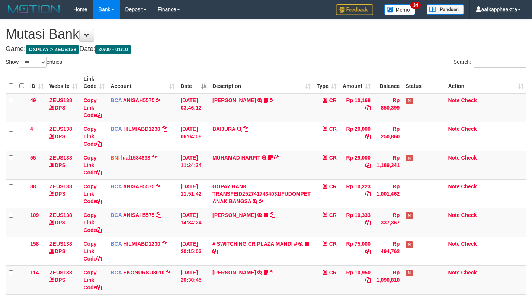
select select "***"
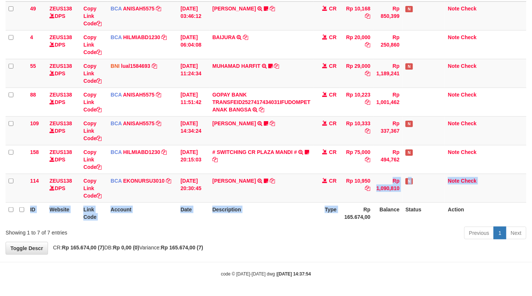
click at [345, 201] on table "ID Website Link Code Account Date Description Type Amount Balance Status Action…" at bounding box center [266, 101] width 521 height 243
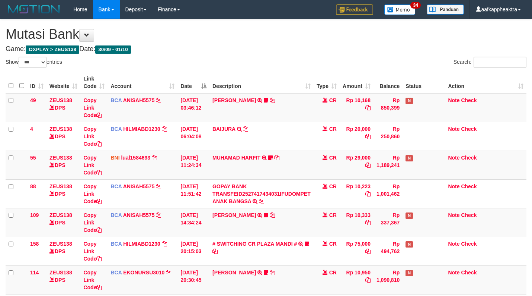
select select "***"
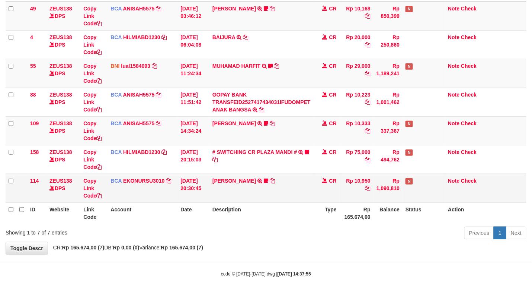
click at [339, 181] on tr "114 ZEUS138 DPS Copy Link Code BCA EKONURSU3010 DPS EKO NUR SUSILO mutasi_20250…" at bounding box center [266, 188] width 521 height 29
click at [316, 181] on td "CR" at bounding box center [327, 188] width 26 height 29
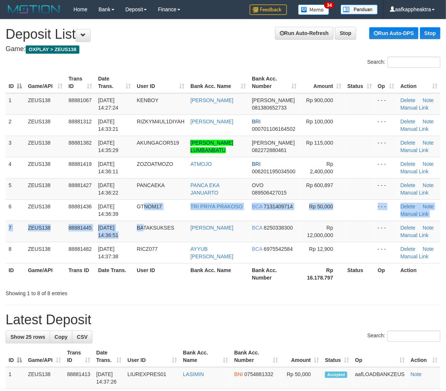
click at [143, 222] on tbody "1 ZEUS138 88881067 01/10/2025 14:27:24 KENBOY RICKY PARDIAN DANA 081380652733 R…" at bounding box center [223, 178] width 435 height 170
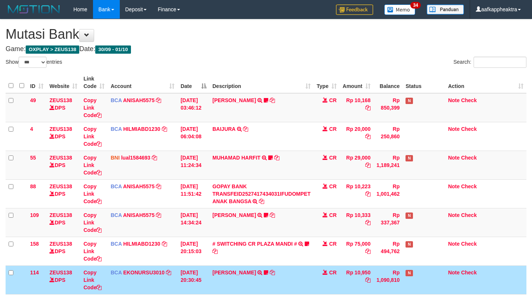
select select "***"
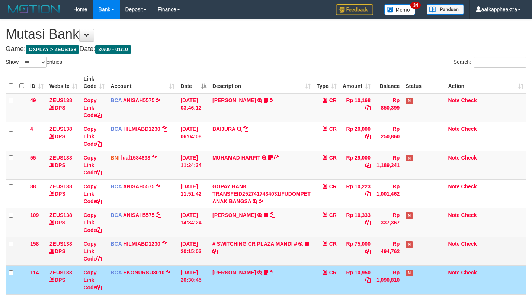
scroll to position [93, 0]
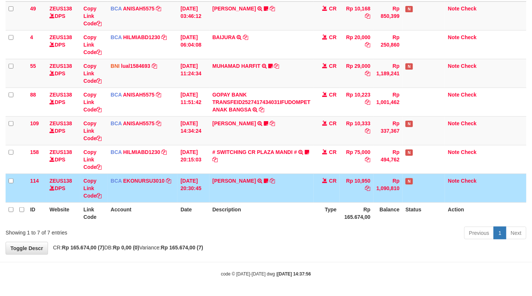
click at [331, 171] on td "CR" at bounding box center [327, 159] width 26 height 29
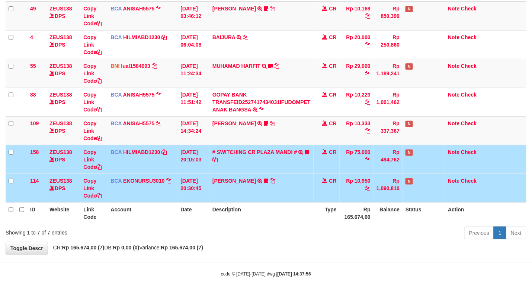
click at [331, 174] on td "CR" at bounding box center [327, 188] width 26 height 29
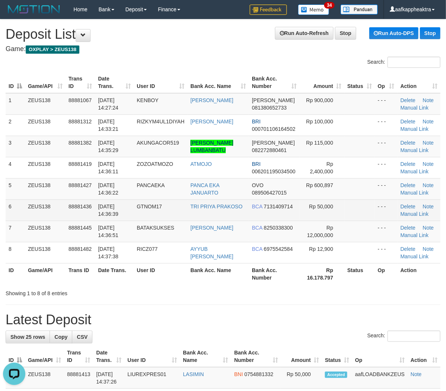
click at [118, 216] on td "[DATE] 14:36:39" at bounding box center [114, 209] width 39 height 21
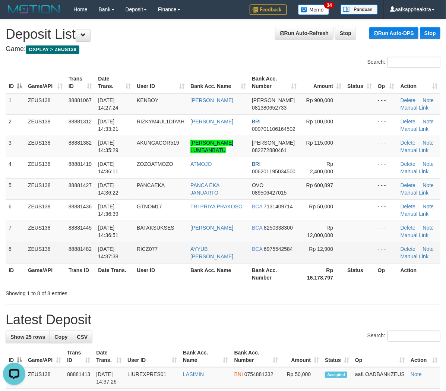
click at [186, 244] on td "RICZ077" at bounding box center [161, 252] width 54 height 21
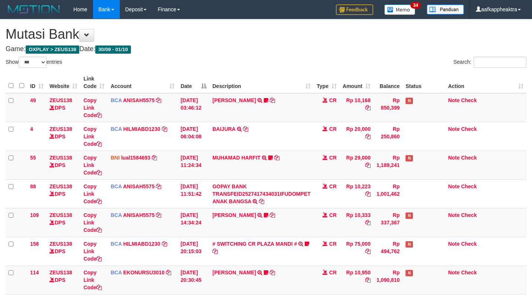
select select "***"
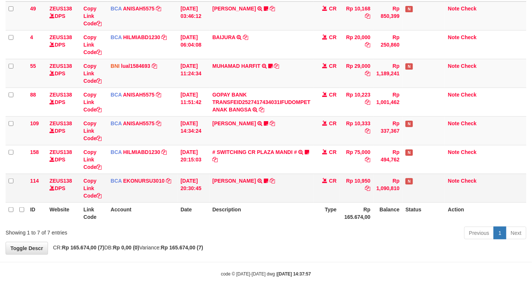
click at [320, 186] on td "CR" at bounding box center [327, 188] width 26 height 29
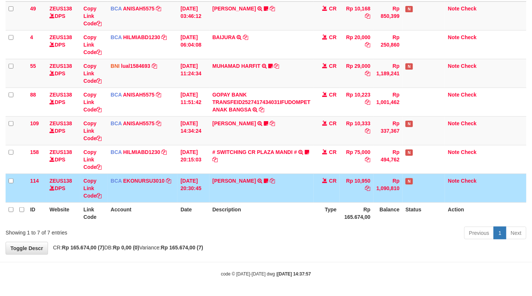
click at [309, 179] on td "[PERSON_NAME] TRSF E-BANKING CR 3009/FTSCY/WS95051 10950.002025093089200473 TRF…" at bounding box center [262, 188] width 104 height 29
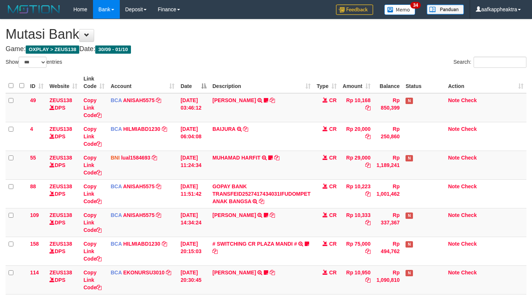
select select "***"
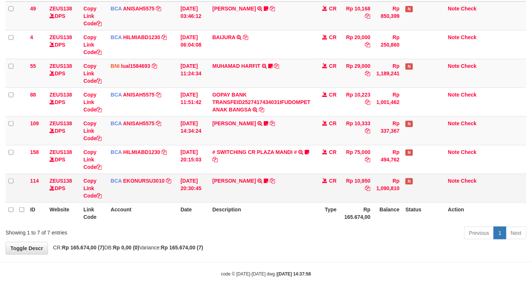
click at [362, 179] on td "Rp 10,950" at bounding box center [357, 188] width 34 height 29
click at [358, 182] on td "Rp 10,950" at bounding box center [357, 188] width 34 height 29
click at [358, 184] on td "Rp 10,950" at bounding box center [357, 188] width 34 height 29
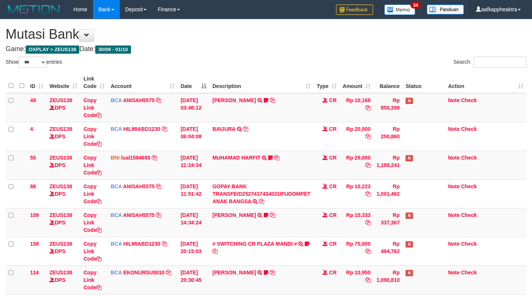
select select "***"
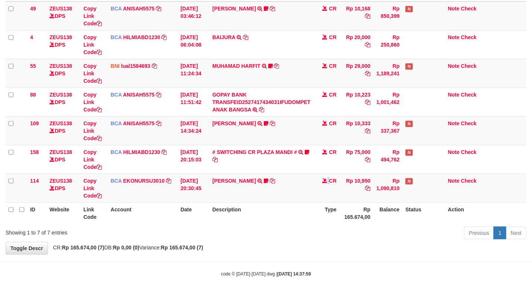
click at [328, 180] on span at bounding box center [325, 180] width 5 height 5
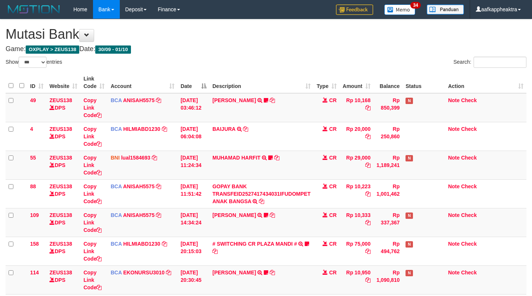
select select "***"
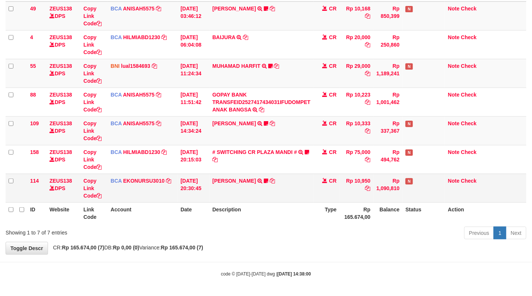
click at [353, 174] on td "Rp 10,950" at bounding box center [357, 188] width 34 height 29
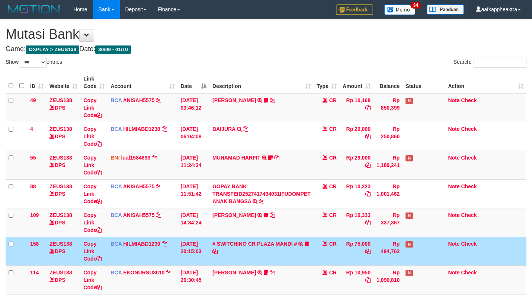
select select "***"
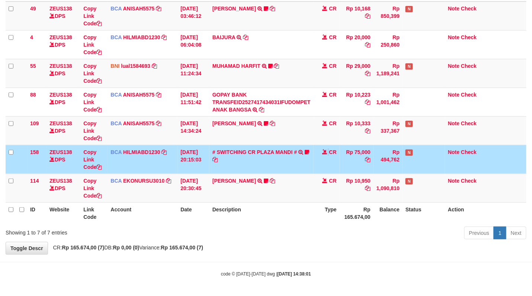
click at [327, 172] on td "CR" at bounding box center [327, 159] width 26 height 29
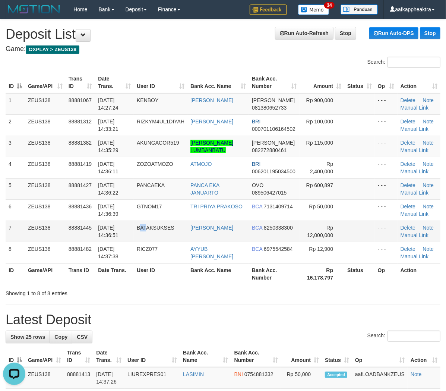
drag, startPoint x: 142, startPoint y: 227, endPoint x: 147, endPoint y: 228, distance: 5.0
click at [147, 228] on span "BATAKSUKSES" at bounding box center [156, 228] width 38 height 6
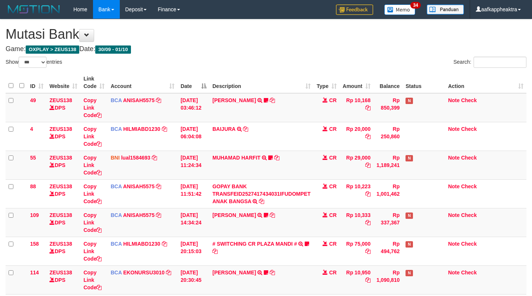
select select "***"
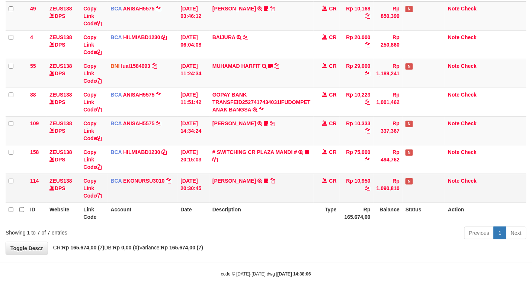
click at [302, 193] on td "AHMAD AGUSTI TRSF E-BANKING CR 3009/FTSCY/WS95051 10950.002025093089200473 TRFD…" at bounding box center [262, 188] width 104 height 29
click at [295, 197] on td "AHMAD AGUSTI TRSF E-BANKING CR 3009/FTSCY/WS95051 10950.002025093089200473 TRFD…" at bounding box center [262, 188] width 104 height 29
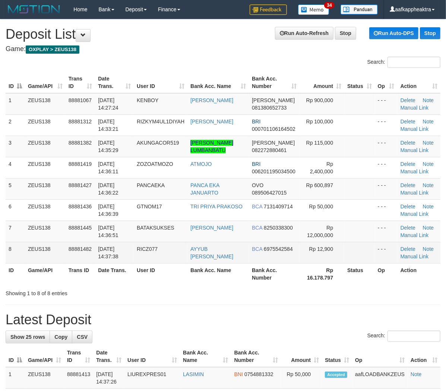
click at [157, 248] on span "RICZ077" at bounding box center [147, 249] width 21 height 6
drag, startPoint x: 159, startPoint y: 248, endPoint x: 131, endPoint y: 251, distance: 27.7
click at [157, 249] on span "RICZ077" at bounding box center [147, 249] width 21 height 6
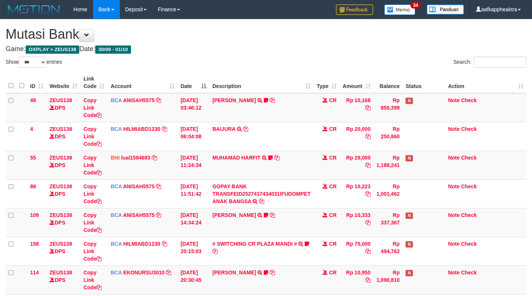
select select "***"
click at [307, 265] on td "[PERSON_NAME] TRSF E-BANKING CR 3009/FTSCY/WS95051 10950.002025093089200473 TRF…" at bounding box center [262, 279] width 104 height 29
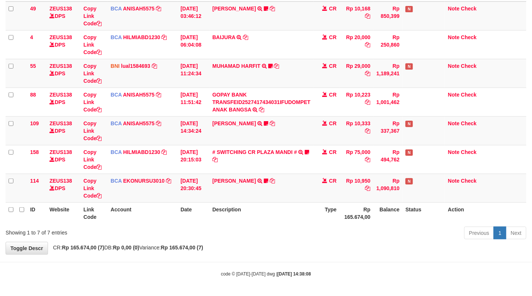
drag, startPoint x: 305, startPoint y: 194, endPoint x: 442, endPoint y: 207, distance: 137.7
click at [310, 197] on td "[PERSON_NAME] TRSF E-BANKING CR 3009/FTSCY/WS95051 10950.002025093089200473 TRF…" at bounding box center [262, 188] width 104 height 29
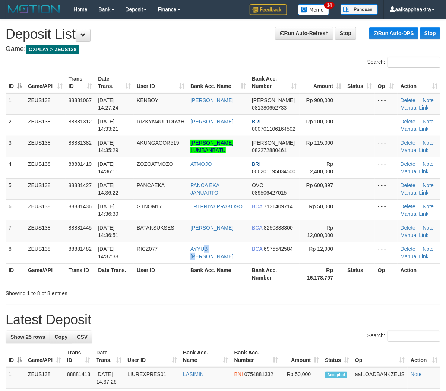
drag, startPoint x: 218, startPoint y: 244, endPoint x: 3, endPoint y: 235, distance: 214.7
click at [213, 245] on td "AYYUB RICO VANDAN" at bounding box center [217, 252] width 61 height 21
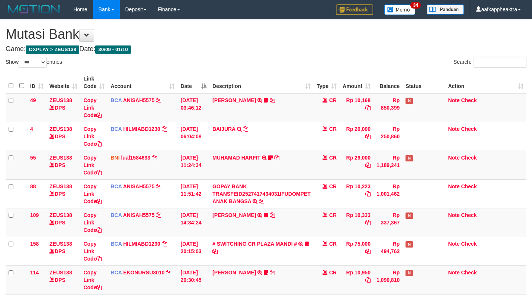
select select "***"
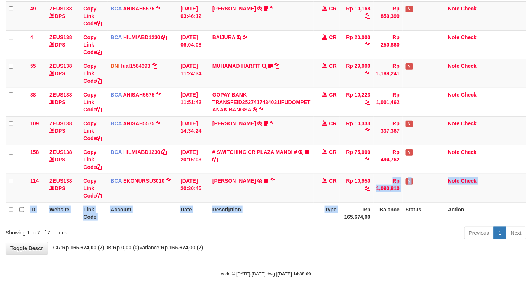
click at [349, 206] on table "ID Website Link Code Account Date Description Type Amount Balance Status Action…" at bounding box center [266, 101] width 521 height 243
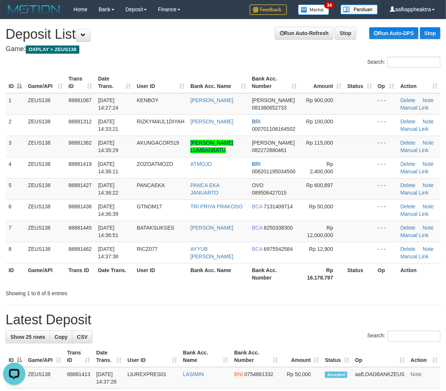
click at [168, 266] on th "User ID" at bounding box center [161, 273] width 54 height 21
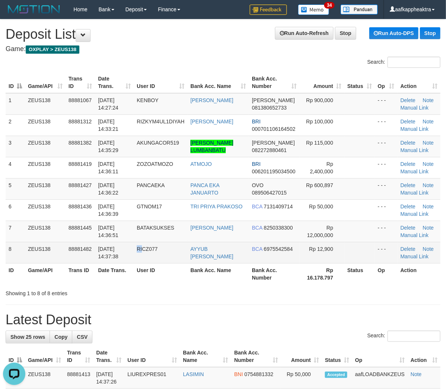
drag, startPoint x: 144, startPoint y: 258, endPoint x: 82, endPoint y: 252, distance: 62.5
click at [144, 258] on td "RICZ077" at bounding box center [161, 252] width 54 height 21
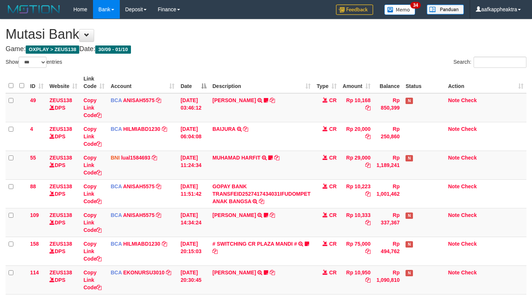
select select "***"
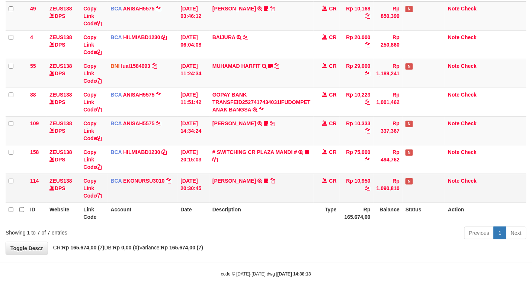
scroll to position [93, 0]
click at [303, 194] on td "[PERSON_NAME] TRSF E-BANKING CR 3009/FTSCY/WS95051 10950.002025093089200473 TRF…" at bounding box center [262, 188] width 104 height 29
click at [303, 194] on td "AHMAD AGUSTI TRSF E-BANKING CR 3009/FTSCY/WS95051 10950.002025093089200473 TRFD…" at bounding box center [262, 188] width 104 height 29
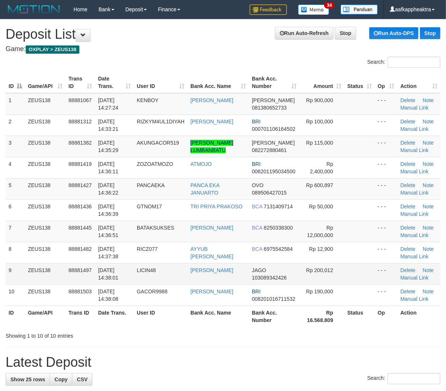
click at [144, 265] on td "LICIN48" at bounding box center [161, 273] width 54 height 21
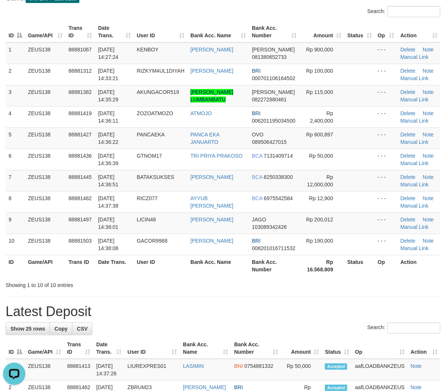
scroll to position [99, 0]
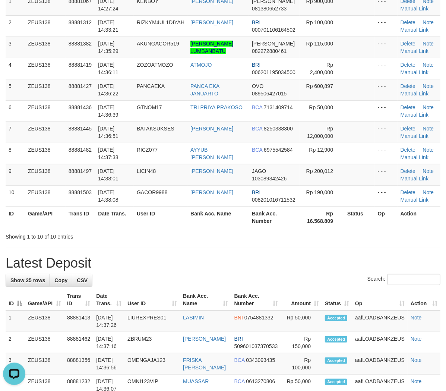
drag, startPoint x: 282, startPoint y: 243, endPoint x: 227, endPoint y: 244, distance: 55.1
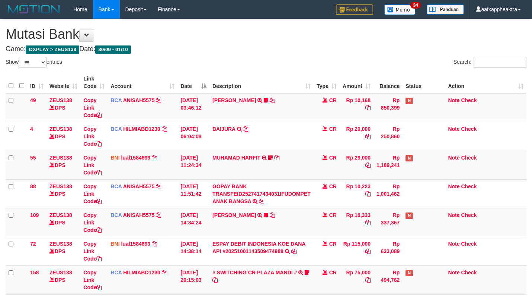
select select "***"
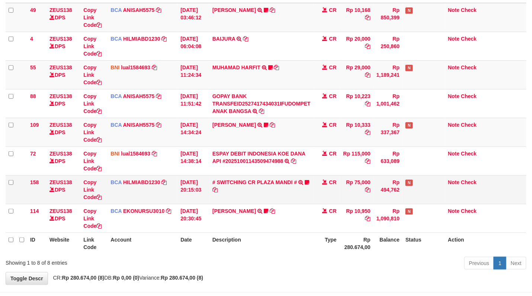
click at [351, 178] on td "Rp 75,000" at bounding box center [357, 189] width 34 height 29
click at [354, 179] on td "Rp 75,000" at bounding box center [357, 189] width 34 height 29
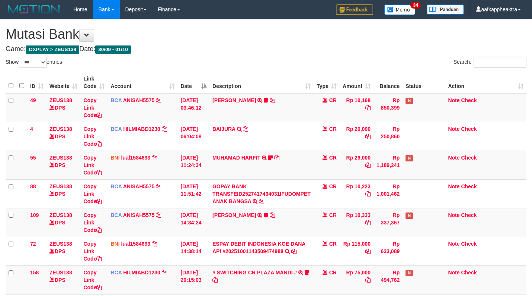
select select "***"
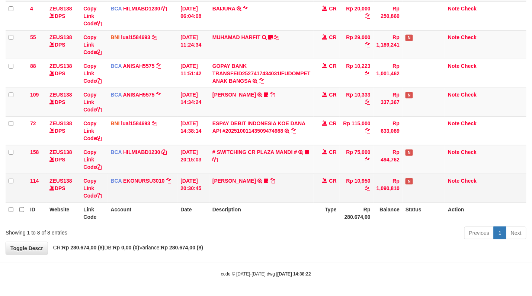
click at [327, 190] on td "CR" at bounding box center [327, 188] width 26 height 29
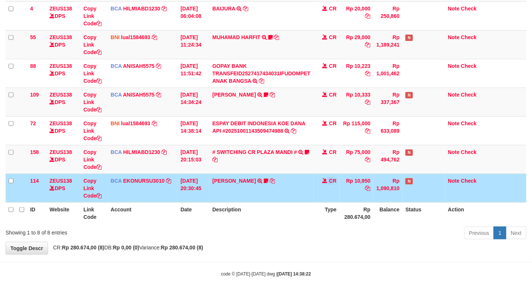
drag, startPoint x: 329, startPoint y: 187, endPoint x: 537, endPoint y: 197, distance: 207.7
click at [357, 187] on tr "114 ZEUS138 DPS Copy Link Code BCA EKONURSU3010 DPS EKO NUR SUSILO mutasi_20250…" at bounding box center [266, 188] width 521 height 29
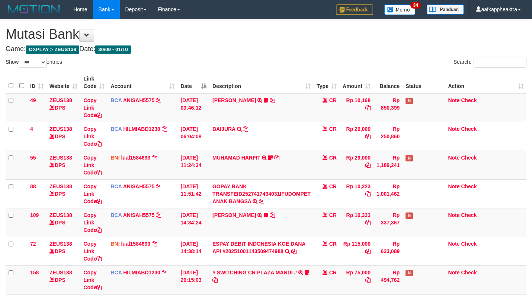
select select "***"
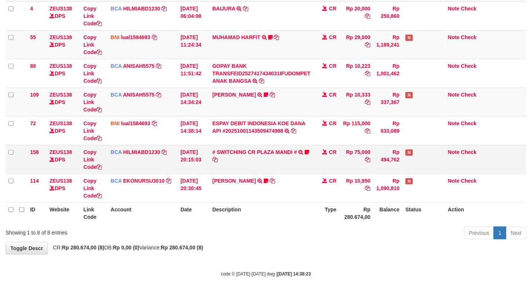
click at [211, 156] on td "# SWITCHING CR PLAZA MANDI # SWITCHING CR TRF TUPARDI 008 PLAZA MANDI 185000420…" at bounding box center [262, 159] width 104 height 29
click at [246, 146] on td "# SWITCHING CR PLAZA MANDI # SWITCHING CR TRF TUPARDI 008 PLAZA MANDI 185000420…" at bounding box center [262, 159] width 104 height 29
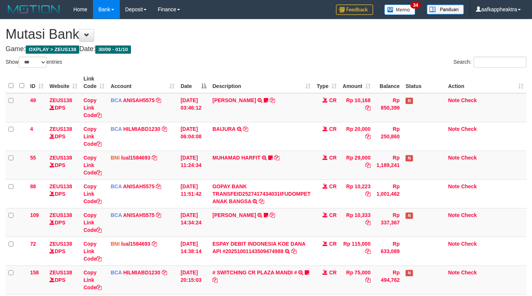
select select "***"
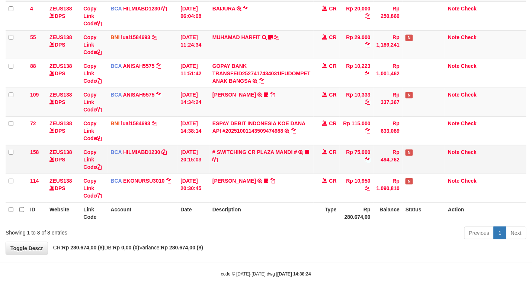
click at [265, 165] on td "# SWITCHING CR PLAZA MANDI # SWITCHING CR TRF TUPARDI 008 PLAZA MANDI 185000420…" at bounding box center [262, 159] width 104 height 29
drag, startPoint x: 264, startPoint y: 164, endPoint x: 274, endPoint y: 169, distance: 12.0
click at [264, 164] on td "# SWITCHING CR PLAZA MANDI # SWITCHING CR TRF TUPARDI 008 PLAZA MANDI 185000420…" at bounding box center [262, 159] width 104 height 29
click at [270, 168] on td "# SWITCHING CR PLAZA MANDI # SWITCHING CR TRF TUPARDI 008 PLAZA MANDI 185000420…" at bounding box center [262, 159] width 104 height 29
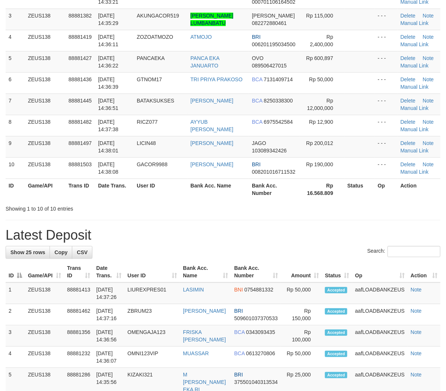
click at [209, 228] on div "**********" at bounding box center [223, 388] width 446 height 993
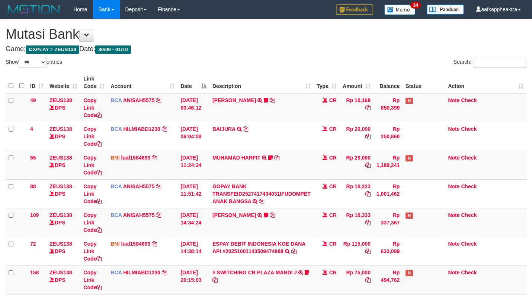
select select "***"
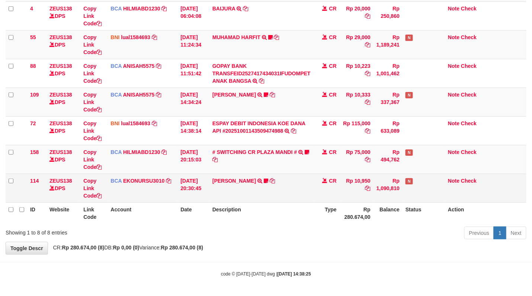
click at [349, 185] on td "Rp 10,950" at bounding box center [357, 188] width 34 height 29
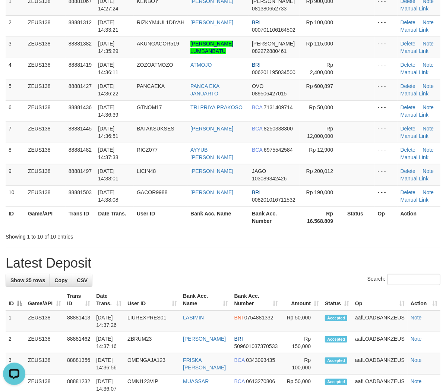
click at [149, 237] on div "Showing 1 to 10 of 10 entries" at bounding box center [93, 235] width 175 height 10
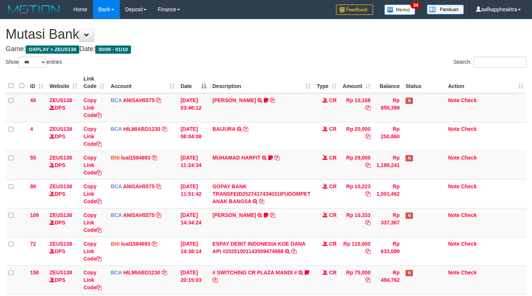
select select "***"
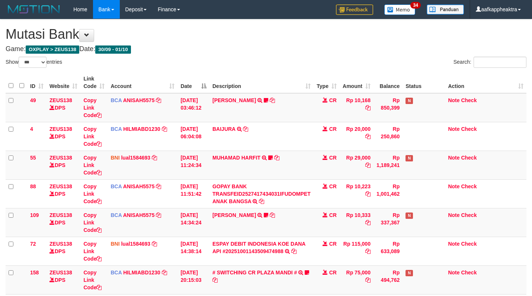
scroll to position [121, 0]
select select "***"
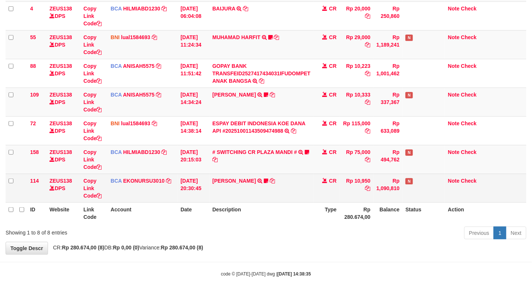
drag, startPoint x: 0, startPoint y: 0, endPoint x: 297, endPoint y: 193, distance: 354.2
click at [297, 193] on td "[PERSON_NAME] TRSF E-BANKING CR 3009/FTSCY/WS95051 10950.002025093089200473 TRF…" at bounding box center [262, 188] width 104 height 29
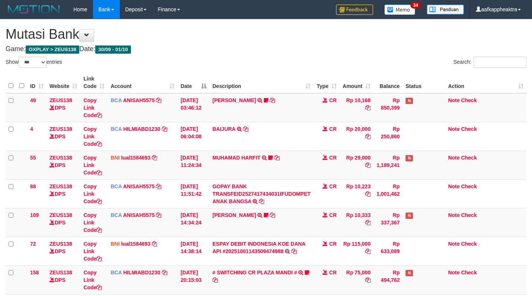
select select "***"
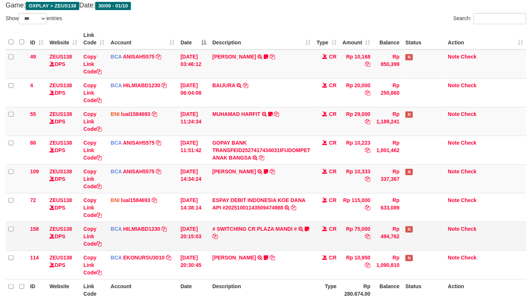
scroll to position [121, 0]
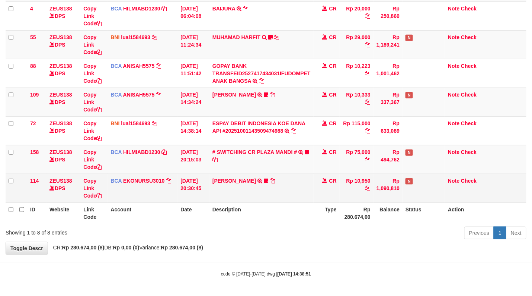
click at [313, 192] on tr "114 ZEUS138 DPS Copy Link Code BCA EKONURSU3010 DPS EKO NUR SUSILO mutasi_20250…" at bounding box center [266, 188] width 521 height 29
click at [313, 192] on td "AHMAD AGUSTI TRSF E-BANKING CR 3009/FTSCY/WS95051 10950.002025093089200473 TRFD…" at bounding box center [262, 188] width 104 height 29
click at [321, 192] on td "CR" at bounding box center [327, 188] width 26 height 29
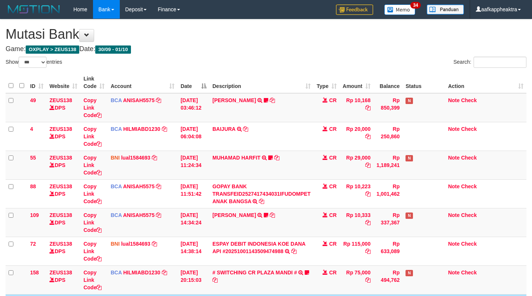
select select "***"
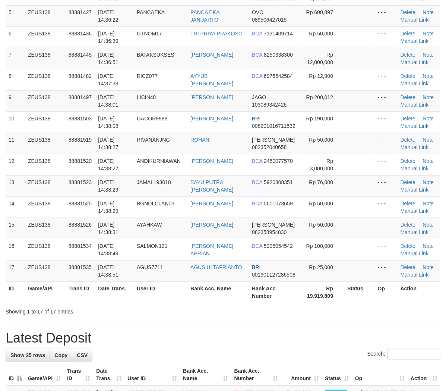
scroll to position [248, 0]
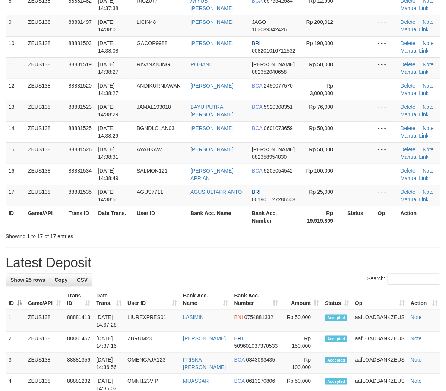
drag, startPoint x: 248, startPoint y: 223, endPoint x: 4, endPoint y: 205, distance: 244.9
click at [232, 226] on tr "ID Game/API Trans ID Date Trans. User ID Bank Acc. Name Bank Acc. Number Rp 19.…" at bounding box center [223, 216] width 435 height 21
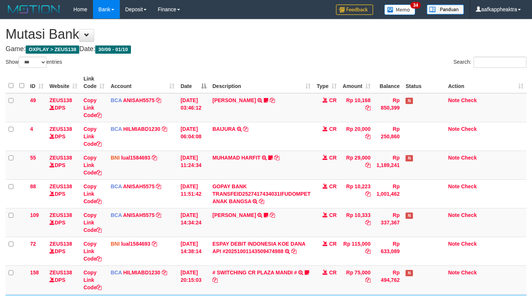
select select "***"
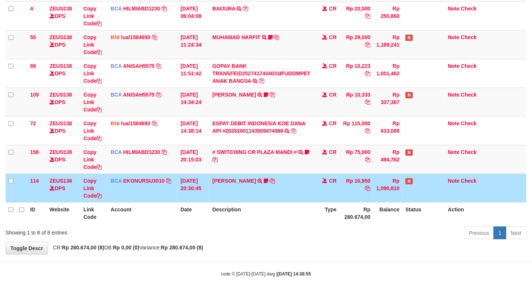
click at [316, 189] on td "CR" at bounding box center [327, 188] width 26 height 29
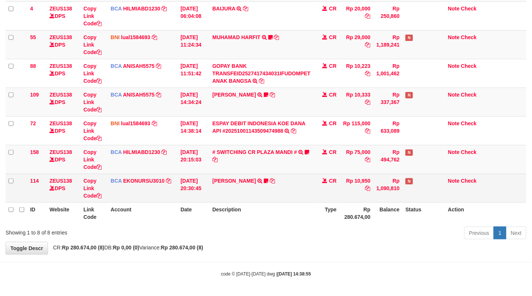
click at [321, 192] on td "CR" at bounding box center [327, 188] width 26 height 29
drag, startPoint x: 319, startPoint y: 192, endPoint x: 344, endPoint y: 194, distance: 25.0
click at [319, 192] on td "CR" at bounding box center [327, 188] width 26 height 29
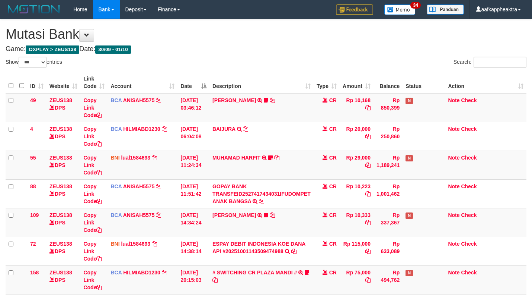
select select "***"
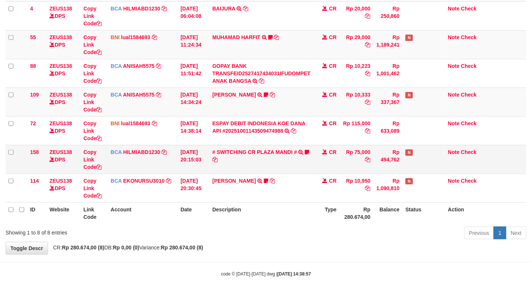
click at [316, 168] on td "CR" at bounding box center [327, 159] width 26 height 29
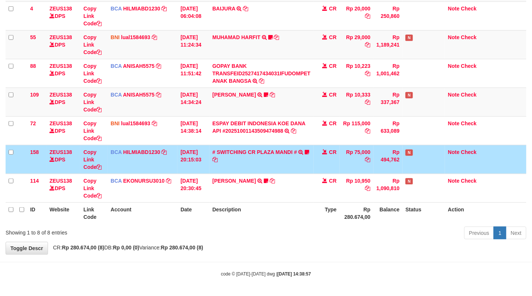
click at [328, 164] on td "CR" at bounding box center [327, 159] width 26 height 29
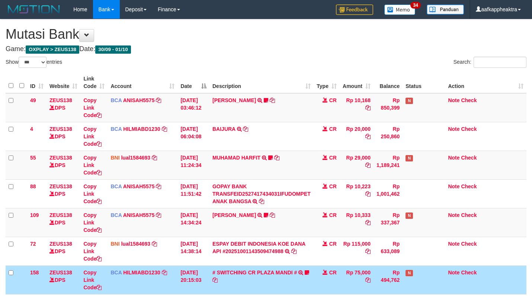
select select "***"
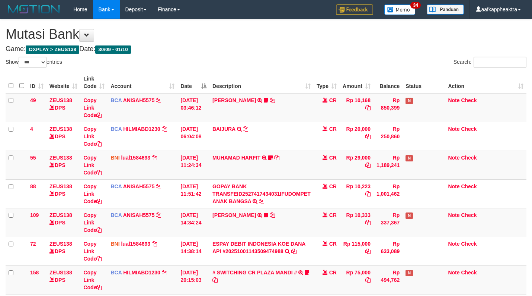
select select "***"
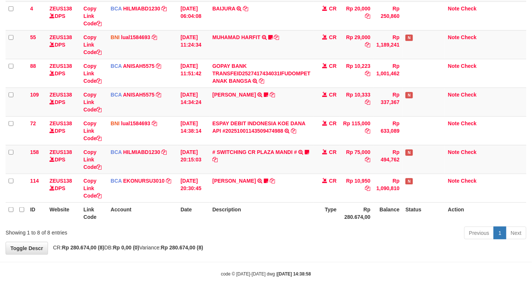
click at [324, 169] on td "CR" at bounding box center [327, 159] width 26 height 29
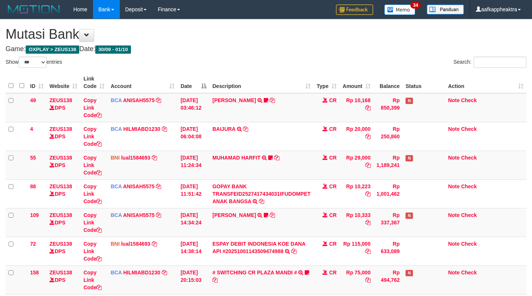
select select "***"
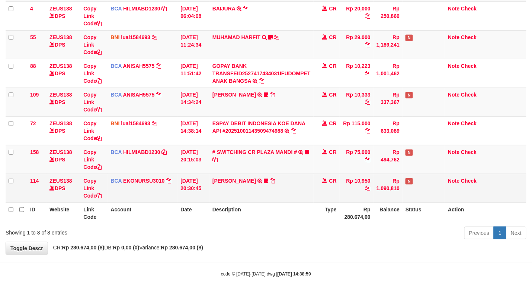
drag, startPoint x: 0, startPoint y: 0, endPoint x: 382, endPoint y: 177, distance: 421.1
click at [378, 178] on td "Rp 1,090,810" at bounding box center [388, 188] width 29 height 29
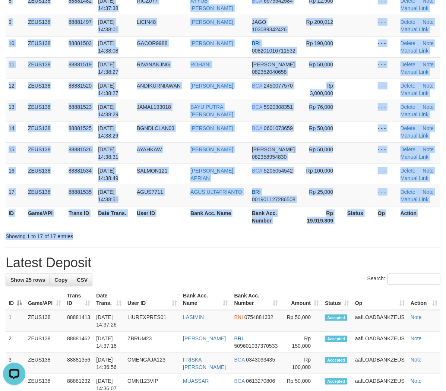
drag, startPoint x: 219, startPoint y: 232, endPoint x: 162, endPoint y: 233, distance: 57.0
click at [217, 233] on div "Search: ID Game/API Trans ID Date Trans. User ID Bank Acc. Name Bank Acc. Numbe…" at bounding box center [223, 24] width 435 height 431
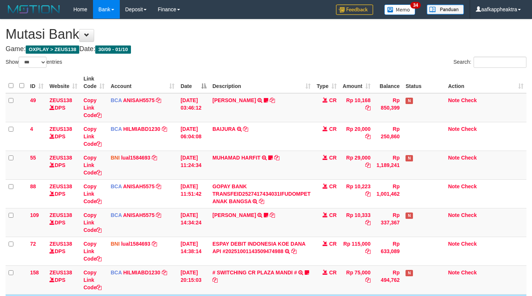
select select "***"
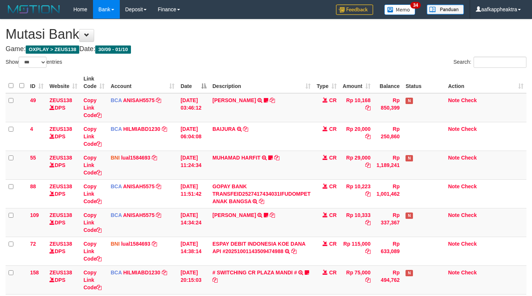
select select "***"
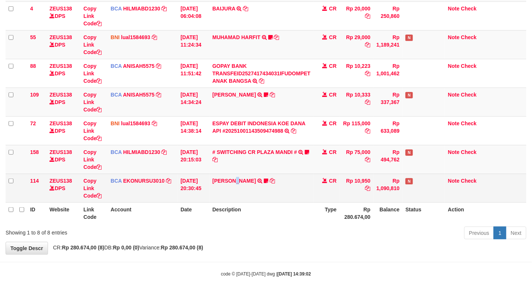
click at [245, 190] on td "AHMAD AGUSTI TRSF E-BANKING CR 3009/FTSCY/WS95051 10950.002025093089200473 TRFD…" at bounding box center [262, 188] width 104 height 29
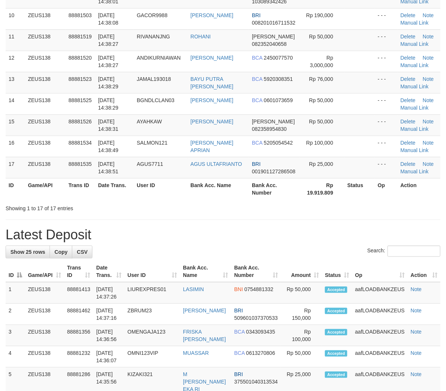
drag, startPoint x: 108, startPoint y: 239, endPoint x: 2, endPoint y: 227, distance: 106.4
click at [106, 239] on h1 "Latest Deposit" at bounding box center [223, 234] width 435 height 15
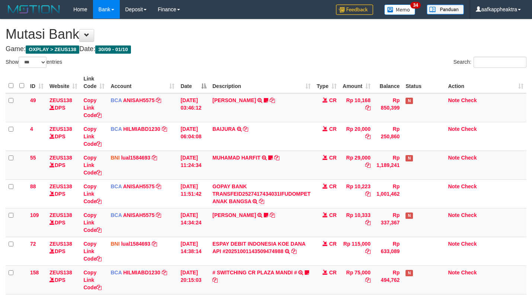
select select "***"
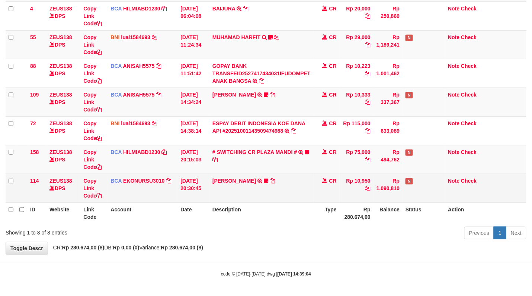
click at [301, 185] on td "[PERSON_NAME] TRSF E-BANKING CR 3009/FTSCY/WS95051 10950.002025093089200473 TRF…" at bounding box center [262, 188] width 104 height 29
drag, startPoint x: 301, startPoint y: 181, endPoint x: 309, endPoint y: 182, distance: 8.3
click at [302, 182] on td "AHMAD AGUSTI TRSF E-BANKING CR 3009/FTSCY/WS95051 10950.002025093089200473 TRFD…" at bounding box center [262, 188] width 104 height 29
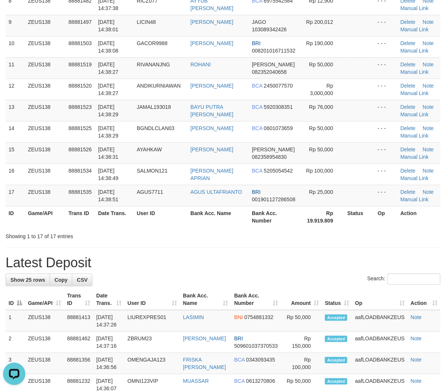
drag, startPoint x: 169, startPoint y: 230, endPoint x: 3, endPoint y: 206, distance: 167.5
click at [169, 229] on div "ID Game/API Trans ID Date Trans. User ID Bank Acc. Name Bank Acc. Number Amount…" at bounding box center [223, 26] width 446 height 408
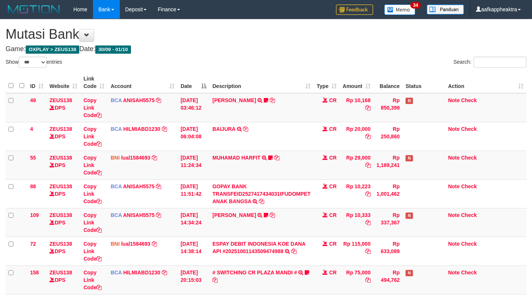
select select "***"
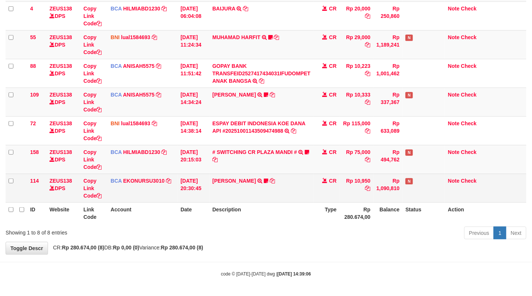
drag, startPoint x: 0, startPoint y: 0, endPoint x: 292, endPoint y: 194, distance: 350.5
click at [292, 194] on td "[PERSON_NAME] TRSF E-BANKING CR 3009/FTSCY/WS95051 10950.002025093089200473 TRF…" at bounding box center [262, 188] width 104 height 29
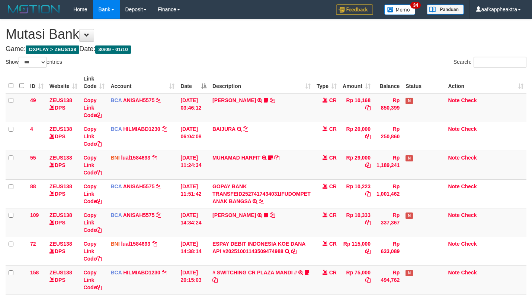
select select "***"
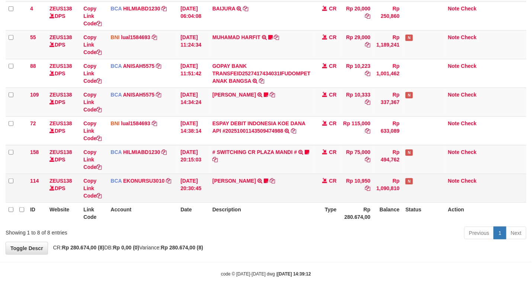
click at [283, 192] on td "[PERSON_NAME] TRSF E-BANKING CR 3009/FTSCY/WS95051 10950.002025093089200473 TRF…" at bounding box center [262, 188] width 104 height 29
click at [284, 192] on td "[PERSON_NAME] TRSF E-BANKING CR 3009/FTSCY/WS95051 10950.002025093089200473 TRF…" at bounding box center [262, 188] width 104 height 29
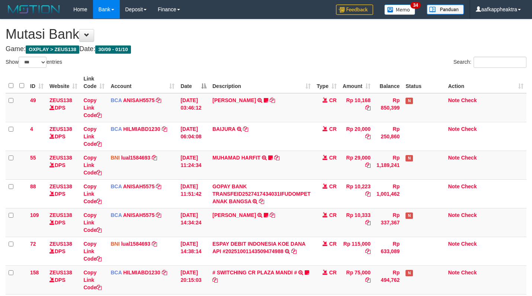
select select "***"
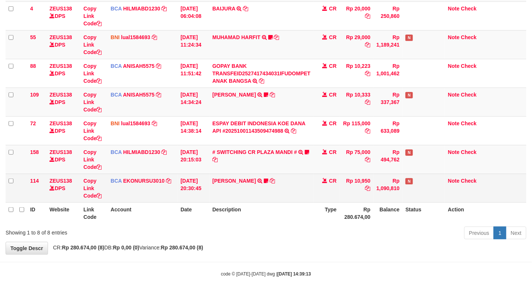
drag, startPoint x: 0, startPoint y: 0, endPoint x: 285, endPoint y: 193, distance: 344.3
click at [285, 193] on td "[PERSON_NAME] TRSF E-BANKING CR 3009/FTSCY/WS95051 10950.002025093089200473 TRF…" at bounding box center [262, 188] width 104 height 29
click at [290, 189] on td "[PERSON_NAME] TRSF E-BANKING CR 3009/FTSCY/WS95051 10950.002025093089200473 TRF…" at bounding box center [262, 188] width 104 height 29
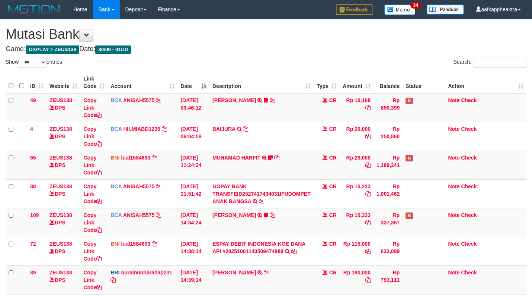
select select "***"
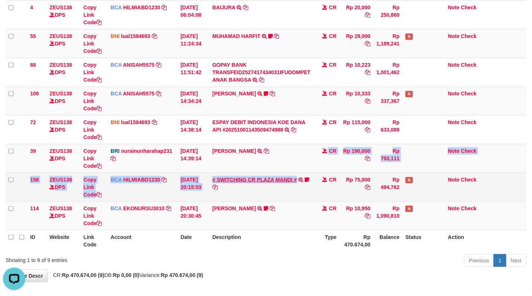
drag, startPoint x: 295, startPoint y: 172, endPoint x: 297, endPoint y: 176, distance: 4.8
click at [297, 176] on tbody "49 ZEUS138 DPS Copy Link Code BCA ANISAH5575 DPS ANISAH mutasi_20251001_3827 | …" at bounding box center [266, 101] width 521 height 258
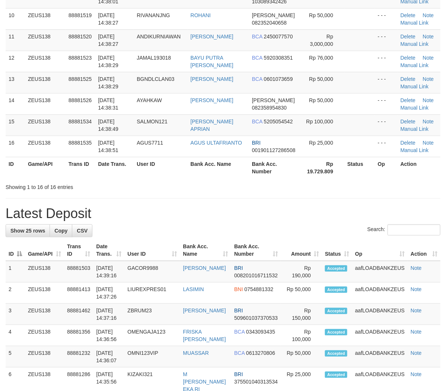
scroll to position [248, 0]
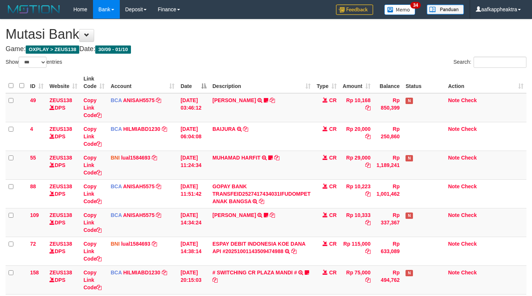
select select "***"
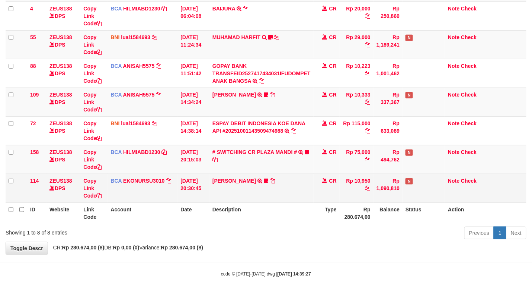
click at [310, 183] on td "AHMAD AGUSTI TRSF E-BANKING CR 3009/FTSCY/WS95051 10950.002025093089200473 TRFD…" at bounding box center [262, 188] width 104 height 29
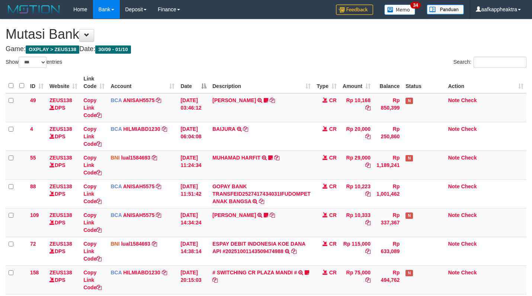
select select "***"
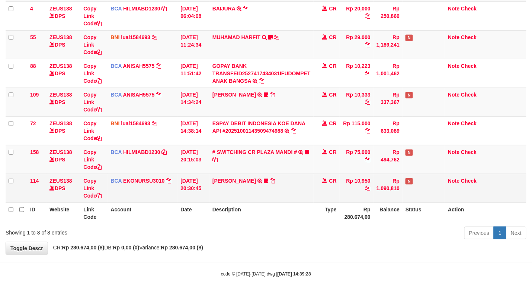
drag, startPoint x: 0, startPoint y: 0, endPoint x: 285, endPoint y: 198, distance: 347.5
click at [285, 198] on td "AHMAD AGUSTI TRSF E-BANKING CR 3009/FTSCY/WS95051 10950.002025093089200473 TRFD…" at bounding box center [262, 188] width 104 height 29
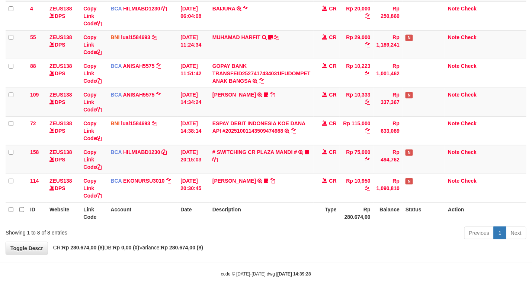
drag, startPoint x: 283, startPoint y: 197, endPoint x: 538, endPoint y: 211, distance: 255.4
click at [286, 197] on td "AHMAD AGUSTI TRSF E-BANKING CR 3009/FTSCY/WS95051 10950.002025093089200473 TRFD…" at bounding box center [262, 188] width 104 height 29
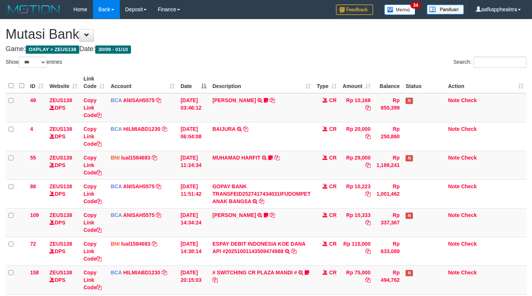
select select "***"
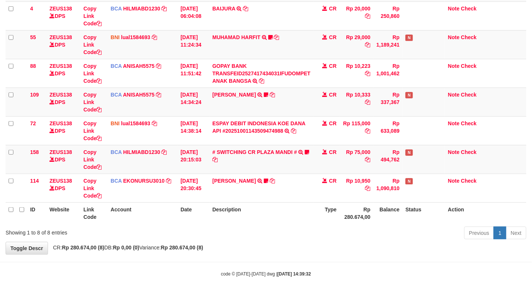
click at [355, 191] on td "Rp 10,950" at bounding box center [357, 188] width 34 height 29
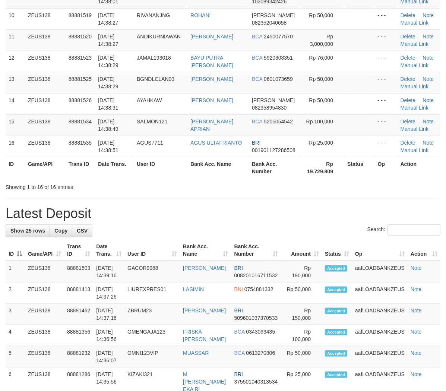
drag, startPoint x: 209, startPoint y: 217, endPoint x: 193, endPoint y: 220, distance: 16.7
click at [200, 219] on h1 "Latest Deposit" at bounding box center [223, 213] width 435 height 15
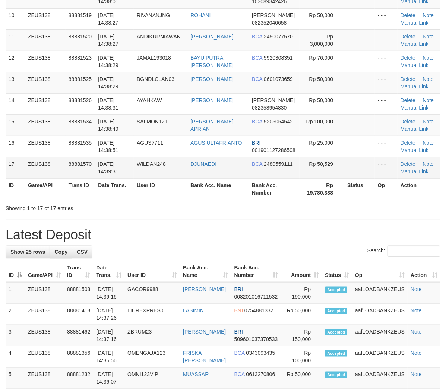
scroll to position [248, 0]
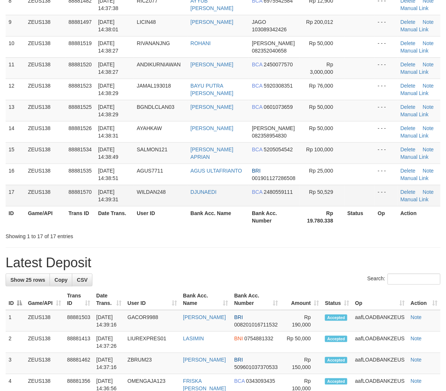
click at [130, 188] on td "01/10/2025 14:39:31" at bounding box center [114, 195] width 39 height 21
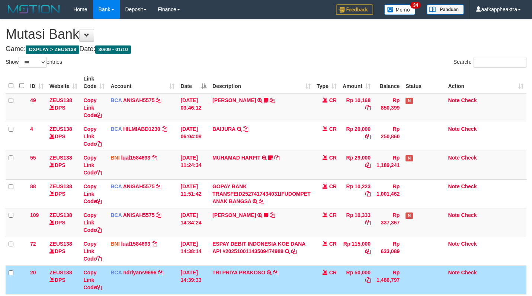
select select "***"
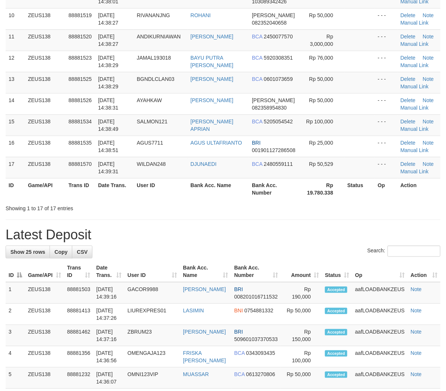
scroll to position [248, 0]
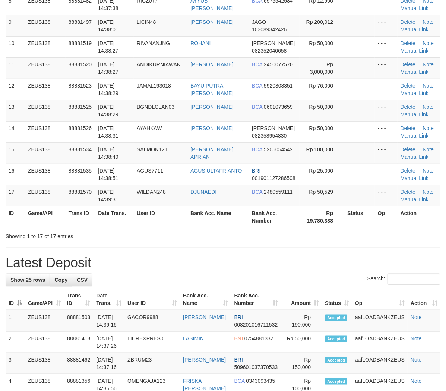
drag, startPoint x: 152, startPoint y: 210, endPoint x: 4, endPoint y: 209, distance: 148.2
click at [151, 211] on th "User ID" at bounding box center [161, 216] width 54 height 21
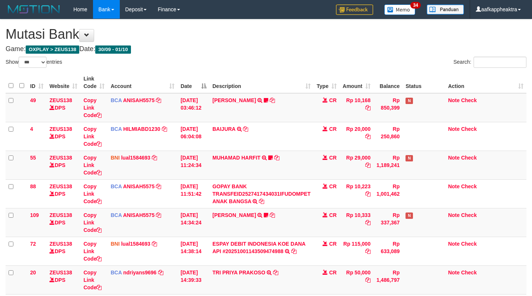
select select "***"
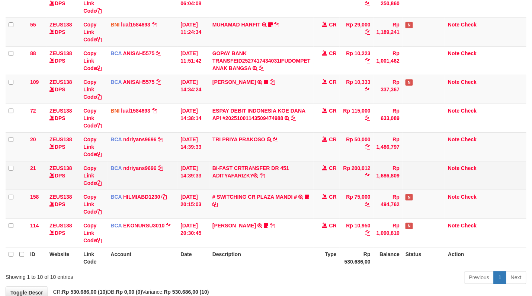
click at [296, 173] on td "BI-FAST CRTRANSFER DR 451 ADITYAFARIZKY" at bounding box center [262, 175] width 104 height 29
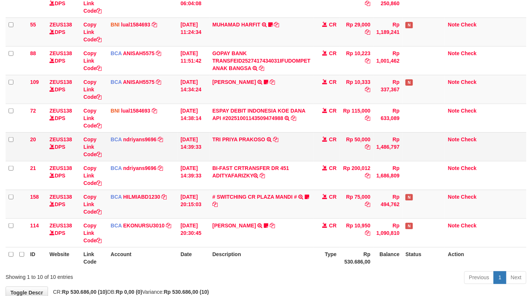
drag, startPoint x: 305, startPoint y: 169, endPoint x: 344, endPoint y: 172, distance: 38.8
click at [315, 170] on tbody "49 ZEUS138 DPS Copy Link Code BCA ANISAH5575 DPS [PERSON_NAME] mutasi_20251001_…" at bounding box center [266, 103] width 521 height 287
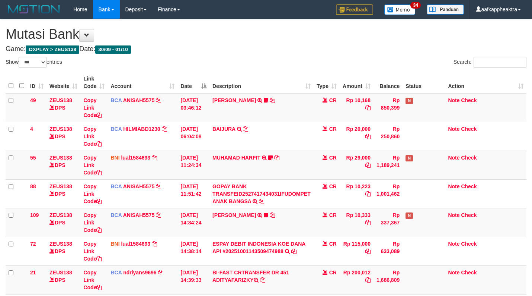
select select "***"
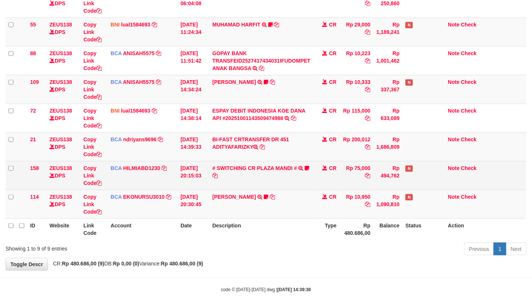
click at [328, 179] on td "CR" at bounding box center [327, 175] width 26 height 29
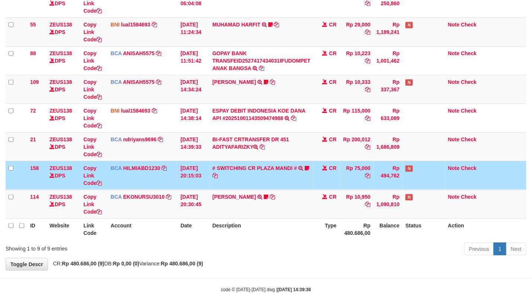
drag, startPoint x: 353, startPoint y: 173, endPoint x: 355, endPoint y: 178, distance: 5.4
click at [357, 176] on td "Rp 75,000" at bounding box center [357, 175] width 34 height 29
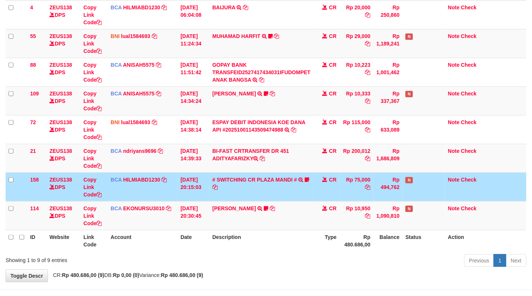
click at [352, 182] on td "Rp 75,000" at bounding box center [357, 186] width 34 height 29
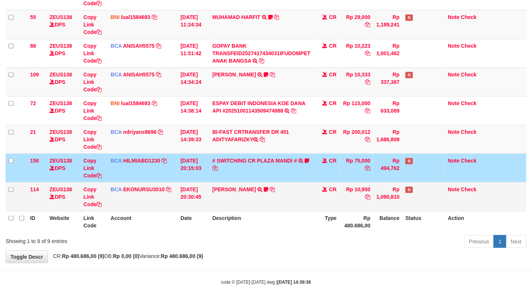
scroll to position [150, 0]
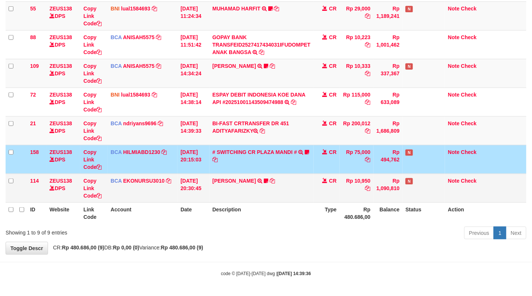
click at [347, 188] on td "Rp 10,950" at bounding box center [357, 188] width 34 height 29
click at [345, 188] on td "Rp 10,950" at bounding box center [357, 188] width 34 height 29
click at [322, 182] on td "CR" at bounding box center [327, 188] width 26 height 29
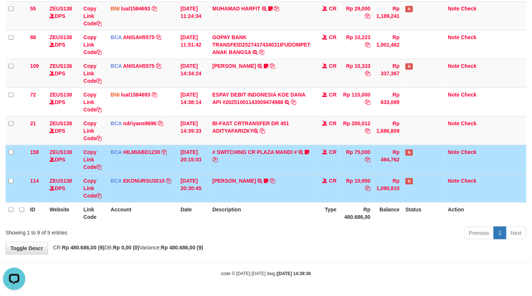
drag, startPoint x: 321, startPoint y: 182, endPoint x: 359, endPoint y: 184, distance: 38.4
click at [340, 182] on tr "114 ZEUS138 DPS Copy Link Code BCA EKONURSU3010 DPS EKO NUR SUSILO mutasi_20250…" at bounding box center [266, 188] width 521 height 29
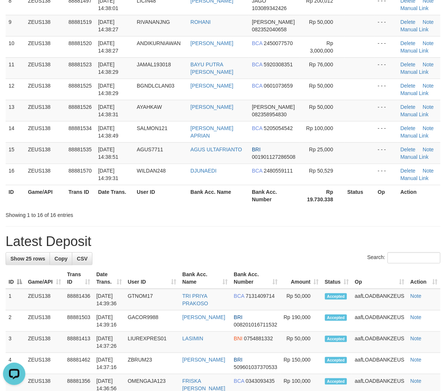
drag, startPoint x: 138, startPoint y: 220, endPoint x: 0, endPoint y: 211, distance: 138.1
click at [134, 220] on div "**********" at bounding box center [223, 331] width 446 height 1120
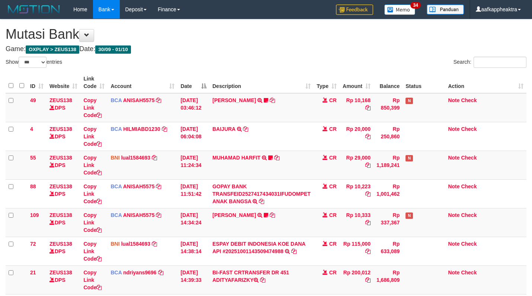
select select "***"
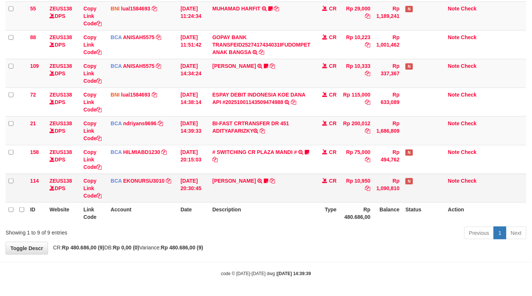
click at [288, 178] on td "[PERSON_NAME] TRSF E-BANKING CR 3009/FTSCY/WS95051 10950.002025093089200473 TRF…" at bounding box center [262, 188] width 104 height 29
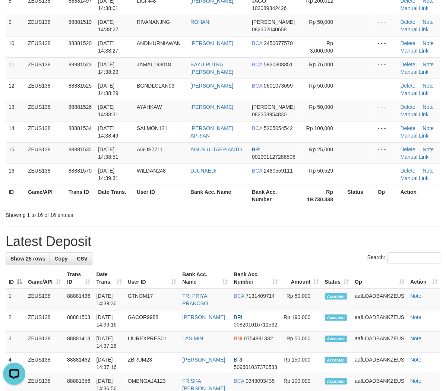
drag, startPoint x: 123, startPoint y: 238, endPoint x: 4, endPoint y: 229, distance: 118.8
click at [137, 242] on h1 "Latest Deposit" at bounding box center [223, 241] width 435 height 15
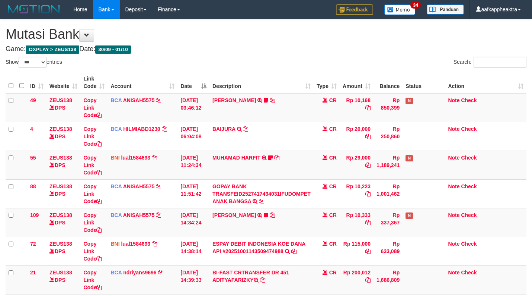
select select "***"
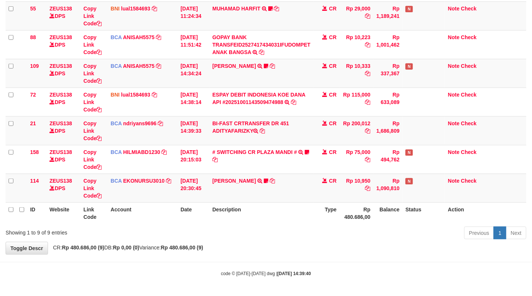
click at [294, 182] on td "[PERSON_NAME] TRSF E-BANKING CR 3009/FTSCY/WS95051 10950.002025093089200473 TRF…" at bounding box center [262, 188] width 104 height 29
